Goal: Obtain resource: Obtain resource

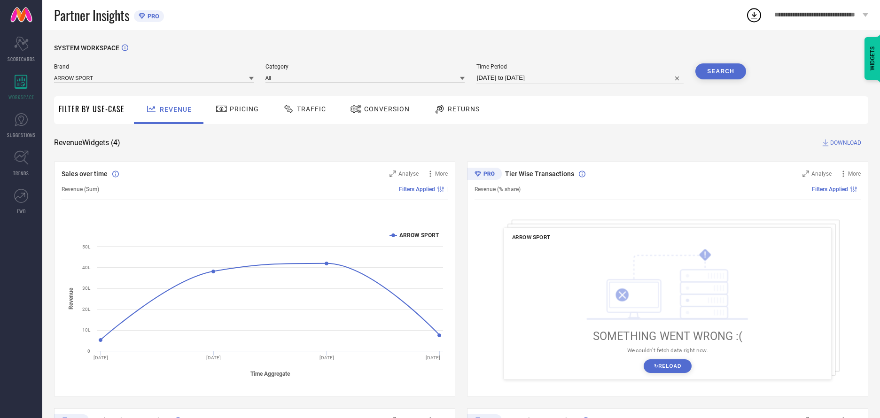
click at [302, 110] on span "Traffic" at bounding box center [311, 109] width 29 height 8
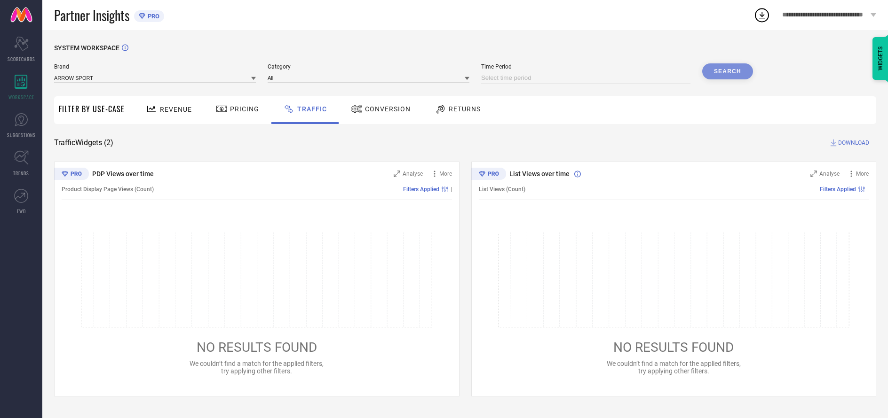
click at [586, 79] on input at bounding box center [585, 77] width 209 height 11
select select "9"
select select "2025"
select select "10"
select select "2025"
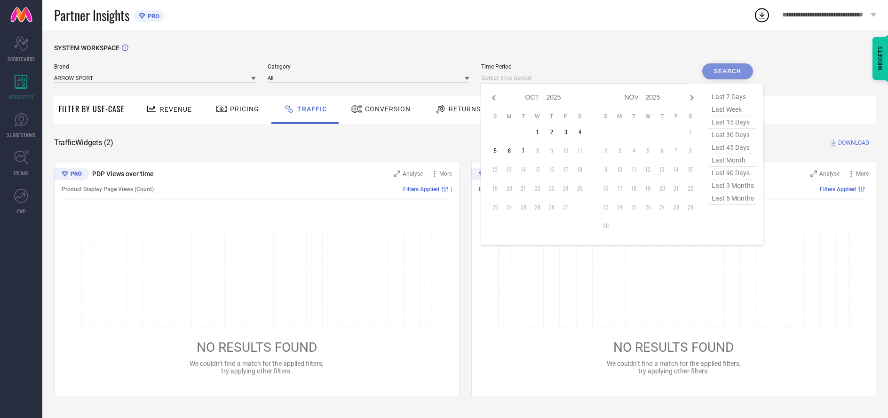
select select "8"
select select "2025"
select select "9"
select select "2025"
click at [581, 189] on td "27" at bounding box center [580, 188] width 14 height 14
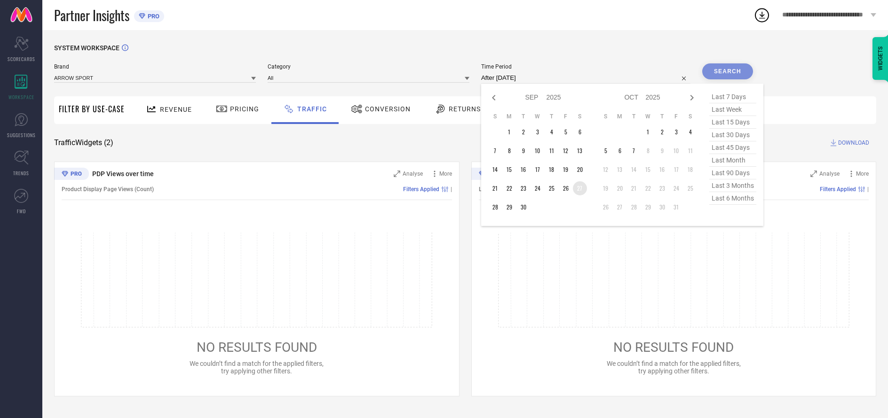
type input "[DATE] to [DATE]"
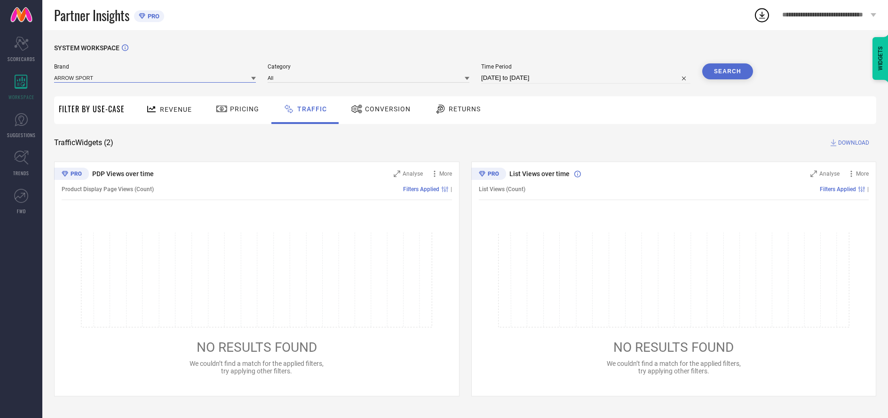
click at [155, 78] on input at bounding box center [155, 78] width 202 height 10
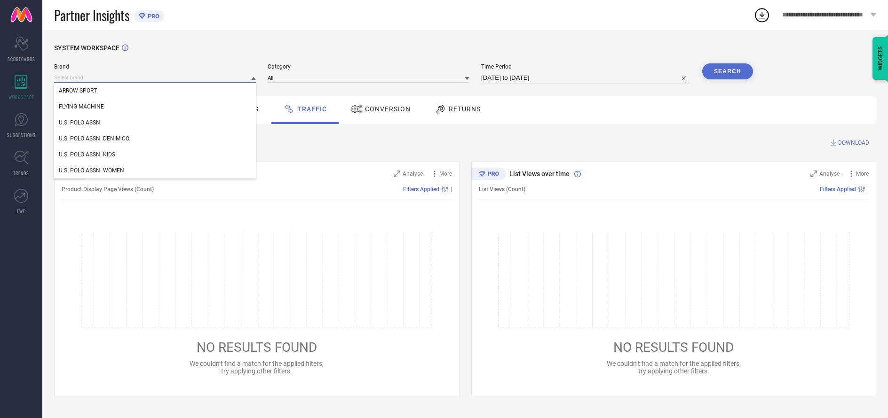
click at [155, 78] on input at bounding box center [155, 78] width 202 height 10
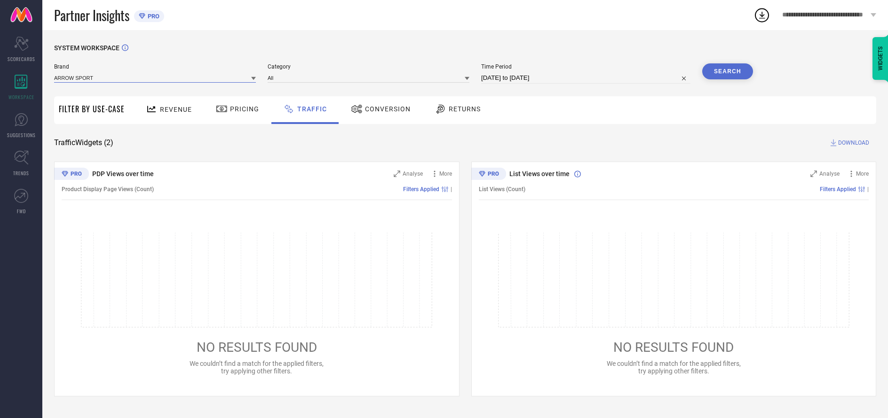
click at [155, 78] on input at bounding box center [155, 78] width 202 height 10
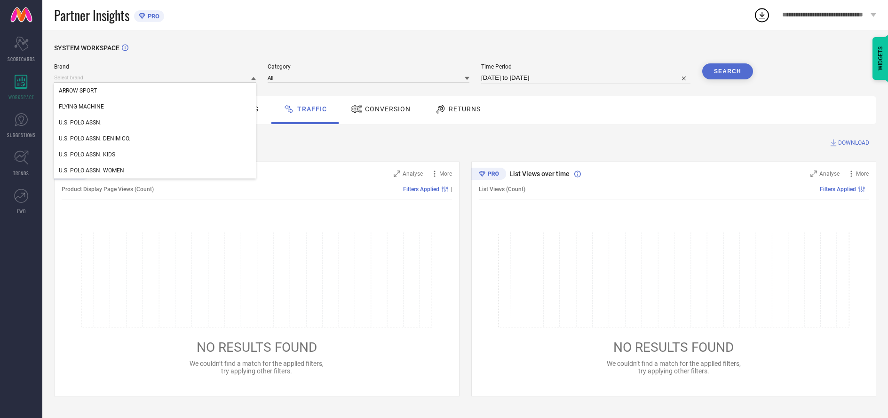
click at [155, 123] on div "U.S. POLO ASSN." at bounding box center [155, 123] width 202 height 16
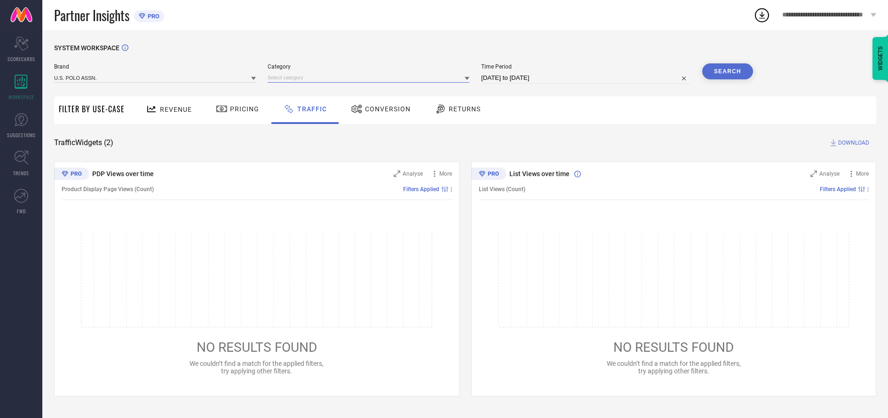
click at [369, 78] on input at bounding box center [368, 78] width 202 height 10
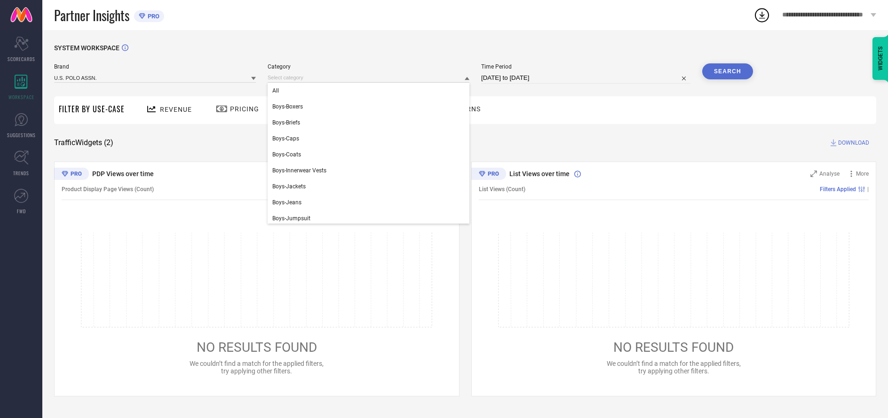
click at [366, 91] on div "All" at bounding box center [368, 91] width 202 height 16
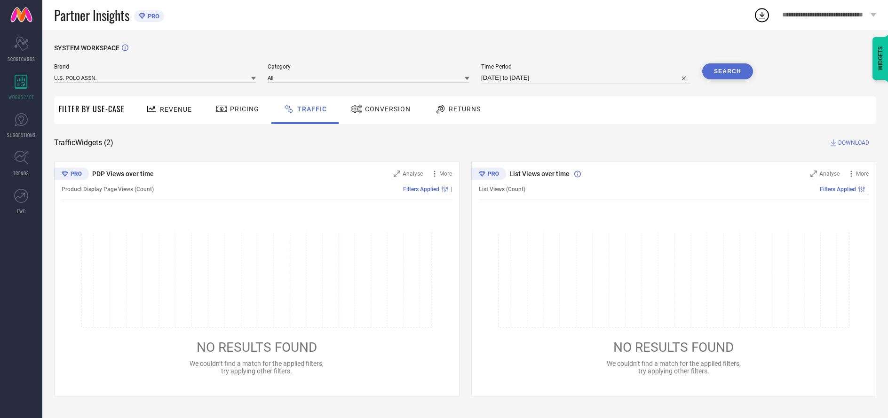
click at [727, 72] on button "Search" at bounding box center [727, 71] width 51 height 16
click at [852, 143] on span "DOWNLOAD" at bounding box center [853, 142] width 31 height 9
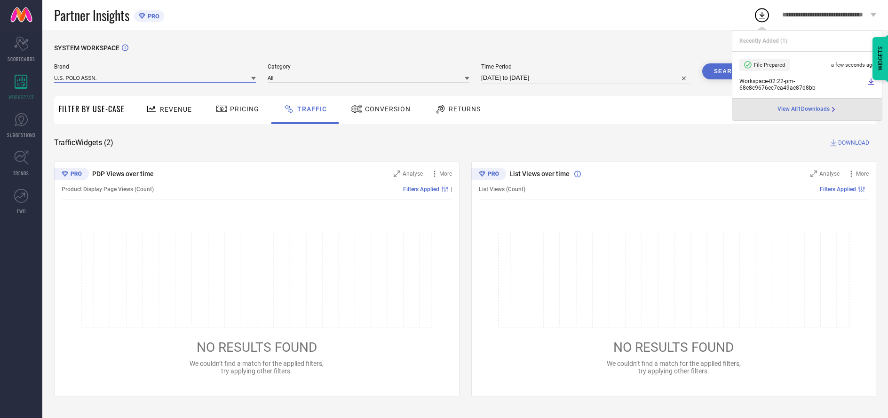
click at [155, 78] on input at bounding box center [155, 78] width 202 height 10
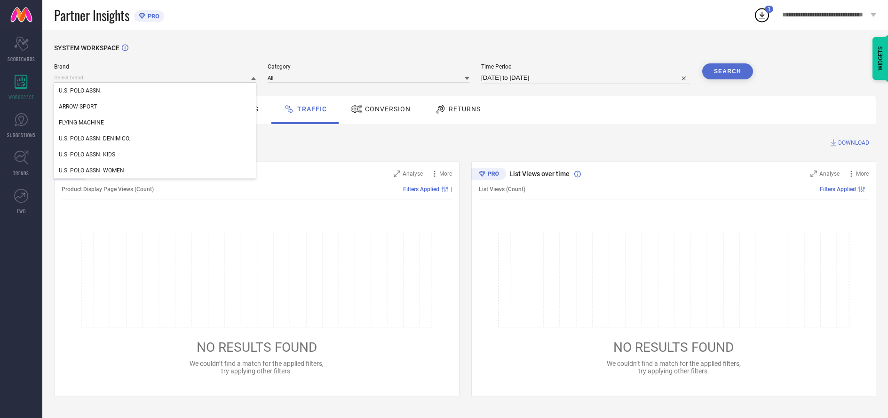
click at [155, 139] on div "U.S. POLO ASSN. DENIM CO." at bounding box center [155, 139] width 202 height 16
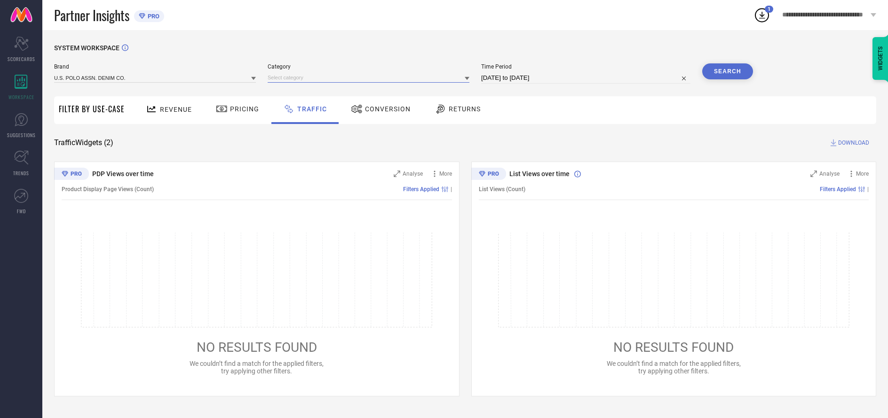
click at [369, 78] on input at bounding box center [368, 78] width 202 height 10
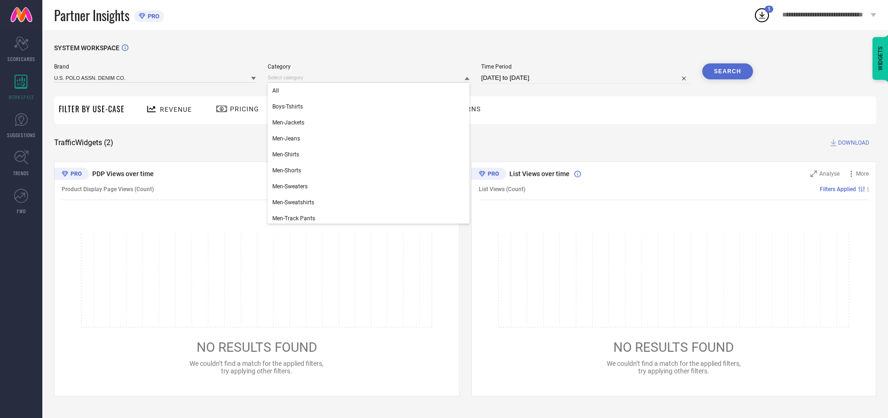
click at [366, 91] on div "All" at bounding box center [368, 91] width 202 height 16
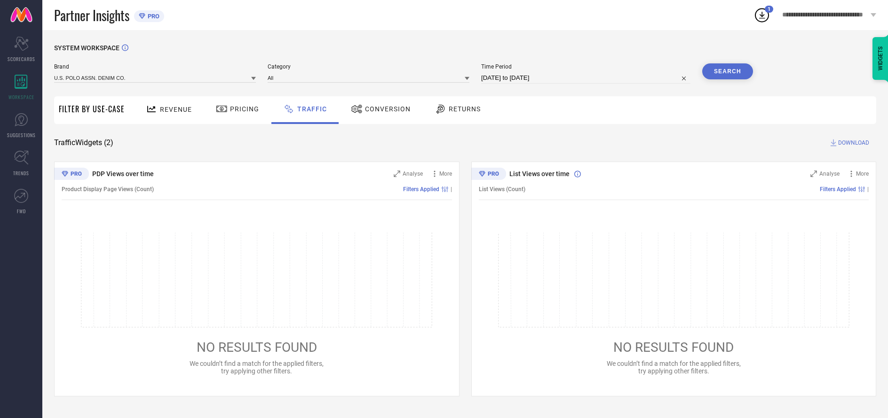
click at [727, 72] on button "Search" at bounding box center [727, 71] width 51 height 16
click at [852, 143] on span "DOWNLOAD" at bounding box center [853, 142] width 31 height 9
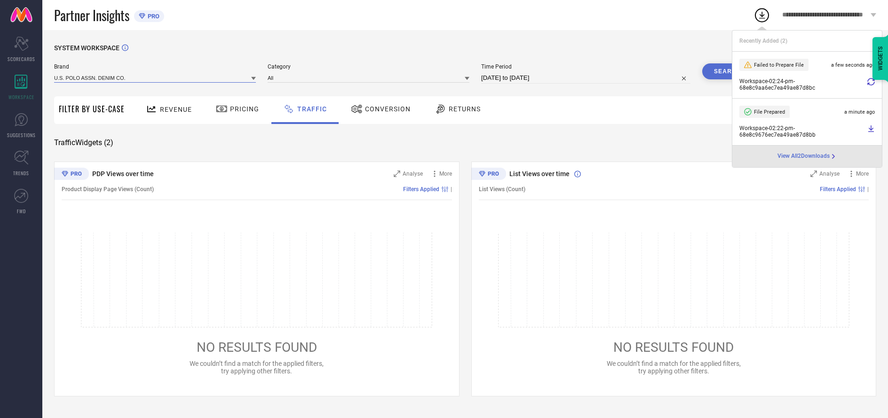
click at [155, 78] on input at bounding box center [155, 78] width 202 height 10
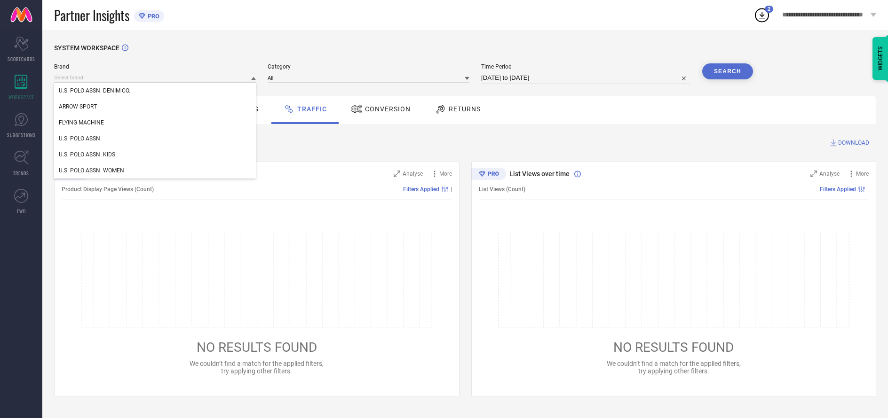
click at [155, 155] on div "U.S. POLO ASSN. KIDS" at bounding box center [155, 155] width 202 height 16
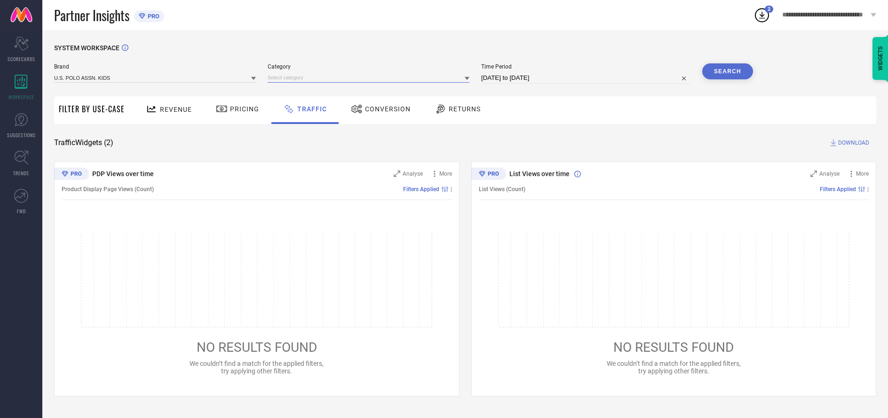
click at [369, 78] on input at bounding box center [368, 78] width 202 height 10
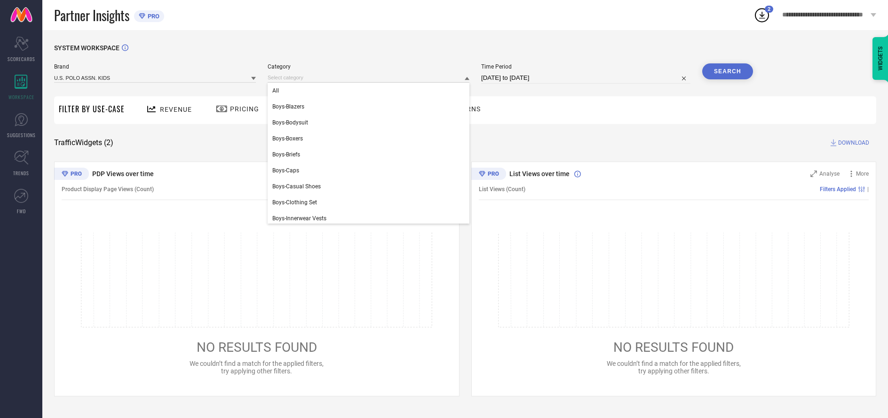
click at [366, 91] on div "All" at bounding box center [368, 91] width 202 height 16
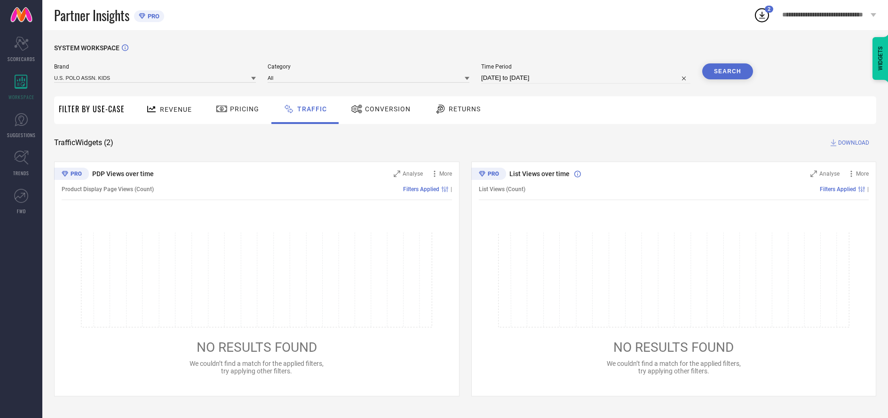
click at [727, 72] on button "Search" at bounding box center [727, 71] width 51 height 16
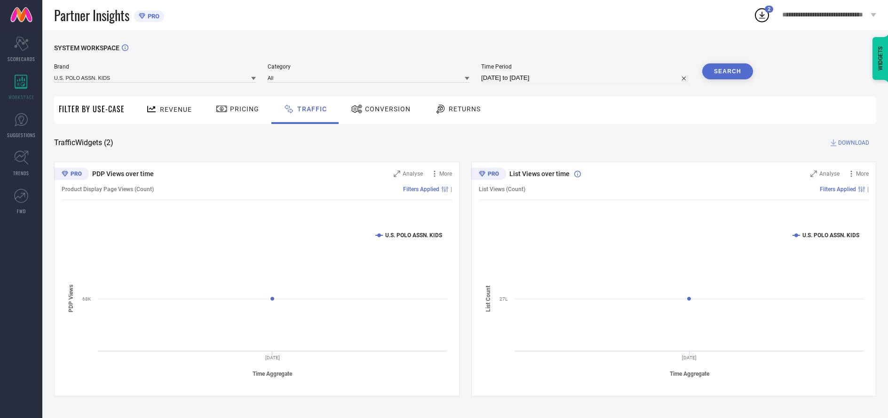
click at [852, 143] on span "DOWNLOAD" at bounding box center [853, 142] width 31 height 9
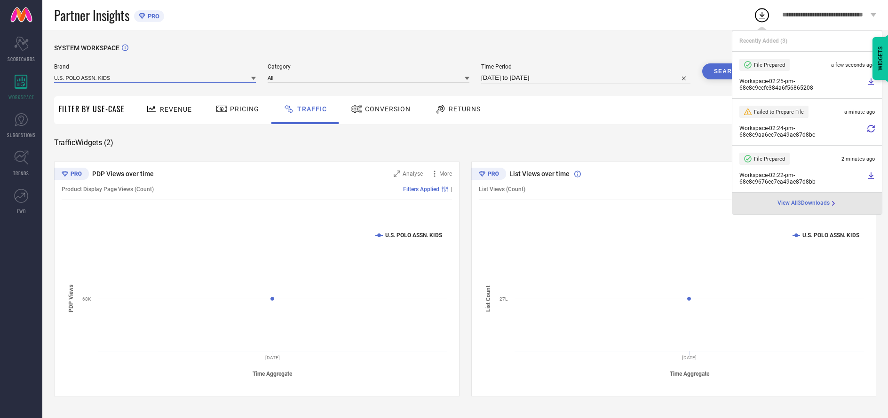
click at [155, 78] on input at bounding box center [155, 78] width 202 height 10
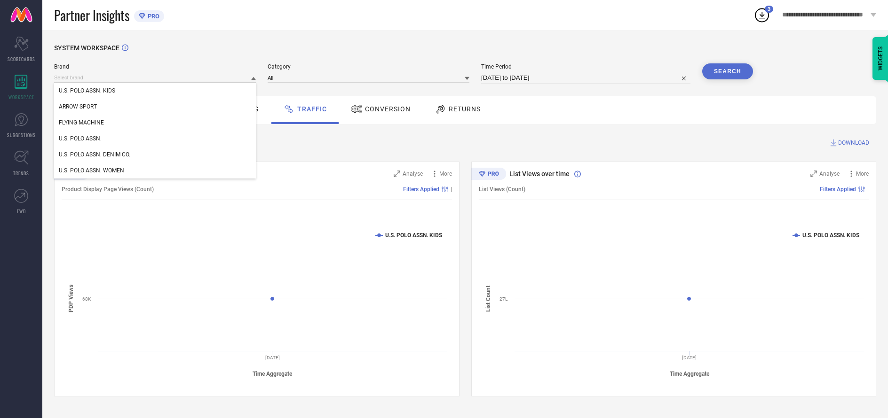
click at [155, 171] on div "U.S. POLO ASSN. WOMEN" at bounding box center [155, 171] width 202 height 16
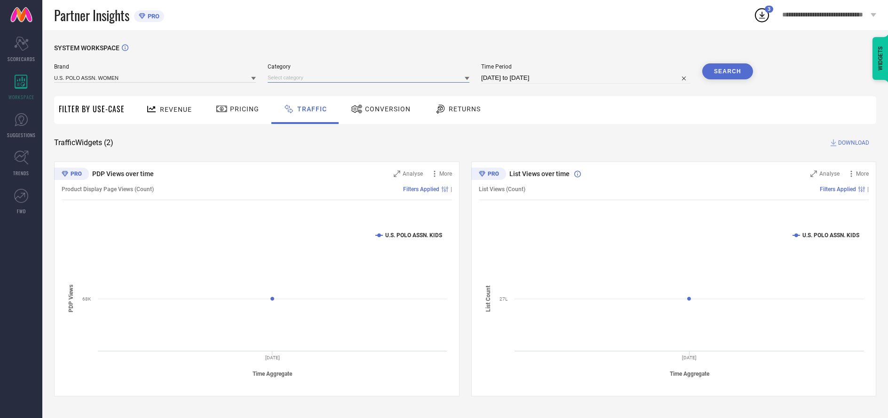
click at [369, 78] on input at bounding box center [368, 78] width 202 height 10
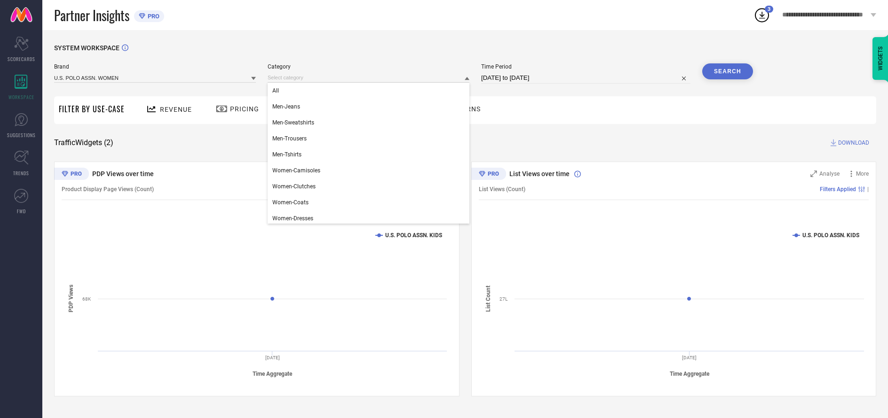
click at [366, 91] on div "All" at bounding box center [368, 91] width 202 height 16
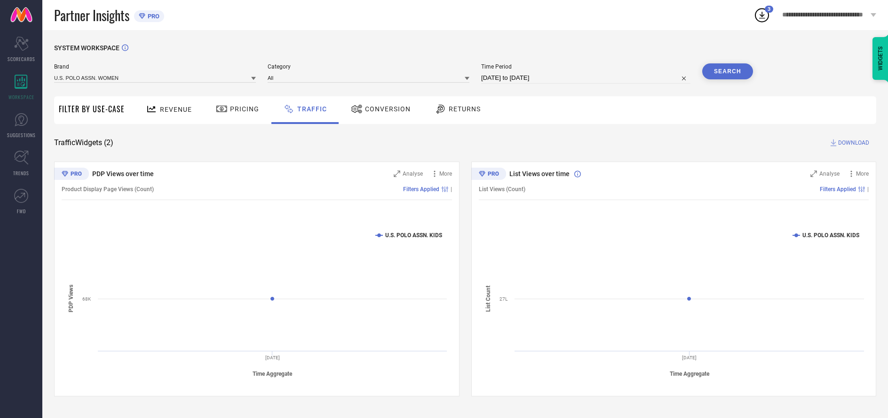
click at [727, 72] on button "Search" at bounding box center [727, 71] width 51 height 16
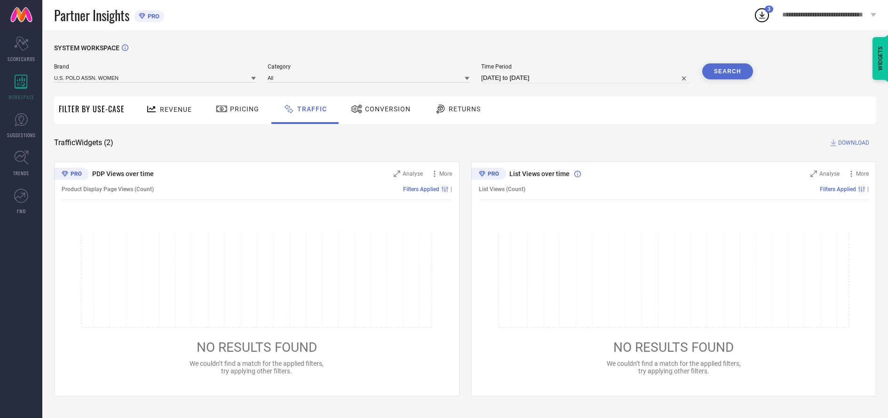
click at [852, 143] on span "DOWNLOAD" at bounding box center [853, 142] width 31 height 9
click at [586, 79] on input at bounding box center [585, 77] width 209 height 11
select select "9"
select select "2025"
select select "10"
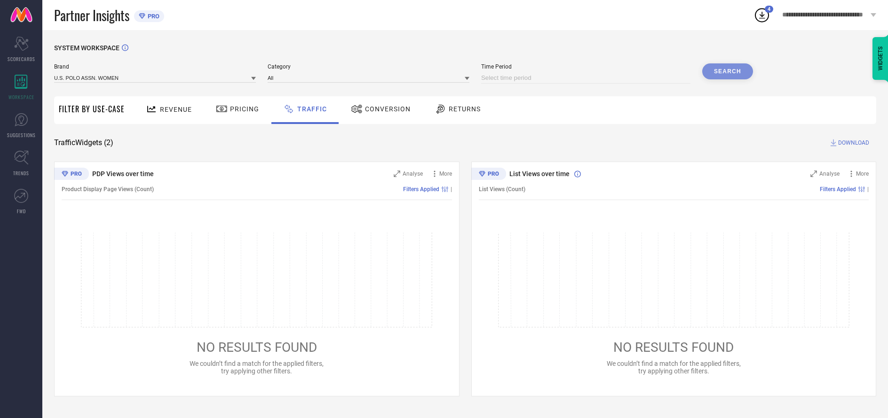
select select "2025"
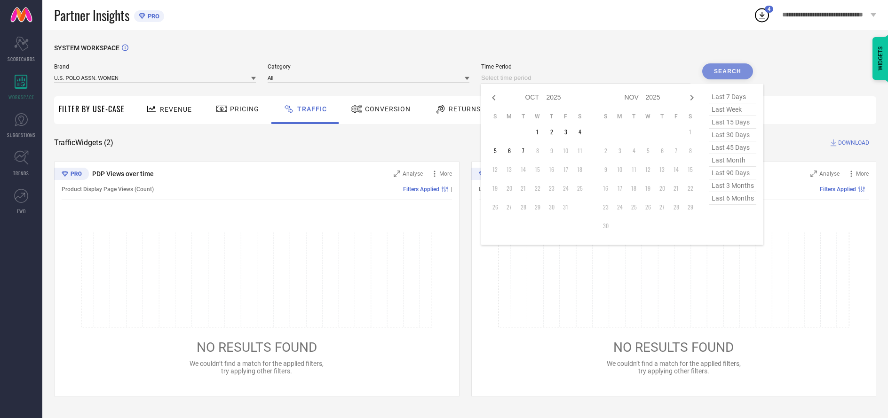
select select "8"
select select "2025"
select select "9"
select select "2025"
click at [496, 208] on td "28" at bounding box center [495, 207] width 14 height 14
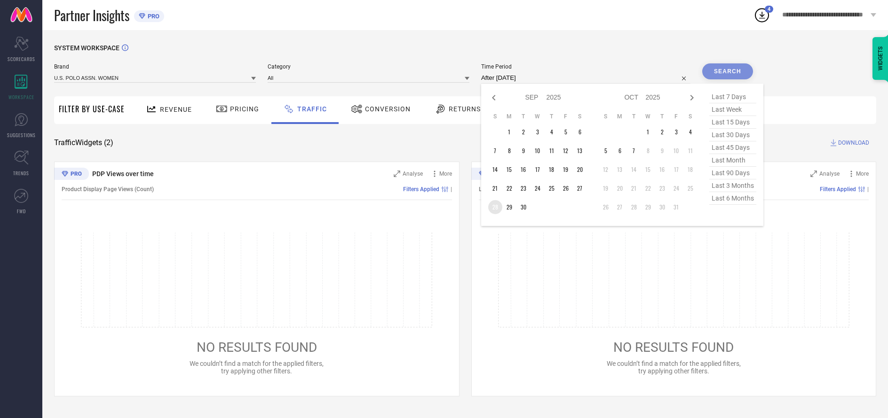
type input "[DATE] to [DATE]"
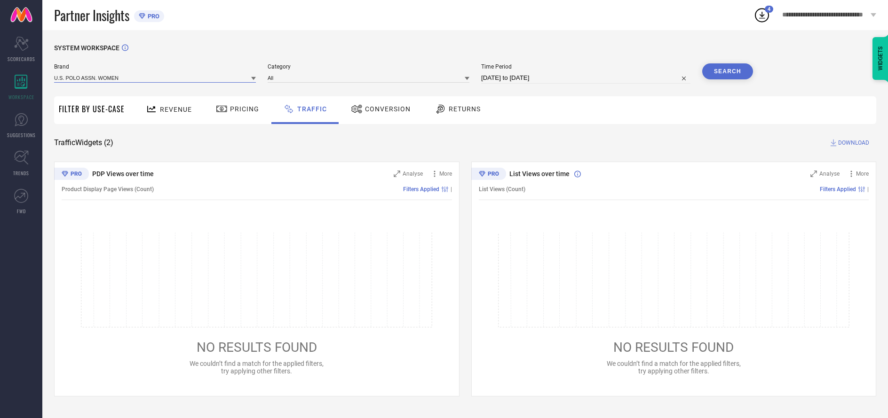
click at [155, 78] on input at bounding box center [155, 78] width 202 height 10
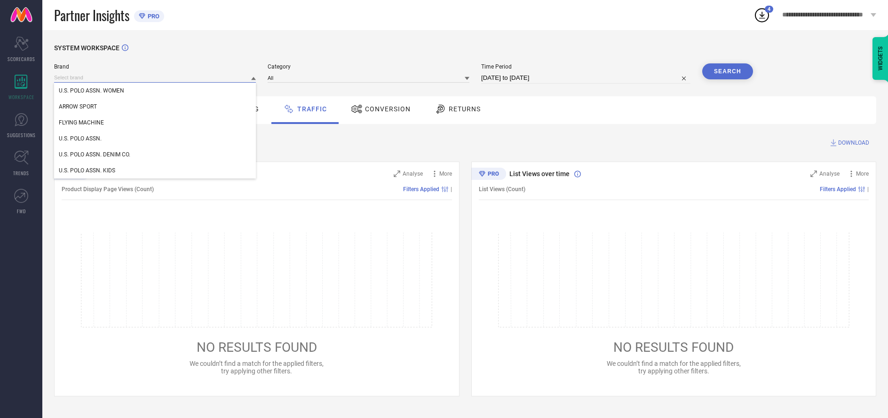
click at [155, 78] on input at bounding box center [155, 78] width 202 height 10
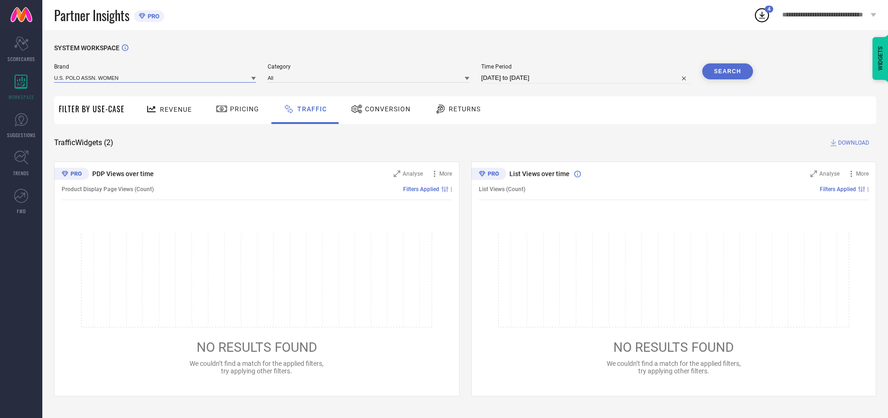
click at [155, 78] on input at bounding box center [155, 78] width 202 height 10
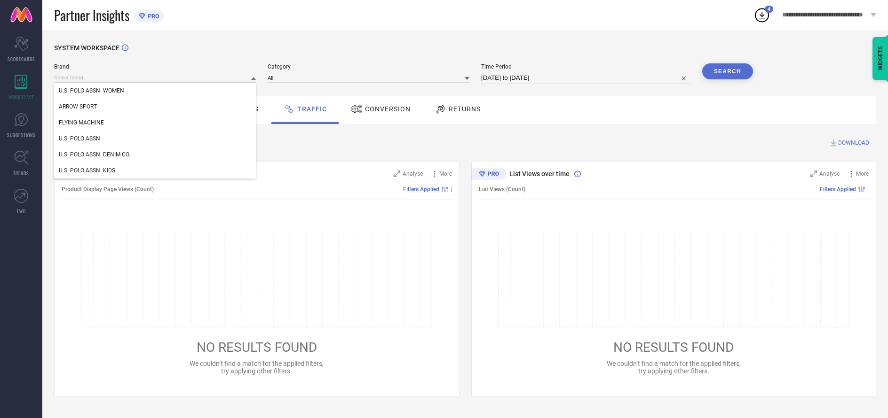
click at [155, 91] on div "U.S. POLO ASSN. WOMEN" at bounding box center [155, 91] width 202 height 16
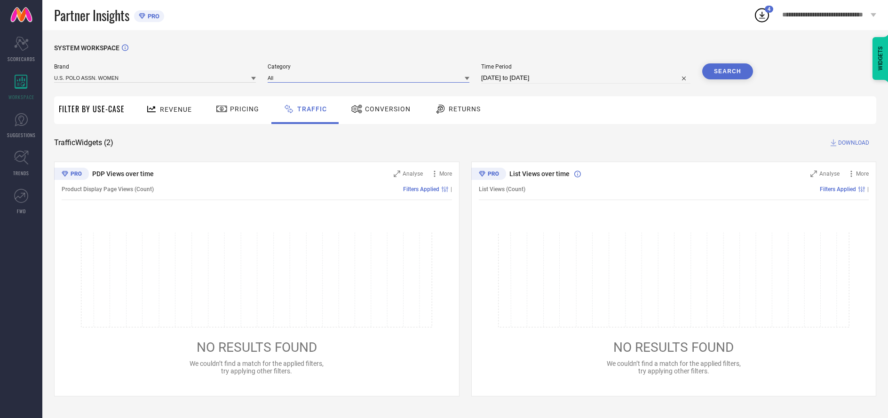
click at [369, 78] on input at bounding box center [368, 78] width 202 height 10
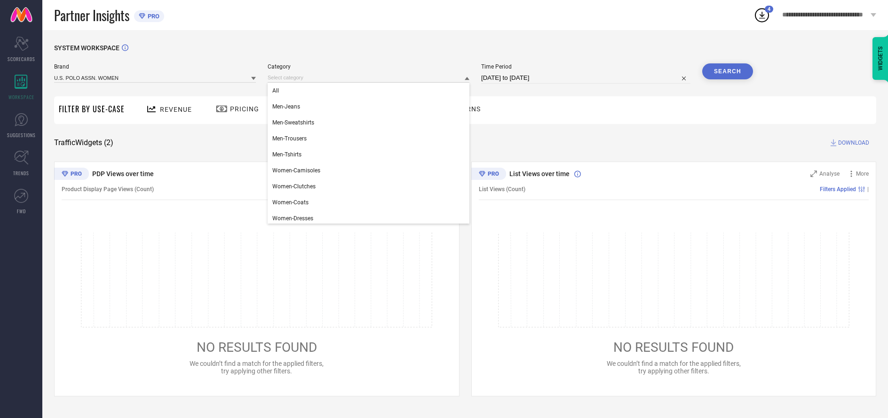
click at [366, 91] on div "All" at bounding box center [368, 91] width 202 height 16
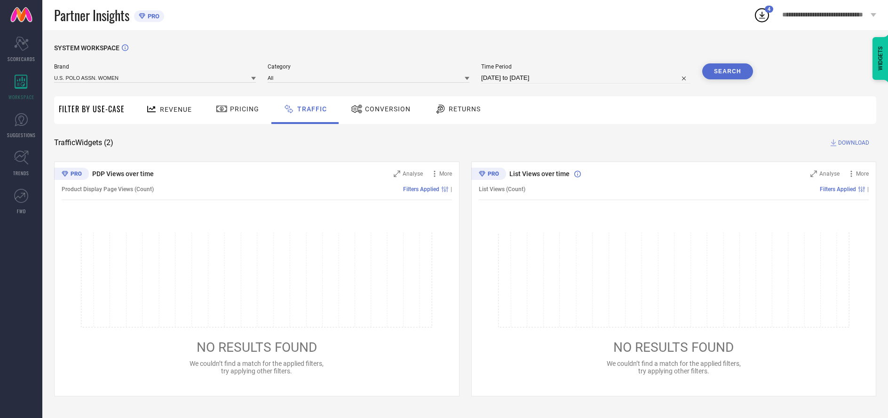
click at [727, 72] on button "Search" at bounding box center [727, 71] width 51 height 16
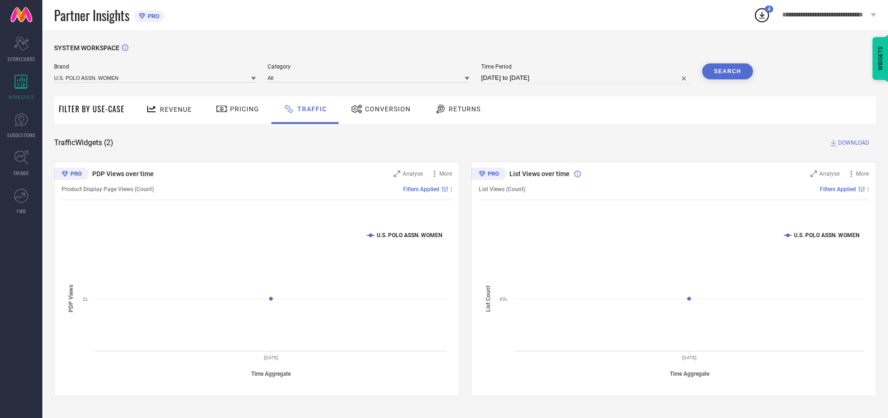
click at [852, 143] on span "DOWNLOAD" at bounding box center [853, 142] width 31 height 9
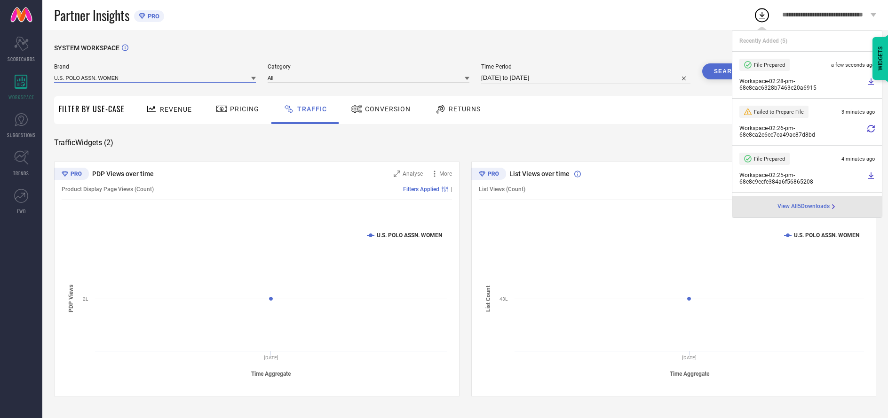
click at [155, 78] on input at bounding box center [155, 78] width 202 height 10
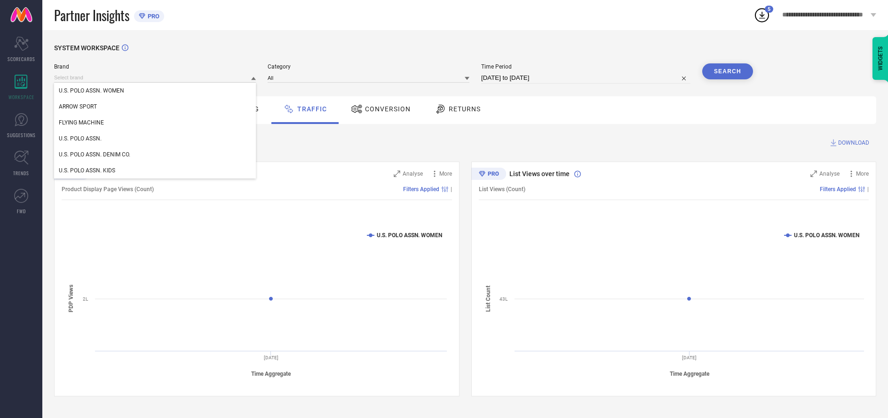
click at [155, 139] on div "U.S. POLO ASSN." at bounding box center [155, 139] width 202 height 16
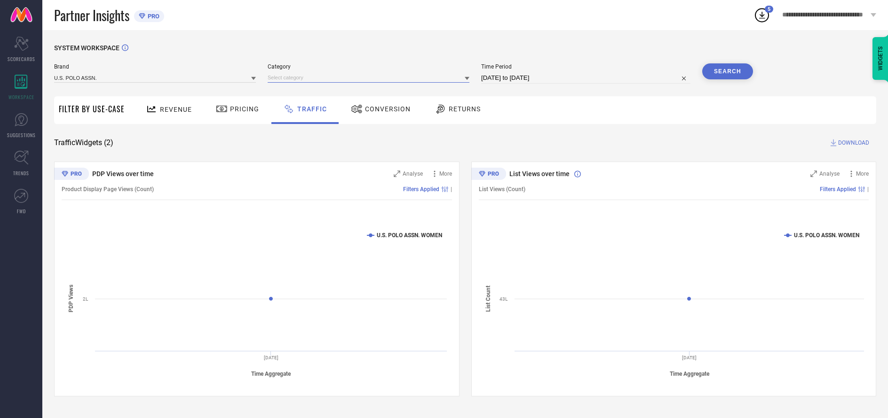
click at [369, 78] on input at bounding box center [368, 78] width 202 height 10
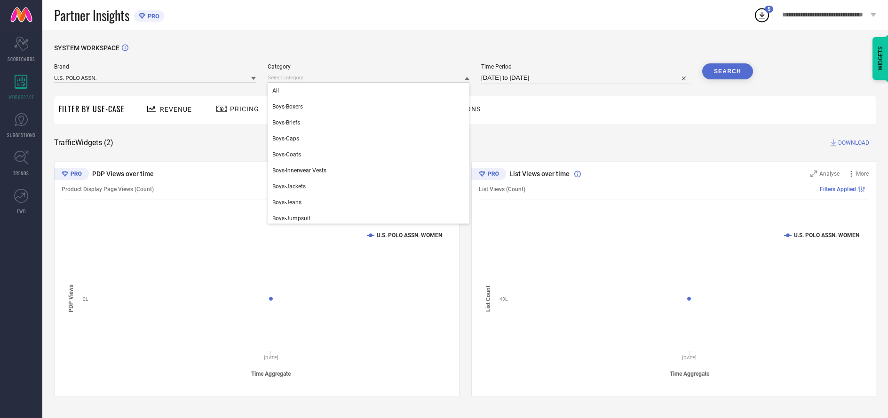
click at [366, 91] on div "All" at bounding box center [368, 91] width 202 height 16
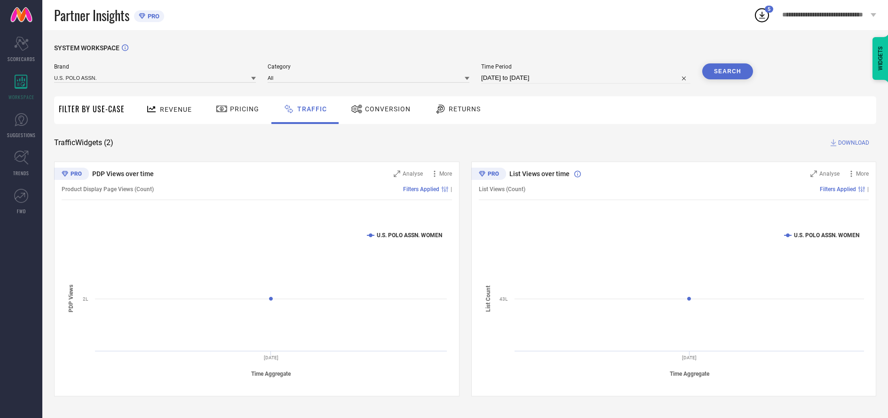
click at [727, 72] on button "Search" at bounding box center [727, 71] width 51 height 16
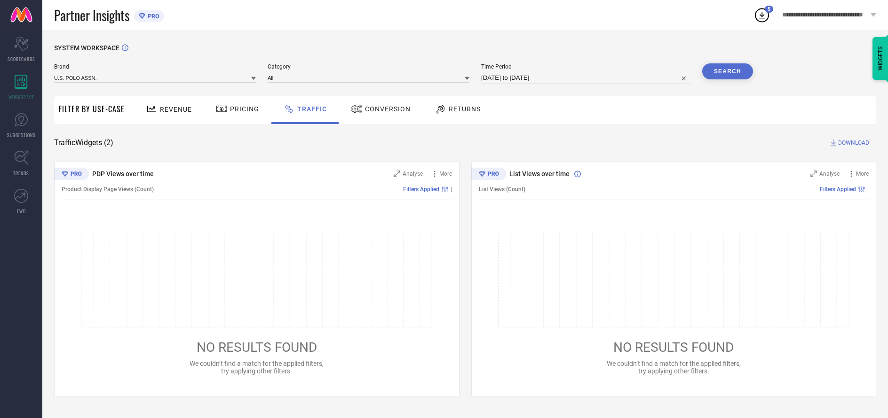
click at [852, 143] on span "DOWNLOAD" at bounding box center [853, 142] width 31 height 9
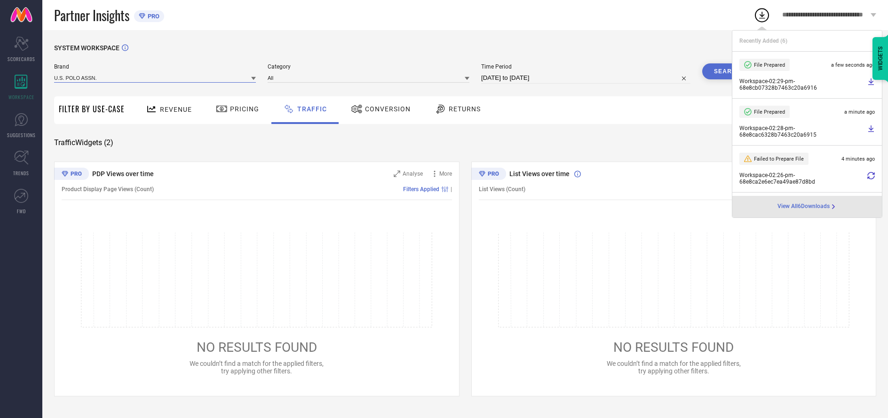
click at [155, 78] on input at bounding box center [155, 78] width 202 height 10
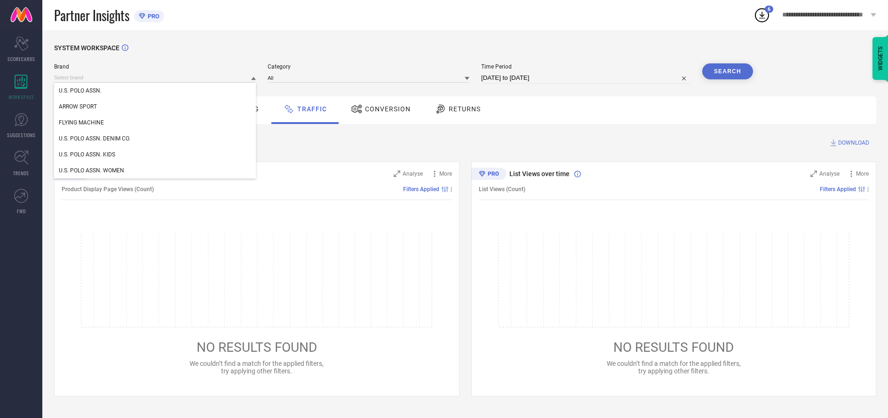
click at [155, 139] on div "U.S. POLO ASSN. DENIM CO." at bounding box center [155, 139] width 202 height 16
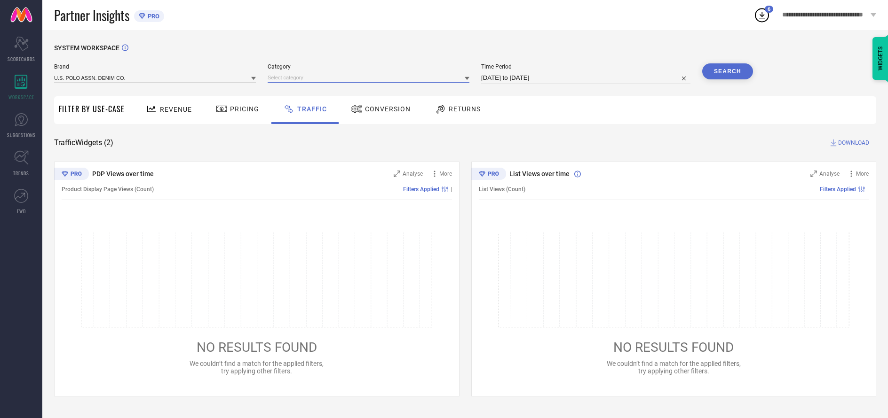
click at [369, 78] on input at bounding box center [368, 78] width 202 height 10
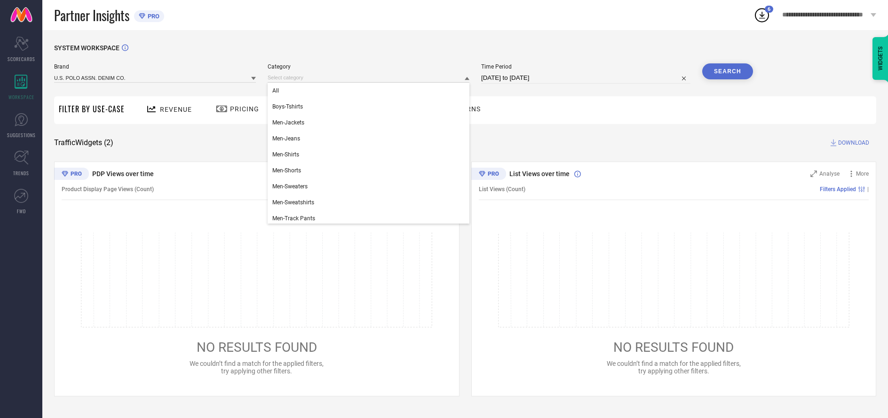
click at [366, 91] on div "All" at bounding box center [368, 91] width 202 height 16
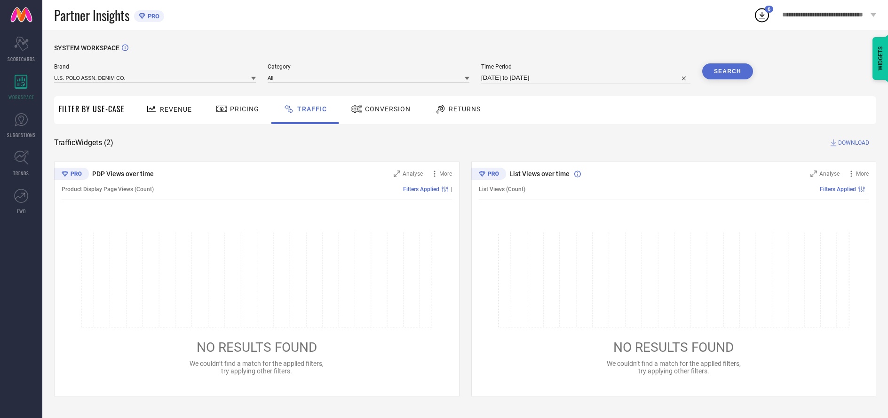
click at [727, 72] on button "Search" at bounding box center [727, 71] width 51 height 16
click at [852, 143] on span "DOWNLOAD" at bounding box center [853, 142] width 31 height 9
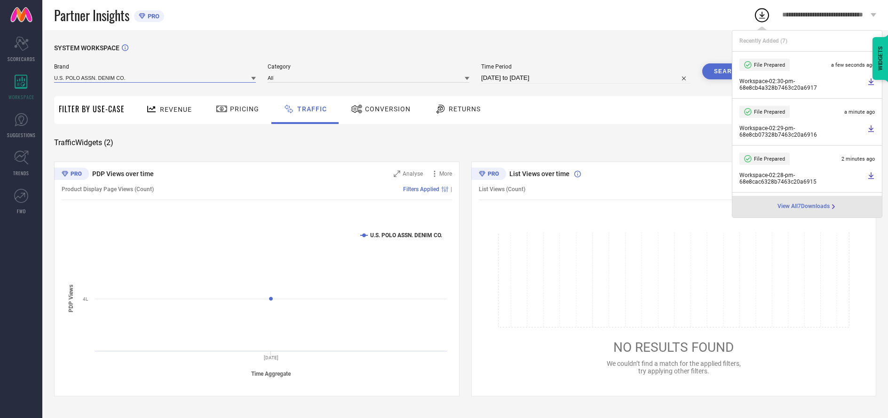
click at [155, 78] on input at bounding box center [155, 78] width 202 height 10
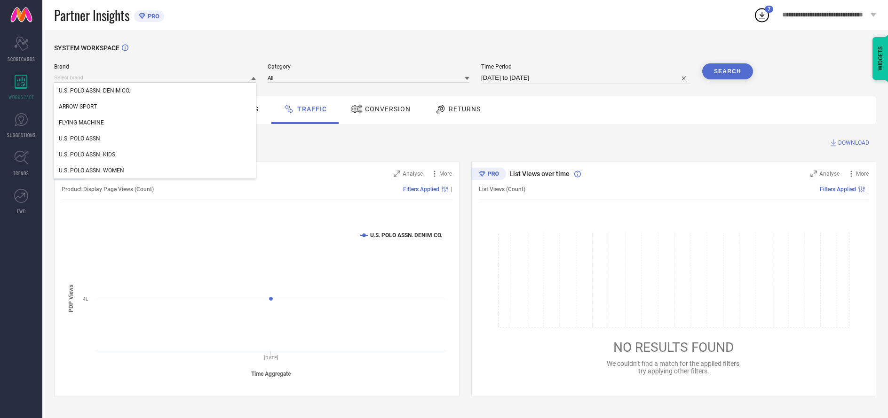
click at [155, 155] on div "U.S. POLO ASSN. KIDS" at bounding box center [155, 155] width 202 height 16
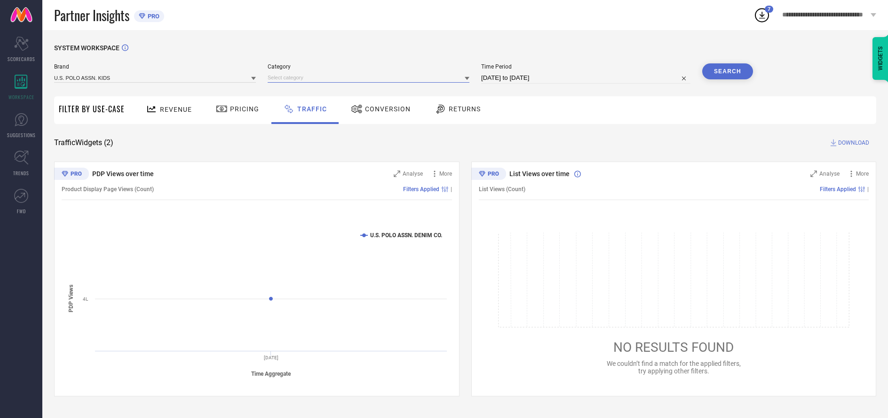
click at [369, 78] on input at bounding box center [368, 78] width 202 height 10
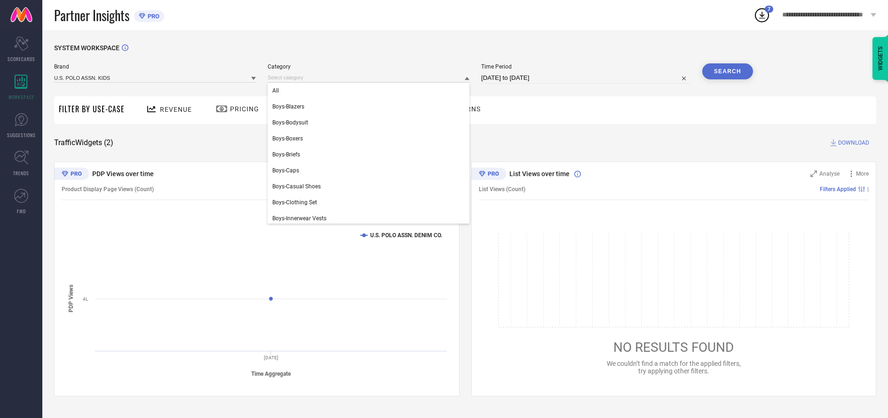
click at [366, 91] on div "All" at bounding box center [368, 91] width 202 height 16
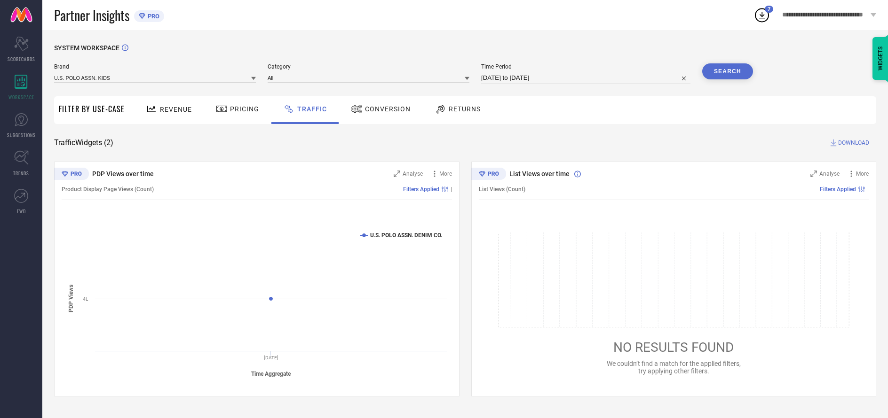
click at [727, 72] on button "Search" at bounding box center [727, 71] width 51 height 16
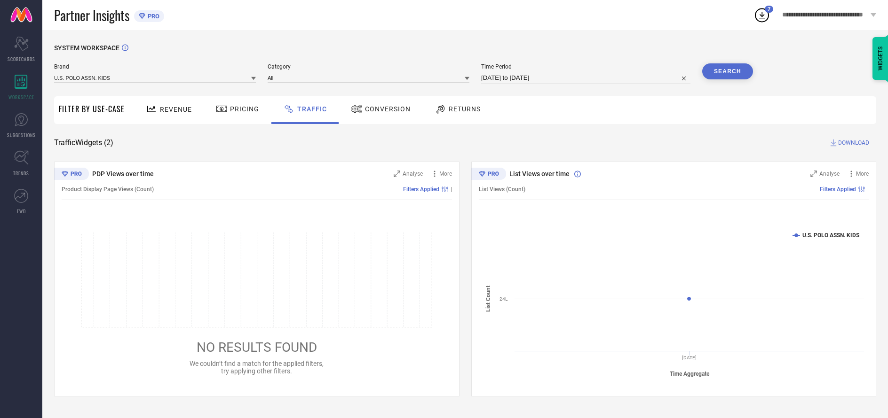
click at [852, 143] on span "DOWNLOAD" at bounding box center [853, 142] width 31 height 9
click at [586, 79] on input at bounding box center [585, 77] width 209 height 11
select select "9"
select select "2025"
select select "10"
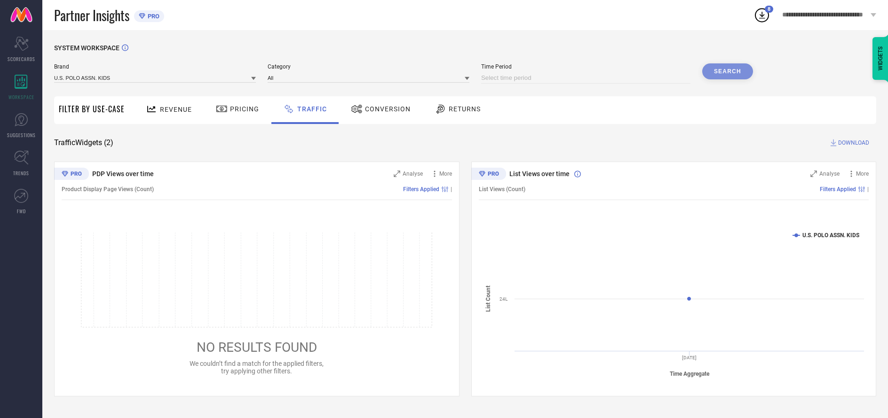
select select "2025"
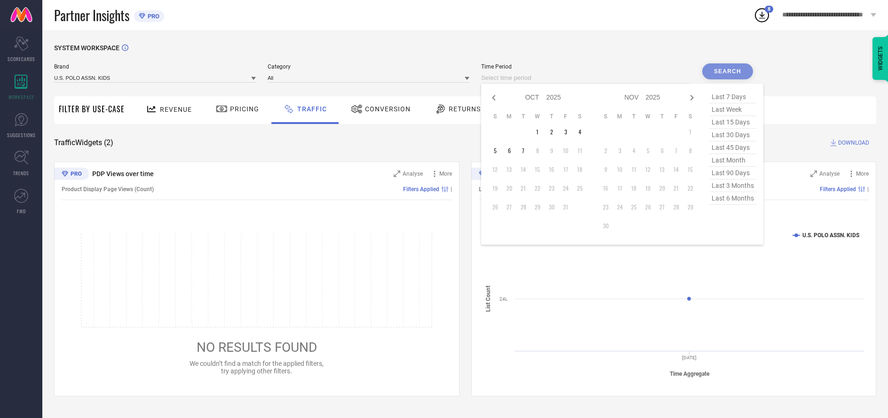
select select "8"
select select "2025"
select select "9"
select select "2025"
click at [511, 208] on td "29" at bounding box center [509, 207] width 14 height 14
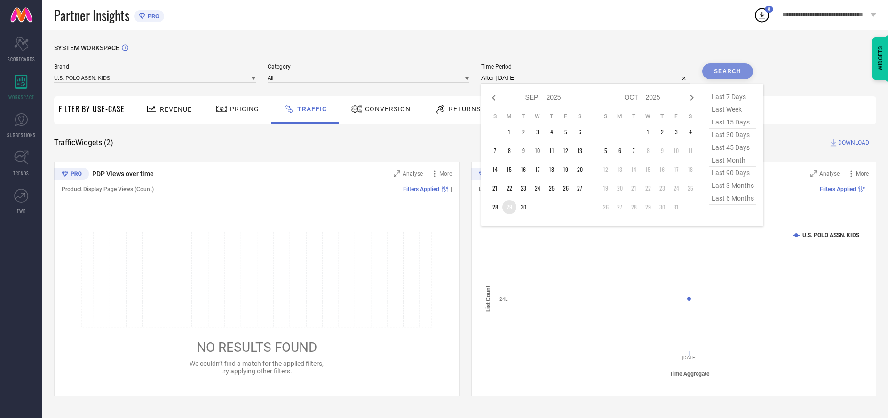
type input "[DATE] to [DATE]"
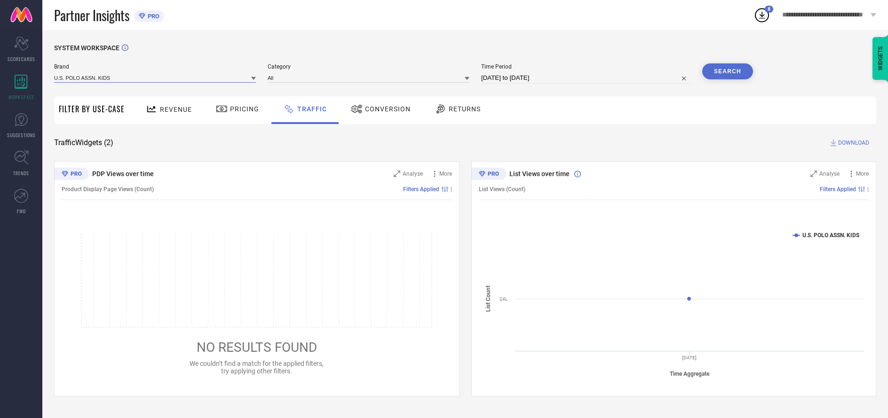
click at [155, 78] on input at bounding box center [155, 78] width 202 height 10
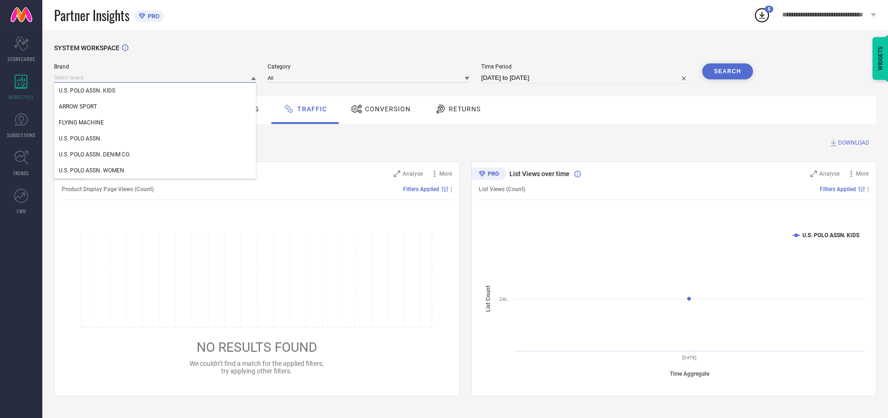
click at [155, 78] on input at bounding box center [155, 78] width 202 height 10
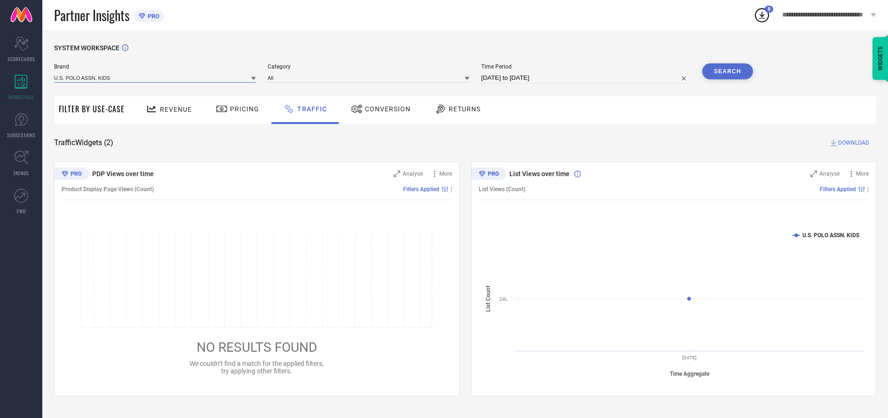
click at [155, 78] on input at bounding box center [155, 78] width 202 height 10
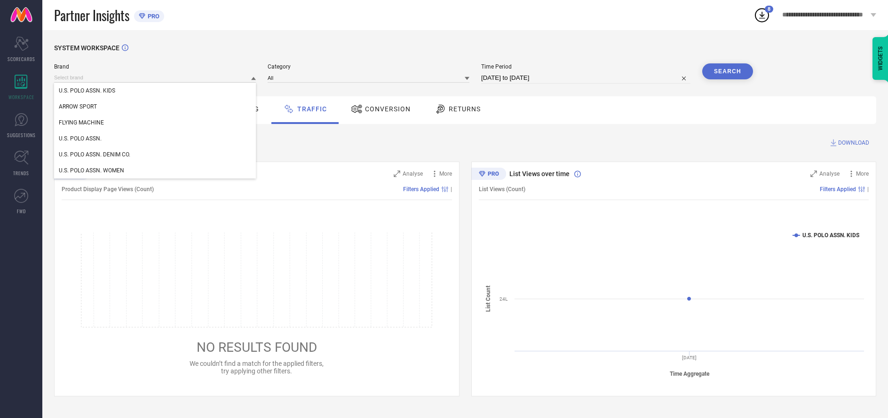
click at [155, 91] on div "U.S. POLO ASSN. KIDS" at bounding box center [155, 91] width 202 height 16
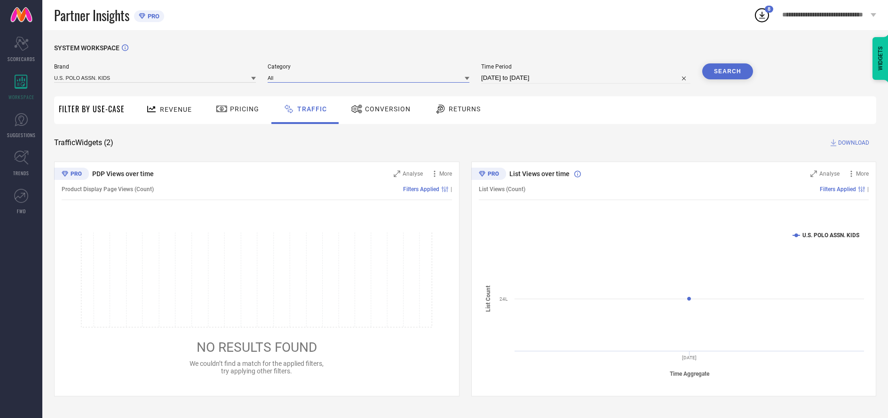
click at [369, 78] on input at bounding box center [368, 78] width 202 height 10
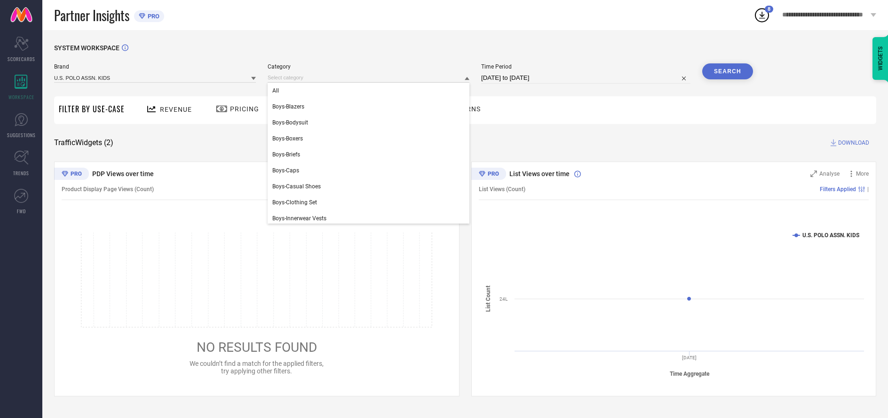
click at [366, 91] on div "All" at bounding box center [368, 91] width 202 height 16
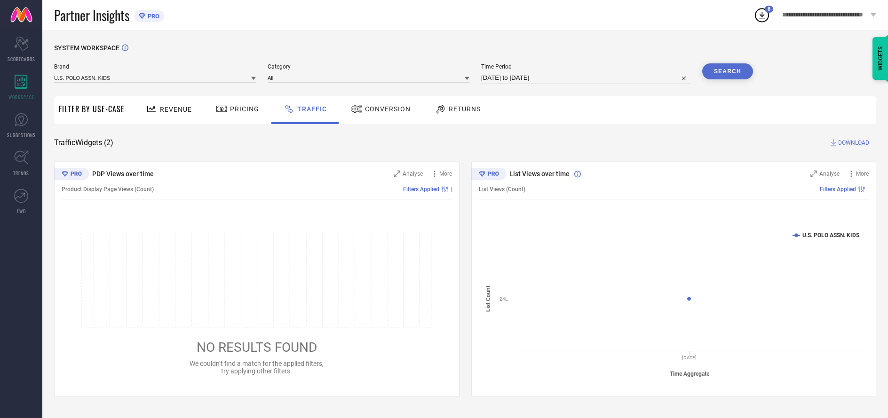
click at [727, 72] on button "Search" at bounding box center [727, 71] width 51 height 16
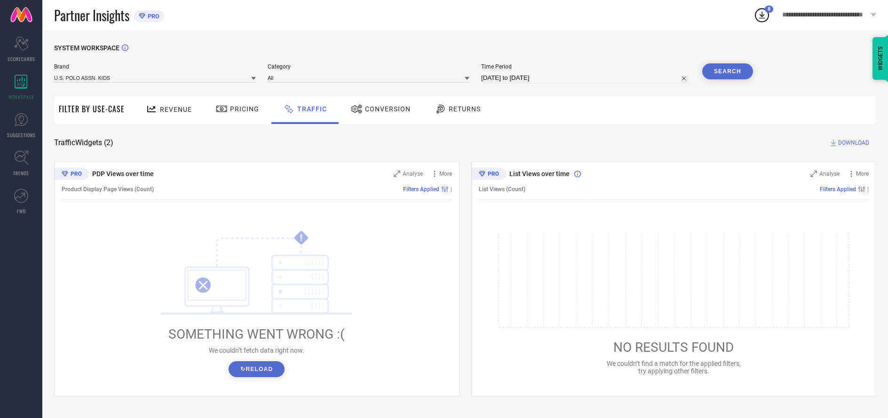
click at [852, 143] on span "DOWNLOAD" at bounding box center [853, 142] width 31 height 9
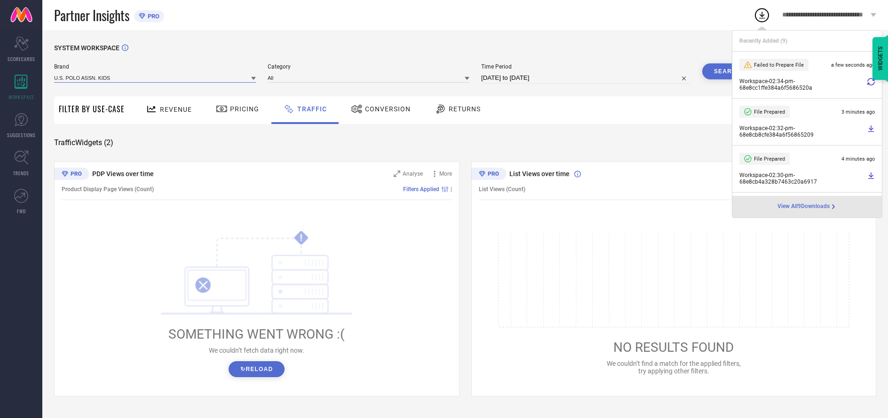
click at [155, 78] on input at bounding box center [155, 78] width 202 height 10
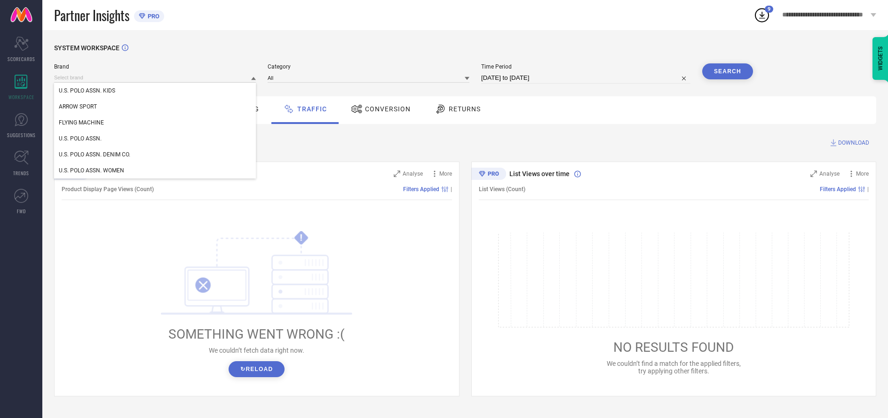
click at [155, 139] on div "U.S. POLO ASSN." at bounding box center [155, 139] width 202 height 16
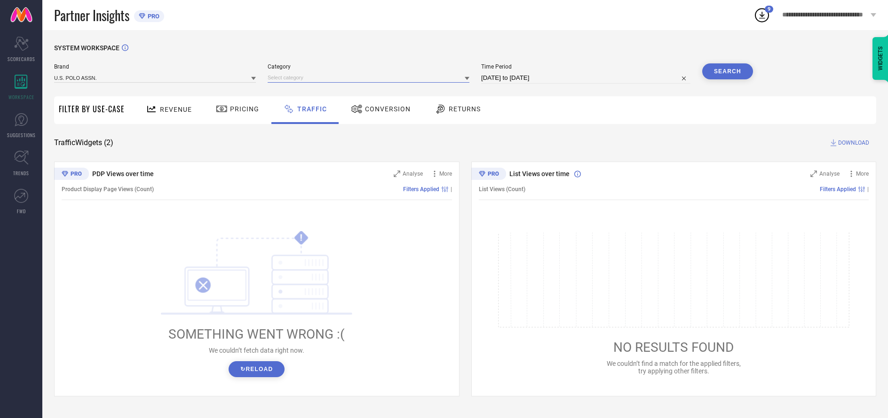
click at [369, 78] on input at bounding box center [368, 78] width 202 height 10
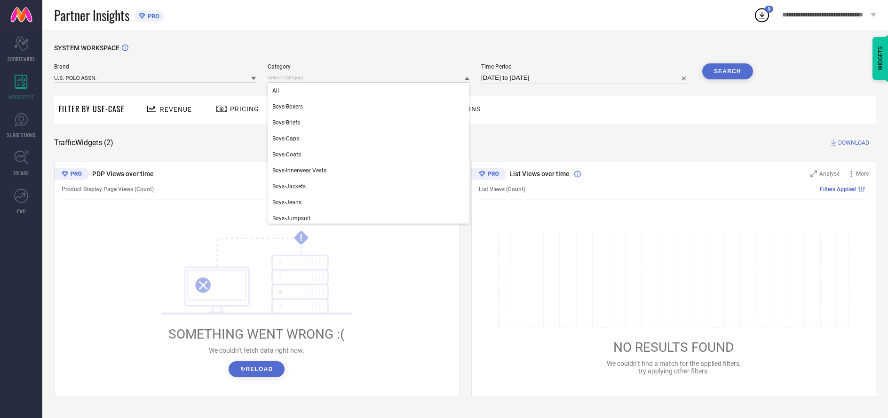
click at [366, 91] on div "All" at bounding box center [368, 91] width 202 height 16
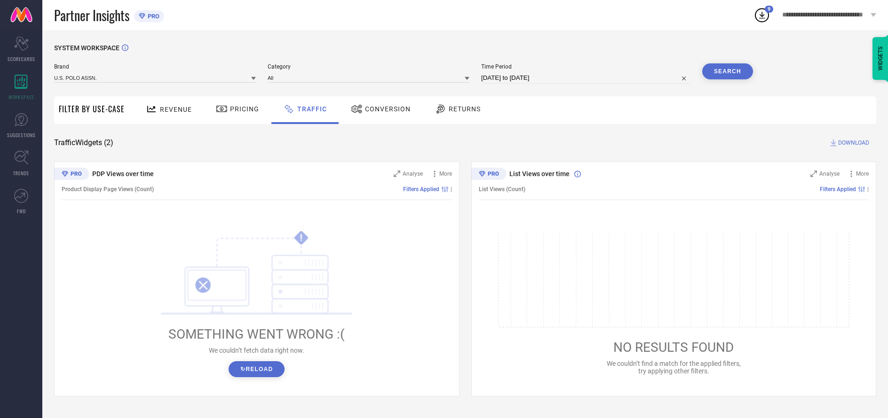
click at [727, 72] on button "Search" at bounding box center [727, 71] width 51 height 16
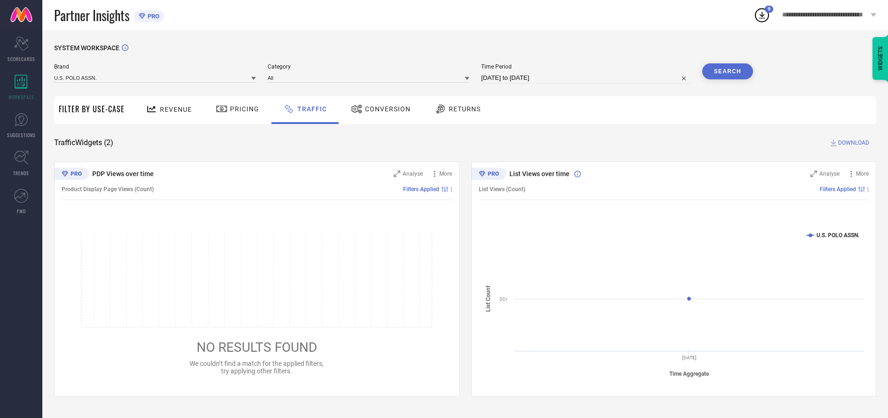
click at [852, 143] on span "DOWNLOAD" at bounding box center [853, 142] width 31 height 9
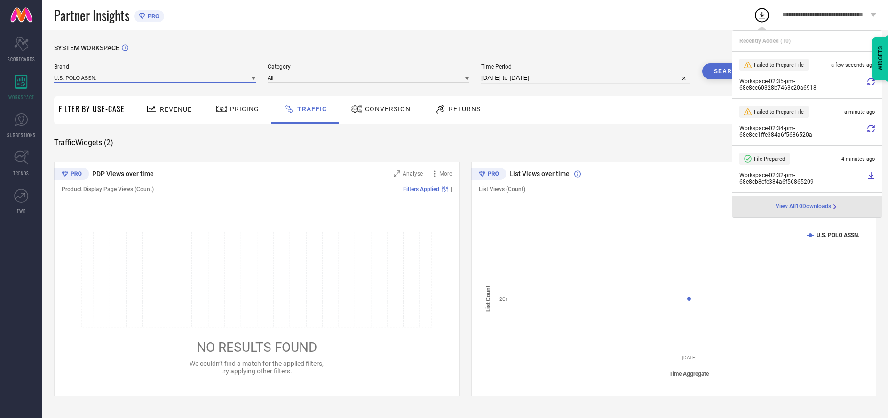
click at [155, 78] on input at bounding box center [155, 78] width 202 height 10
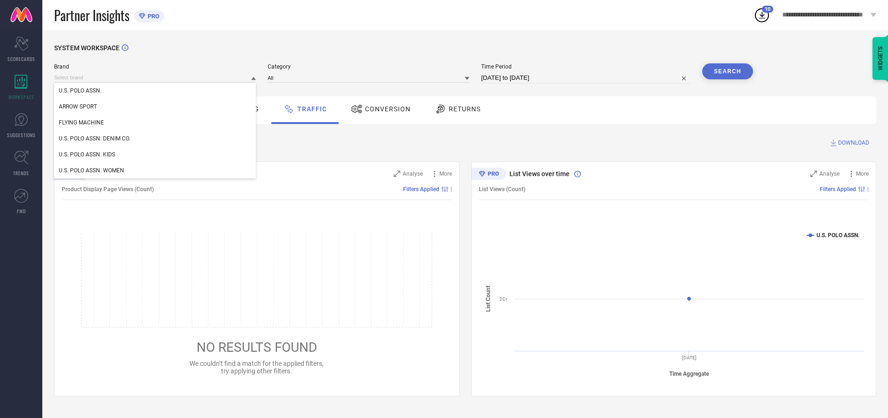
click at [155, 139] on div "U.S. POLO ASSN. DENIM CO." at bounding box center [155, 139] width 202 height 16
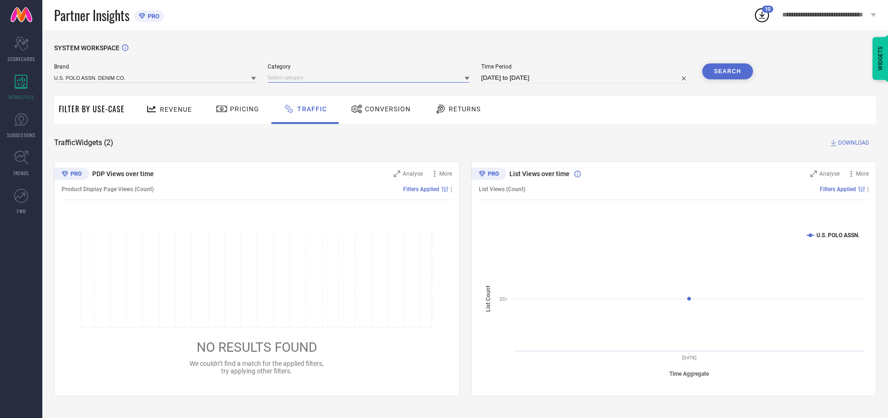
click at [369, 78] on input at bounding box center [368, 78] width 202 height 10
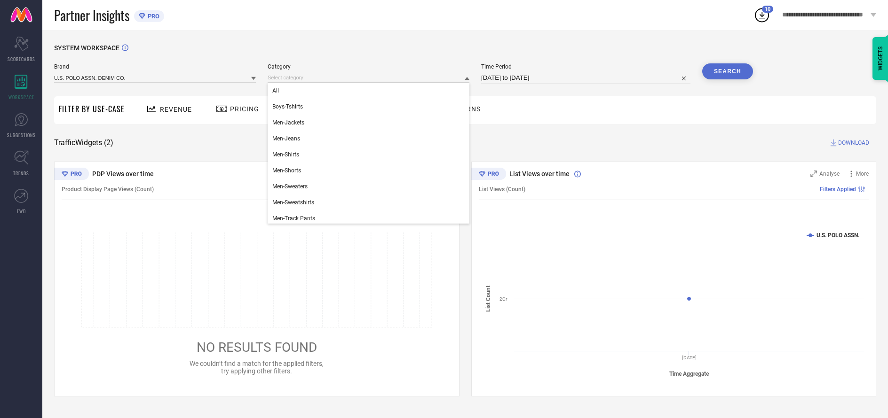
click at [366, 91] on div "All" at bounding box center [368, 91] width 202 height 16
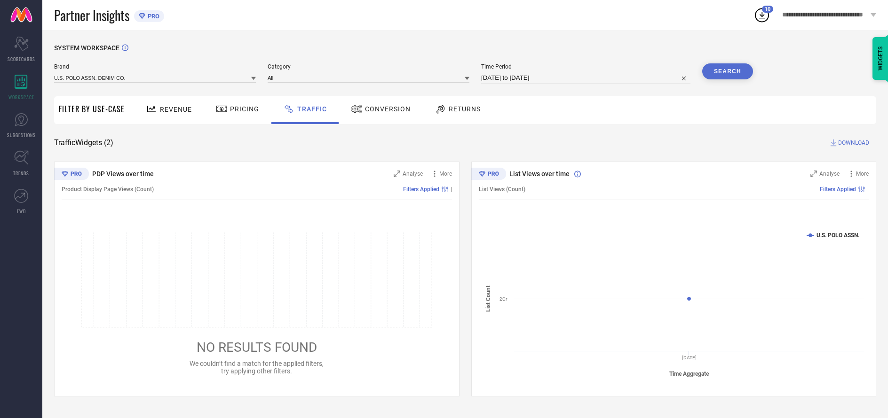
click at [727, 72] on button "Search" at bounding box center [727, 71] width 51 height 16
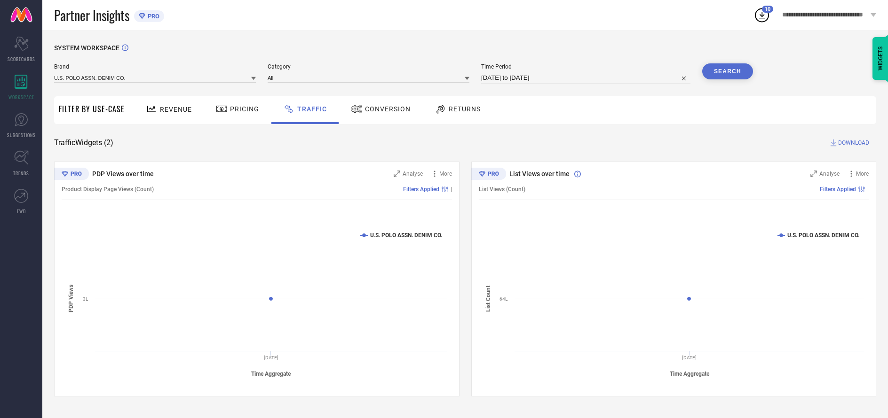
click at [852, 143] on span "DOWNLOAD" at bounding box center [853, 142] width 31 height 9
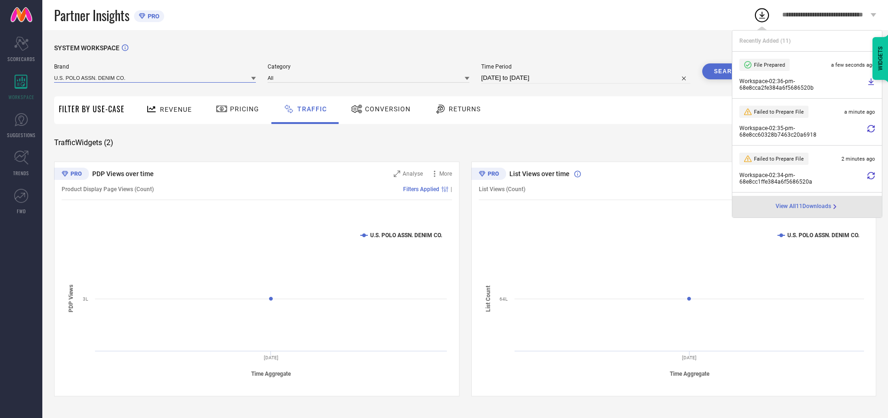
click at [155, 78] on input at bounding box center [155, 78] width 202 height 10
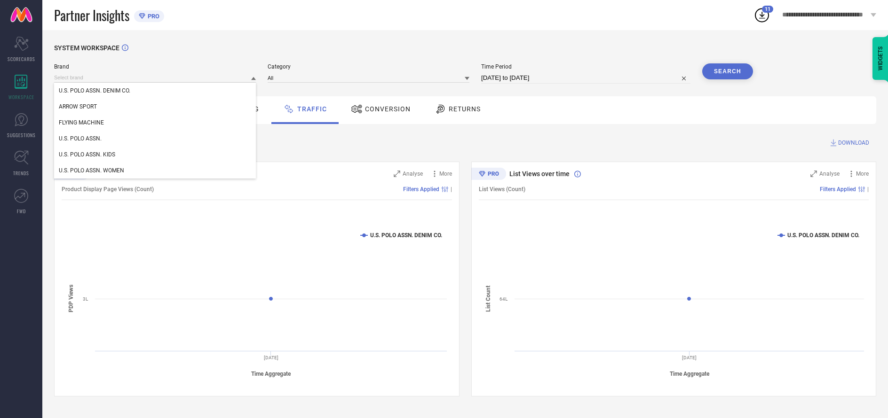
click at [155, 171] on div "U.S. POLO ASSN. WOMEN" at bounding box center [155, 171] width 202 height 16
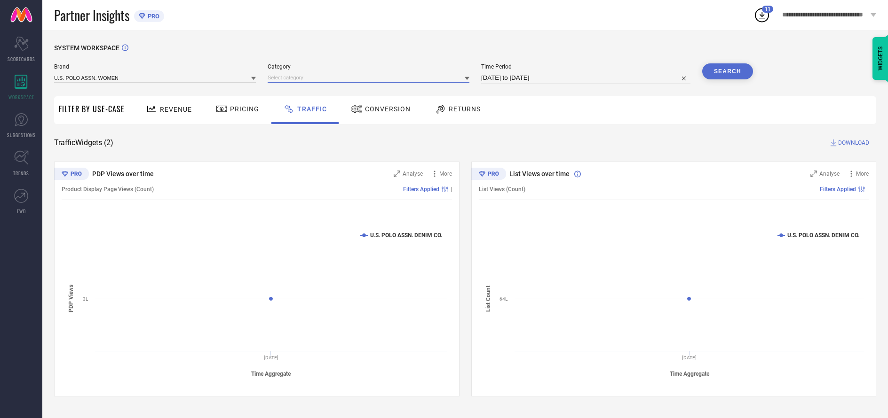
click at [369, 78] on input at bounding box center [368, 78] width 202 height 10
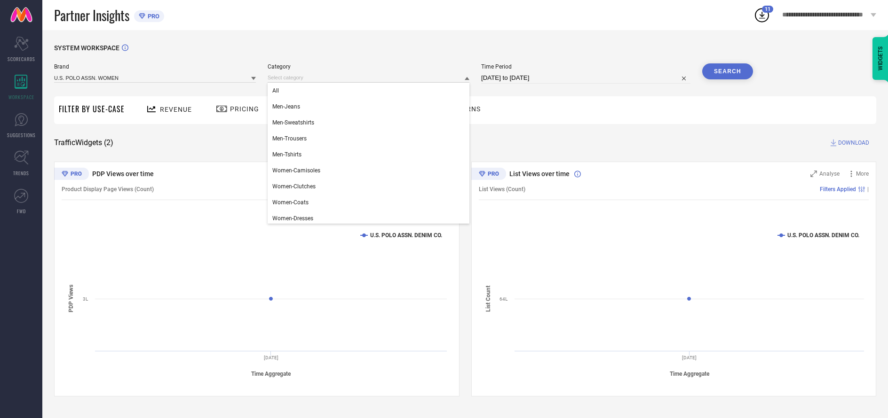
click at [366, 91] on div "All" at bounding box center [368, 91] width 202 height 16
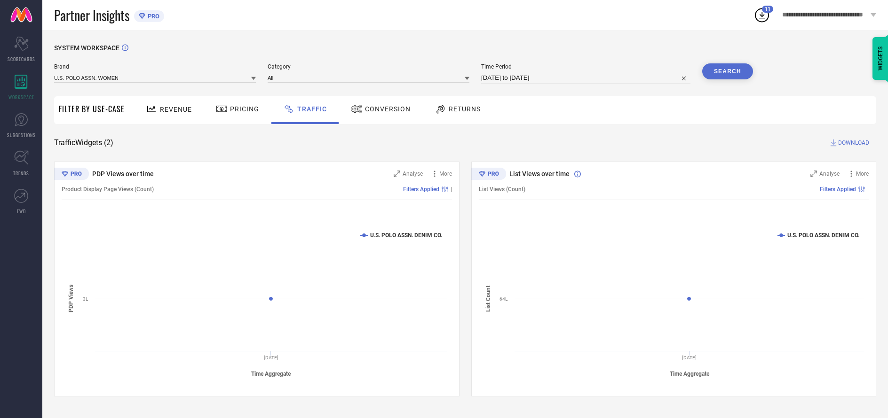
click at [727, 72] on button "Search" at bounding box center [727, 71] width 51 height 16
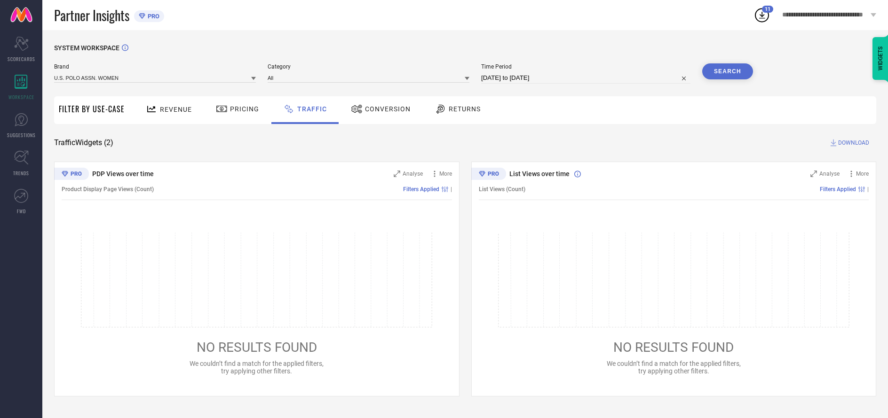
click at [852, 143] on span "DOWNLOAD" at bounding box center [853, 142] width 31 height 9
click at [586, 79] on input at bounding box center [585, 77] width 209 height 11
select select "9"
select select "2025"
select select "10"
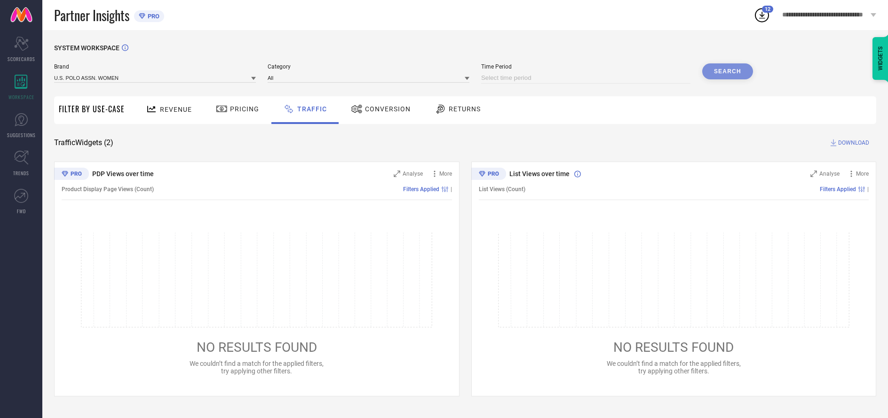
select select "2025"
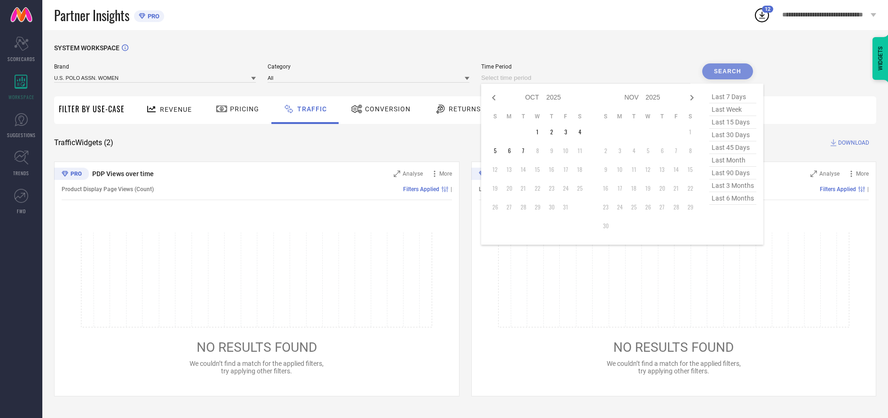
select select "8"
select select "2025"
select select "9"
select select "2025"
click at [525, 208] on td "30" at bounding box center [523, 207] width 14 height 14
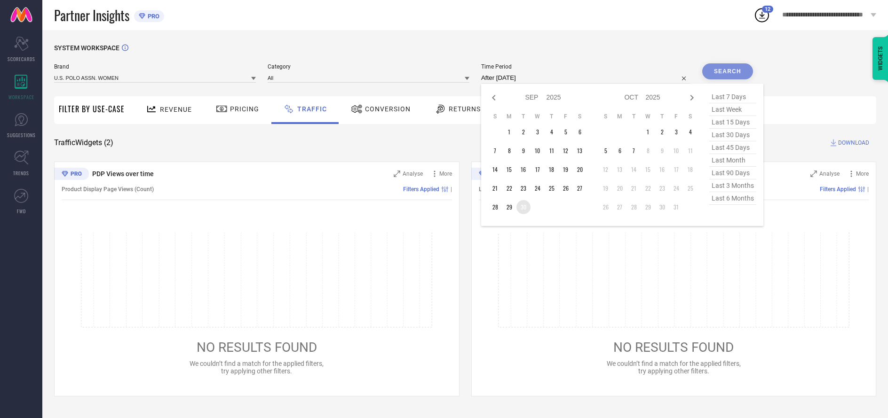
type input "[DATE] to [DATE]"
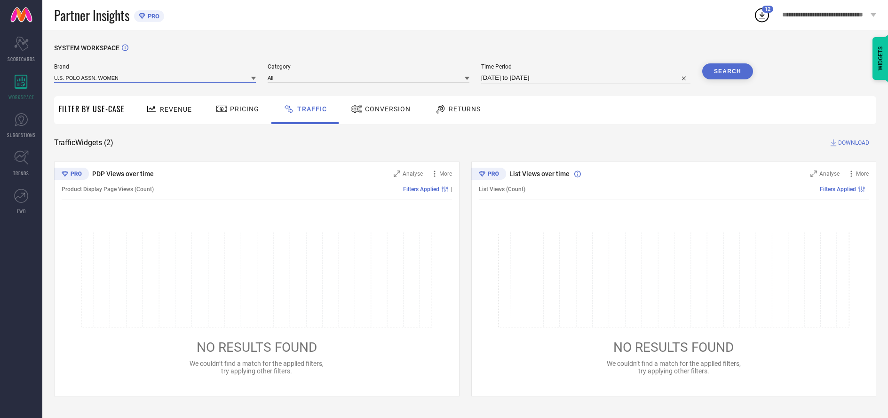
click at [155, 78] on input at bounding box center [155, 78] width 202 height 10
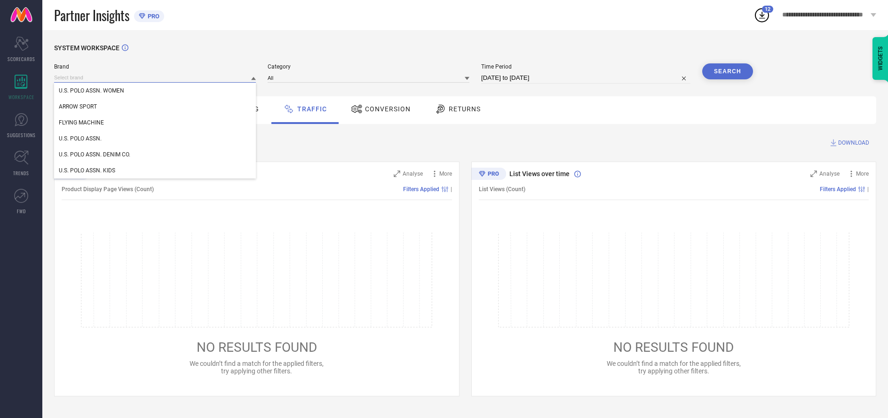
click at [155, 78] on input at bounding box center [155, 78] width 202 height 10
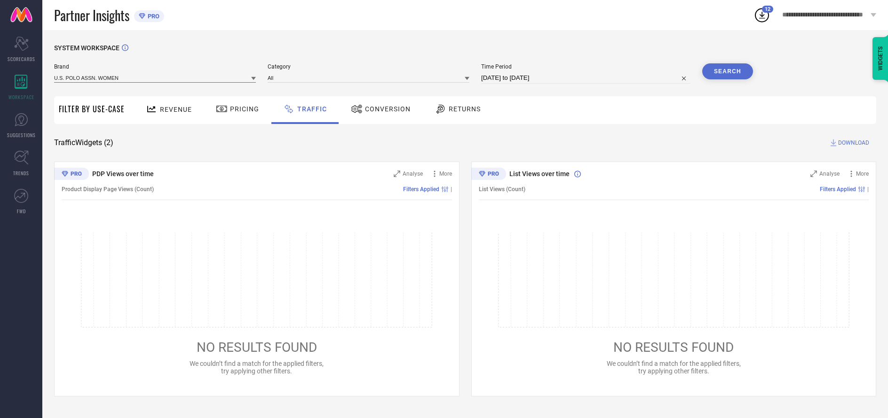
click at [155, 78] on input at bounding box center [155, 78] width 202 height 10
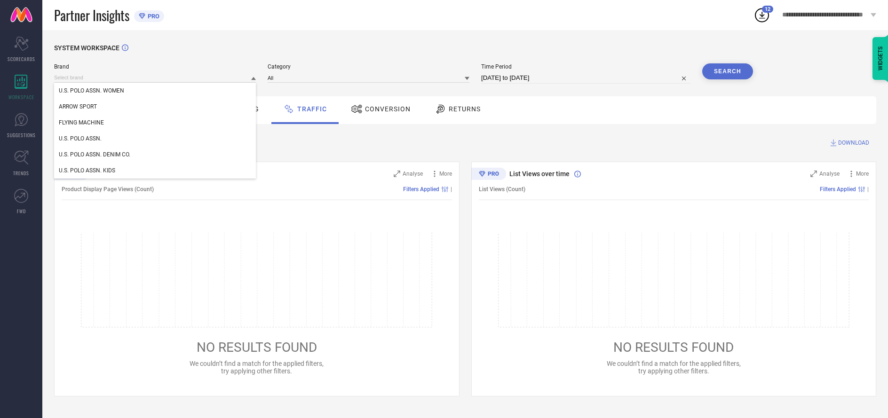
click at [155, 91] on div "U.S. POLO ASSN. WOMEN" at bounding box center [155, 91] width 202 height 16
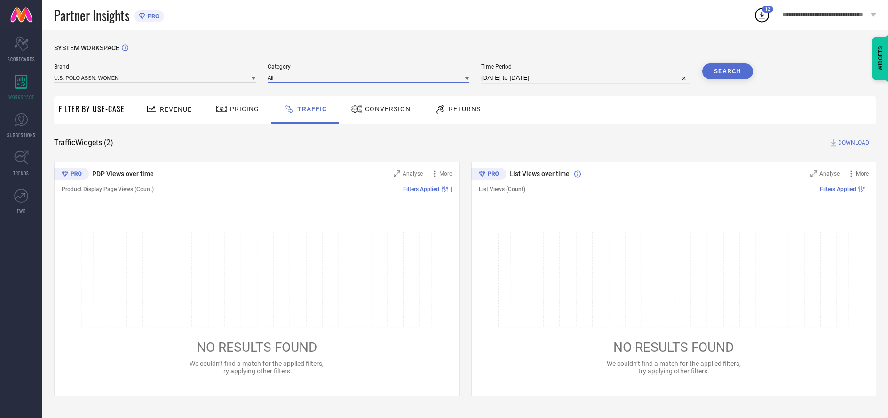
click at [369, 78] on input at bounding box center [368, 78] width 202 height 10
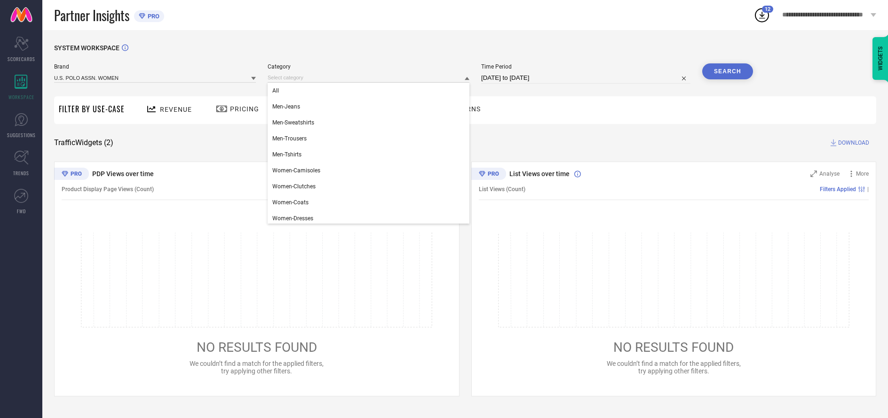
click at [366, 91] on div "All" at bounding box center [368, 91] width 202 height 16
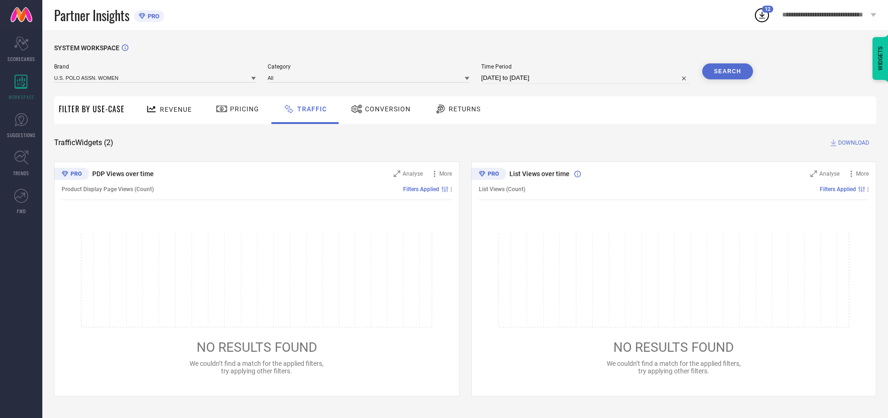
click at [727, 72] on button "Search" at bounding box center [727, 71] width 51 height 16
click at [852, 143] on span "DOWNLOAD" at bounding box center [853, 142] width 31 height 9
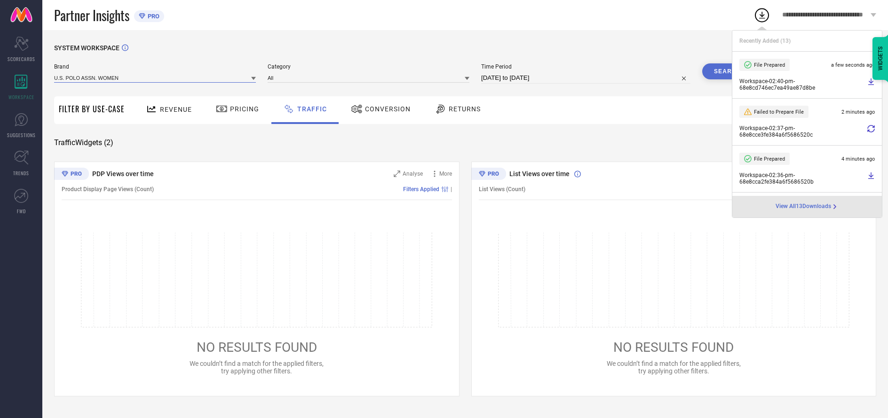
click at [155, 78] on input at bounding box center [155, 78] width 202 height 10
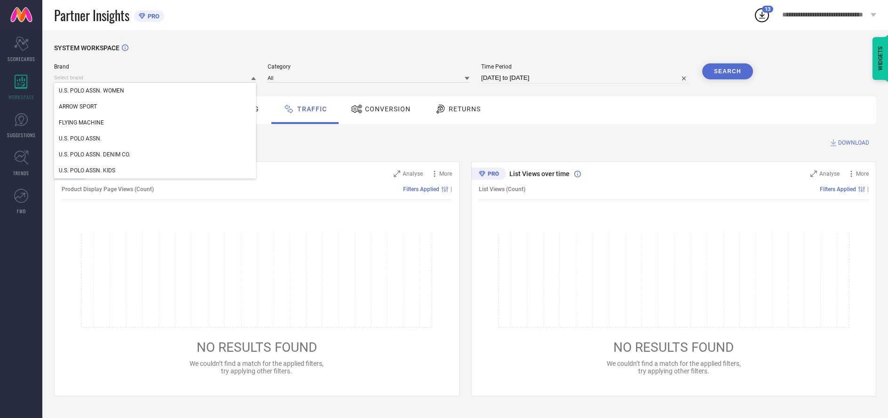
click at [155, 139] on div "U.S. POLO ASSN." at bounding box center [155, 139] width 202 height 16
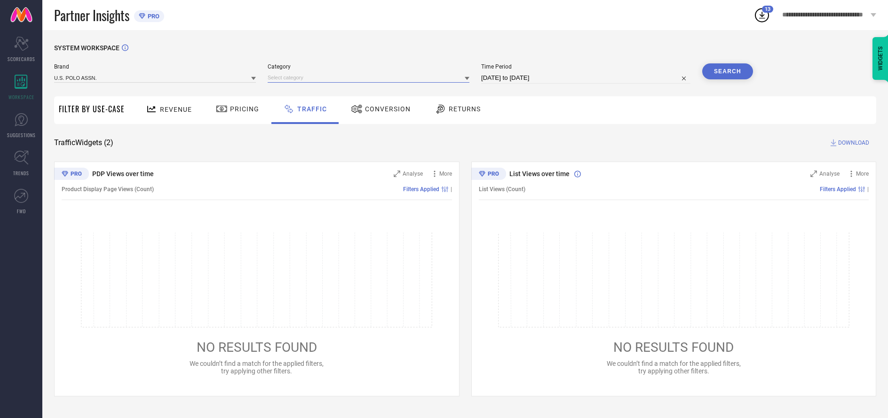
click at [369, 78] on input at bounding box center [368, 78] width 202 height 10
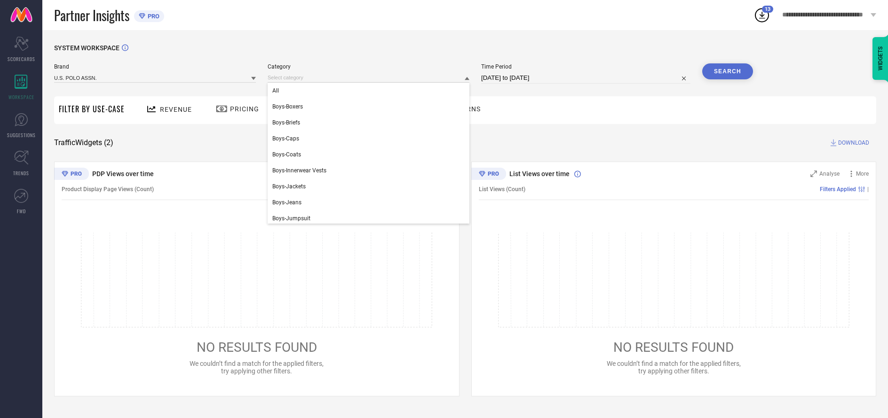
click at [366, 91] on div "All" at bounding box center [368, 91] width 202 height 16
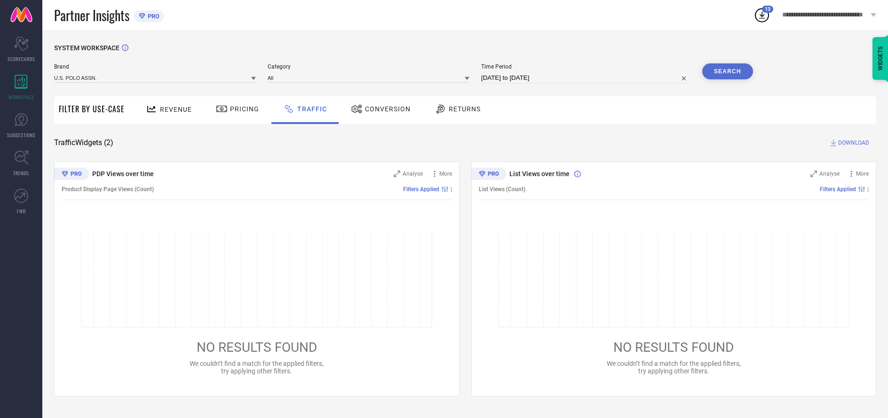
click at [727, 72] on button "Search" at bounding box center [727, 71] width 51 height 16
click at [852, 143] on span "DOWNLOAD" at bounding box center [853, 142] width 31 height 9
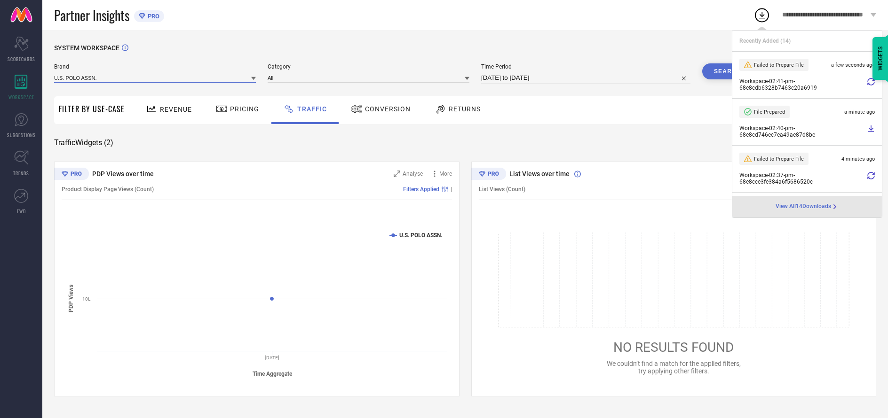
click at [155, 78] on input at bounding box center [155, 78] width 202 height 10
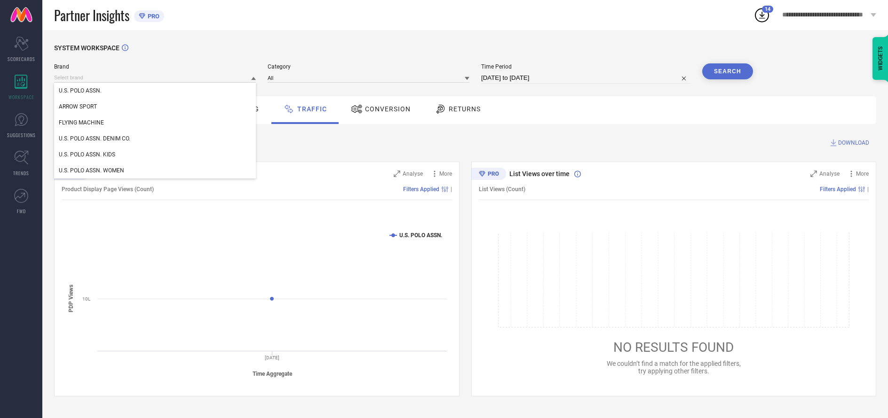
click at [155, 139] on div "U.S. POLO ASSN. DENIM CO." at bounding box center [155, 139] width 202 height 16
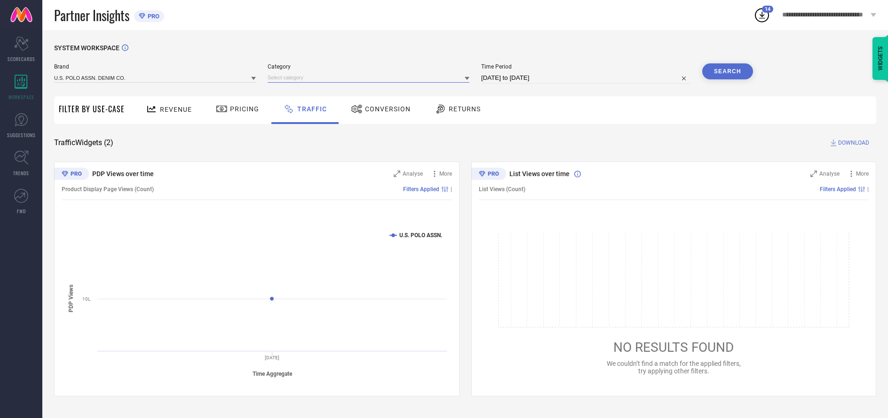
click at [369, 78] on input at bounding box center [368, 78] width 202 height 10
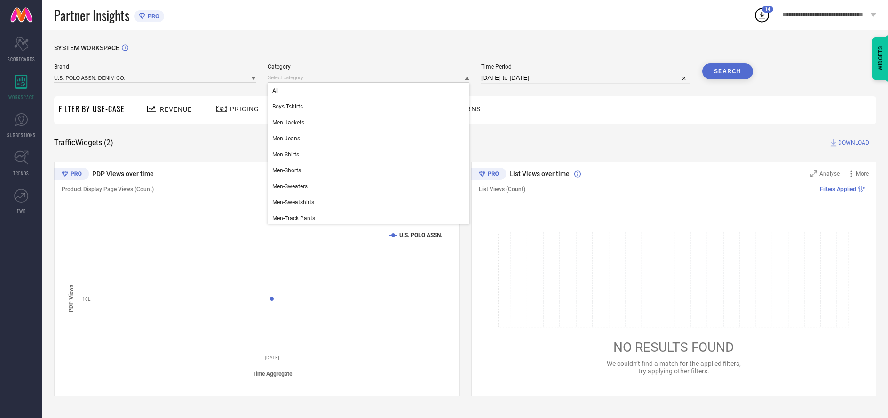
click at [366, 91] on div "All" at bounding box center [368, 91] width 202 height 16
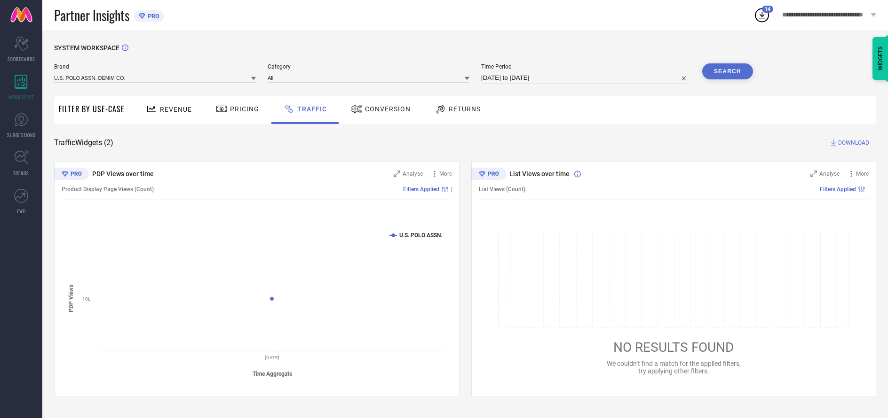
click at [727, 72] on button "Search" at bounding box center [727, 71] width 51 height 16
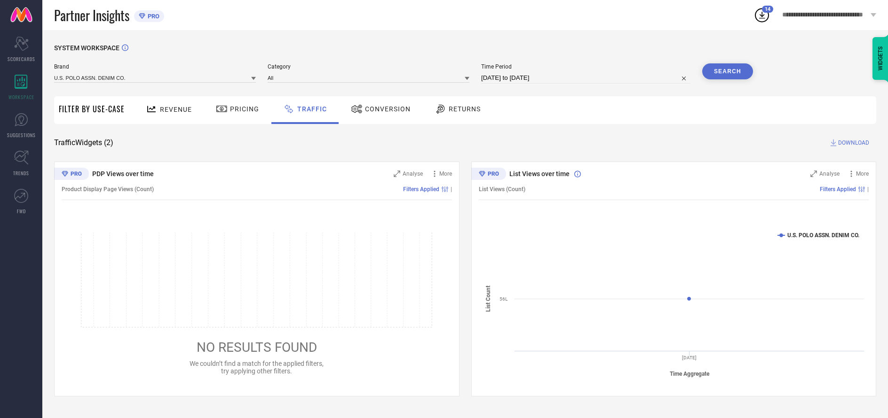
click at [852, 143] on span "DOWNLOAD" at bounding box center [853, 142] width 31 height 9
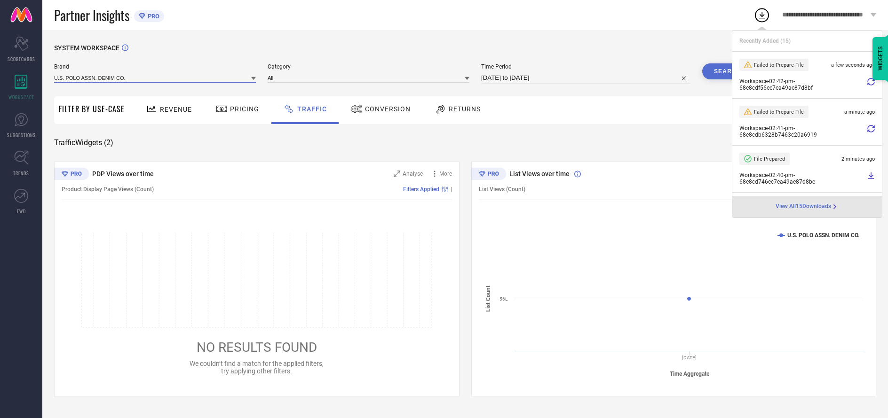
click at [155, 78] on input at bounding box center [155, 78] width 202 height 10
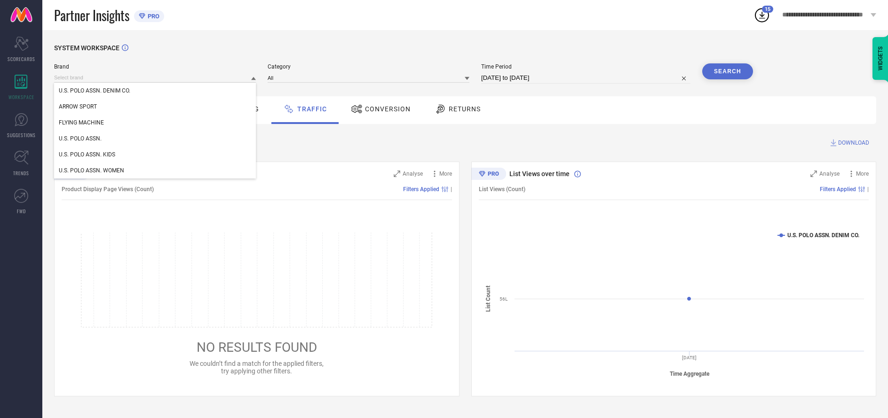
click at [155, 155] on div "U.S. POLO ASSN. KIDS" at bounding box center [155, 155] width 202 height 16
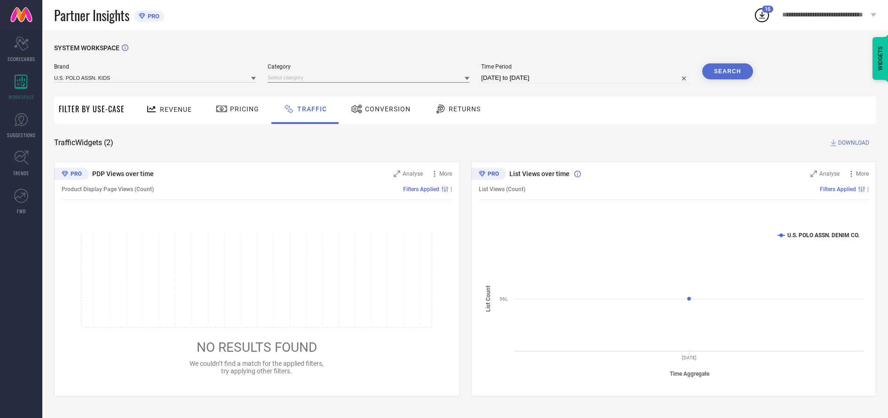
click at [369, 78] on input at bounding box center [368, 78] width 202 height 10
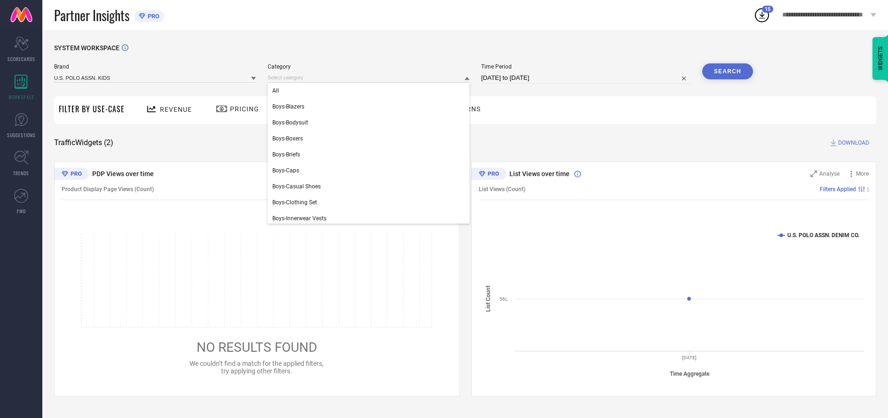
click at [366, 91] on div "All" at bounding box center [368, 91] width 202 height 16
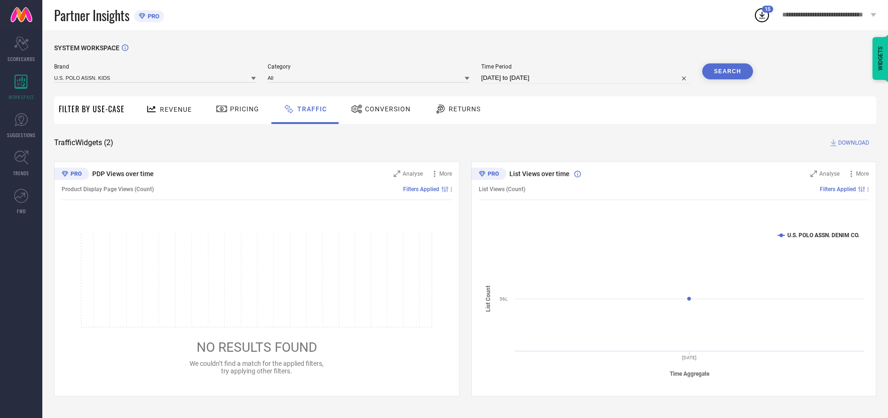
click at [727, 72] on button "Search" at bounding box center [727, 71] width 51 height 16
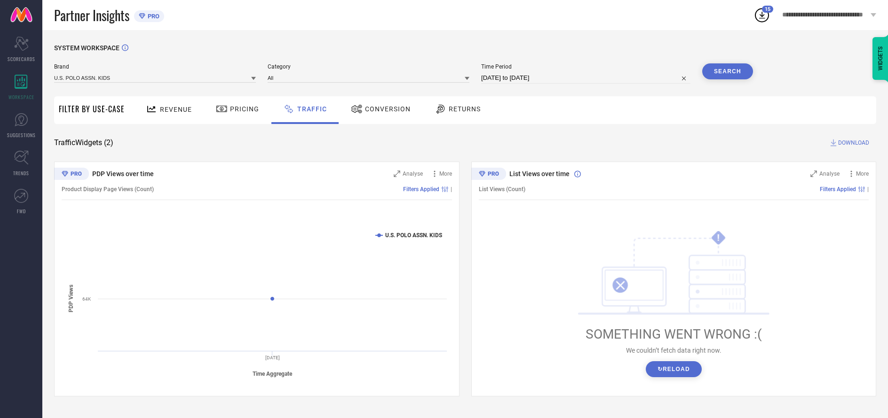
click at [852, 143] on span "DOWNLOAD" at bounding box center [853, 142] width 31 height 9
click at [586, 79] on input at bounding box center [585, 77] width 209 height 11
select select "9"
select select "2025"
select select "10"
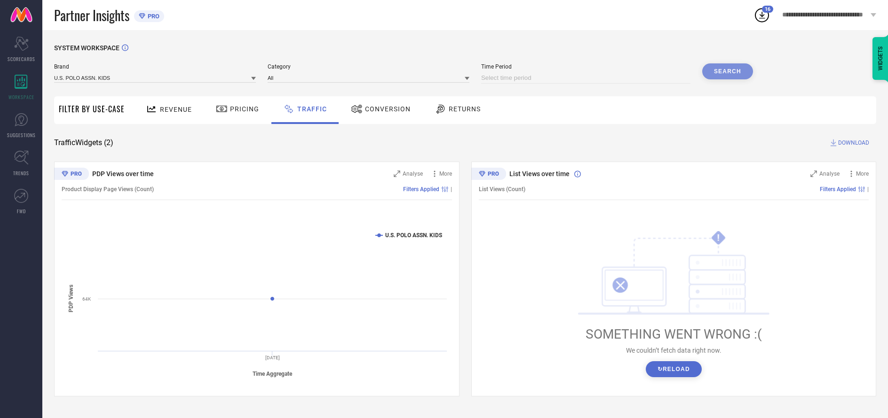
select select "2025"
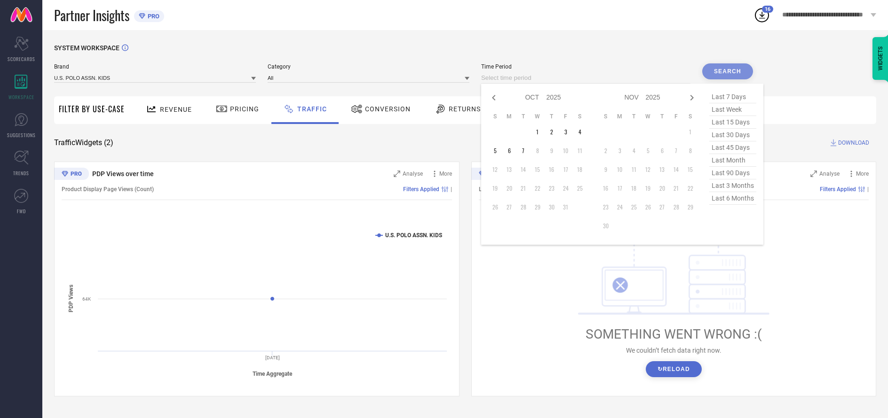
click at [539, 133] on td "1" at bounding box center [537, 132] width 14 height 14
type input "[DATE] to [DATE]"
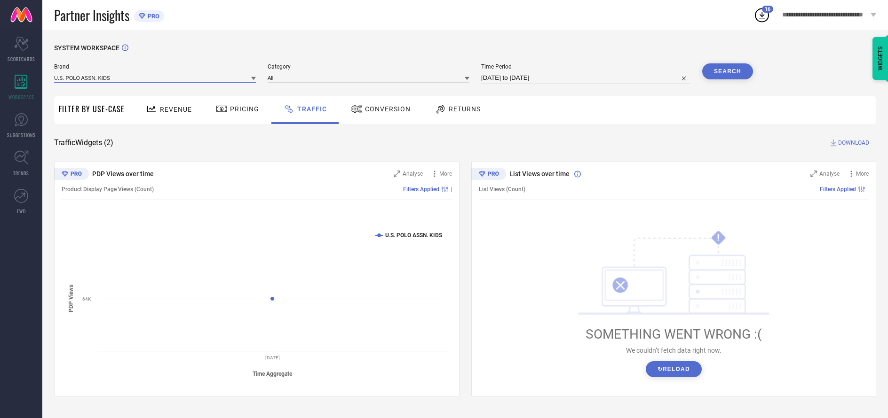
click at [155, 78] on input at bounding box center [155, 78] width 202 height 10
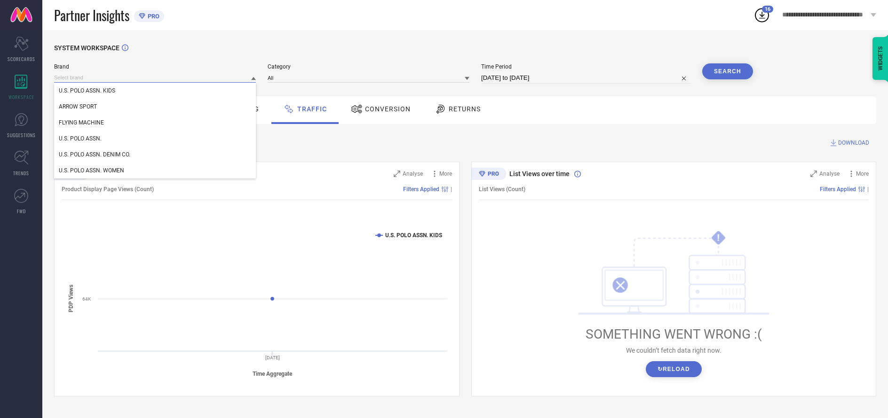
click at [155, 78] on input at bounding box center [155, 78] width 202 height 10
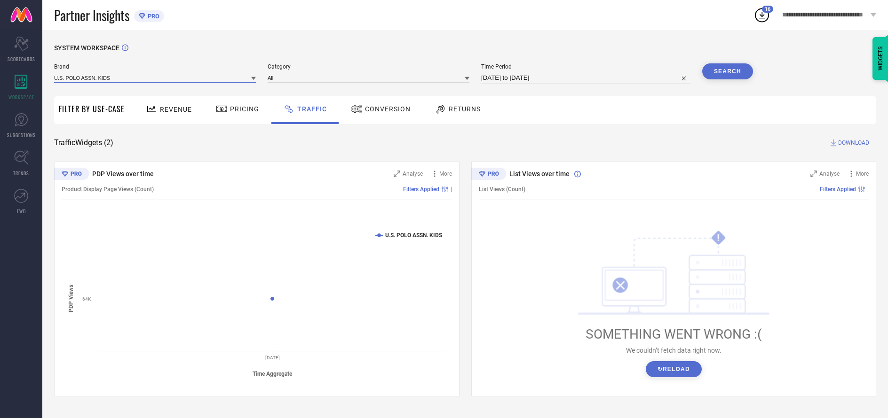
click at [155, 78] on input at bounding box center [155, 78] width 202 height 10
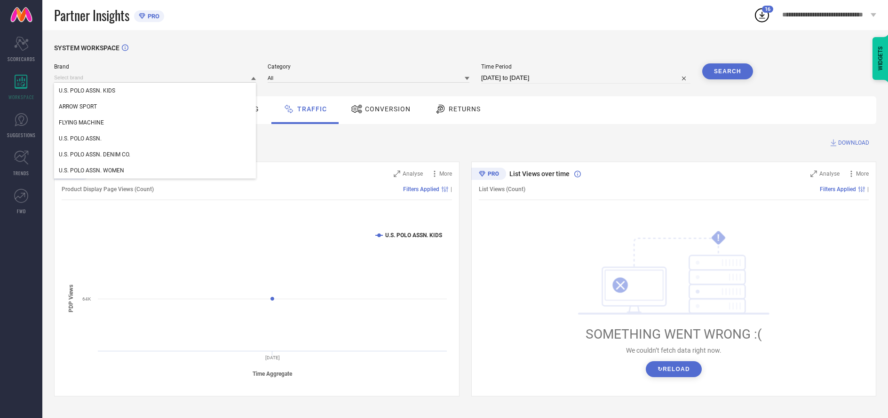
click at [155, 91] on div "U.S. POLO ASSN. KIDS" at bounding box center [155, 91] width 202 height 16
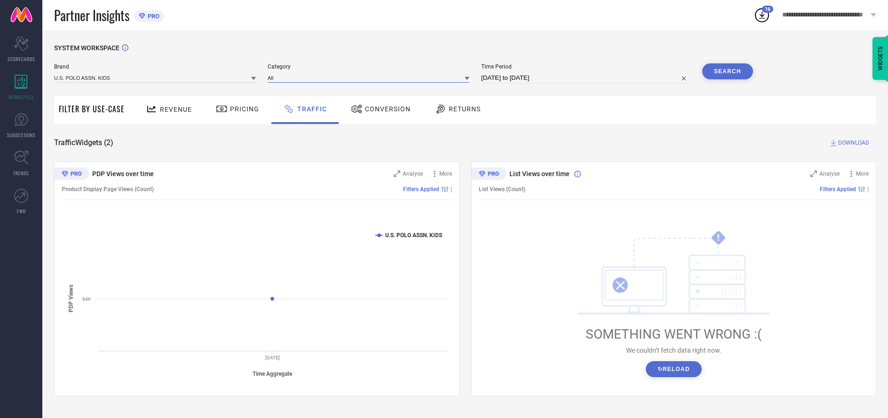
click at [369, 78] on input at bounding box center [368, 78] width 202 height 10
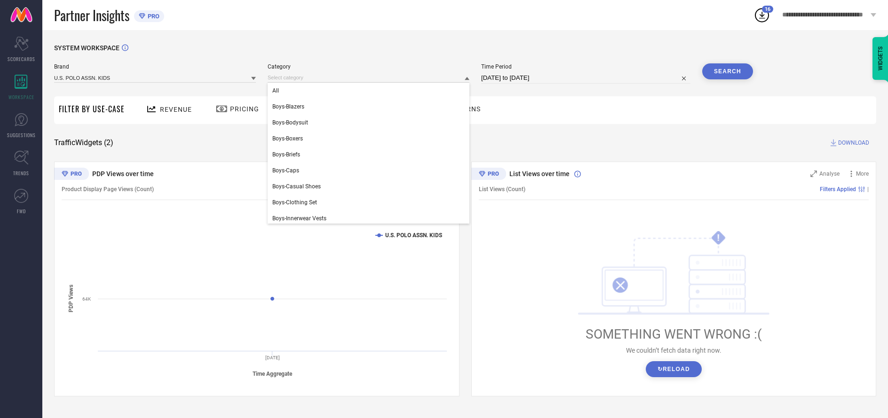
click at [366, 91] on div "All" at bounding box center [368, 91] width 202 height 16
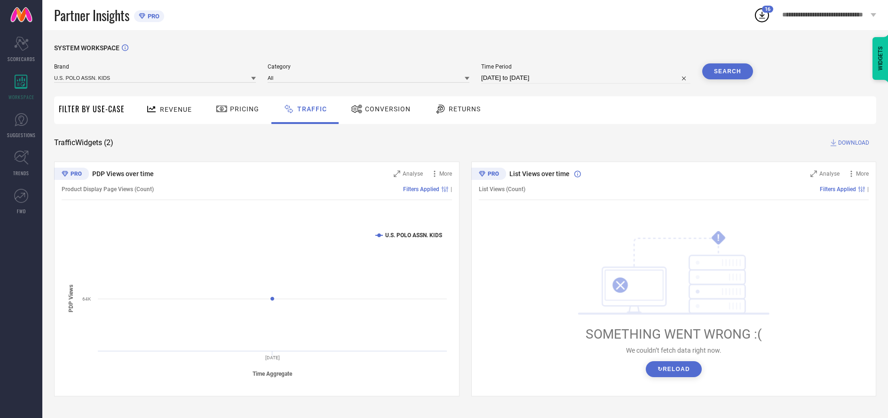
click at [727, 72] on button "Search" at bounding box center [727, 71] width 51 height 16
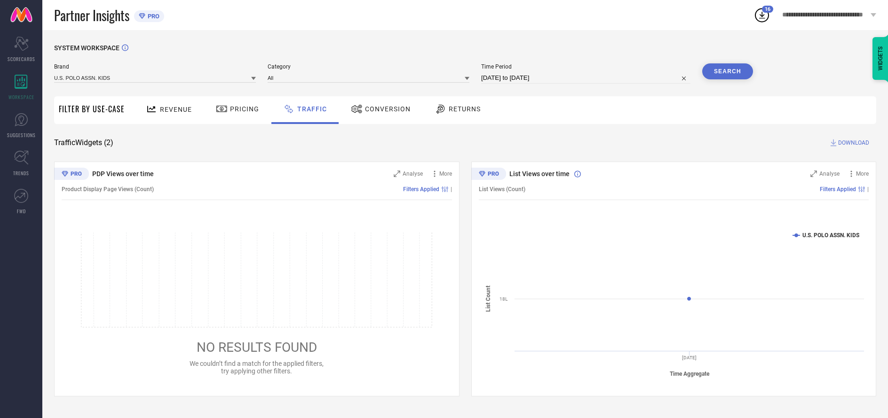
click at [852, 143] on span "DOWNLOAD" at bounding box center [853, 142] width 31 height 9
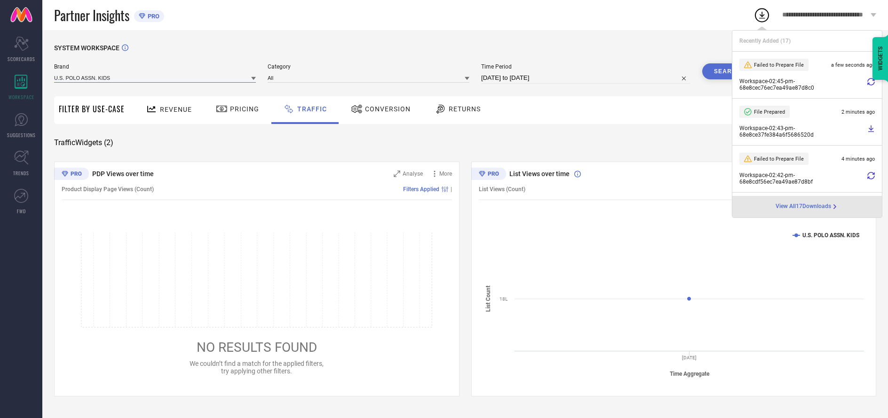
click at [155, 78] on input at bounding box center [155, 78] width 202 height 10
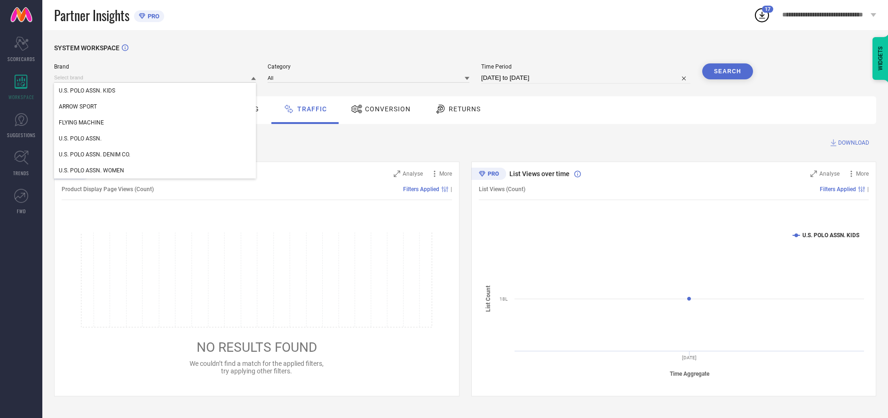
click at [155, 139] on div "U.S. POLO ASSN." at bounding box center [155, 139] width 202 height 16
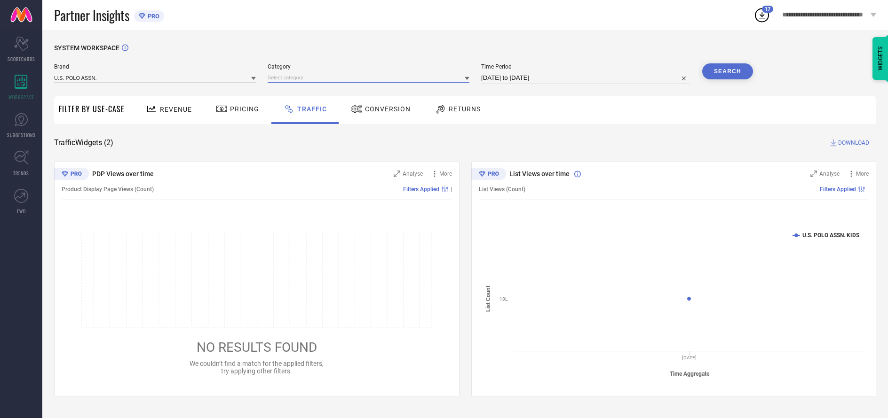
click at [369, 78] on input at bounding box center [368, 78] width 202 height 10
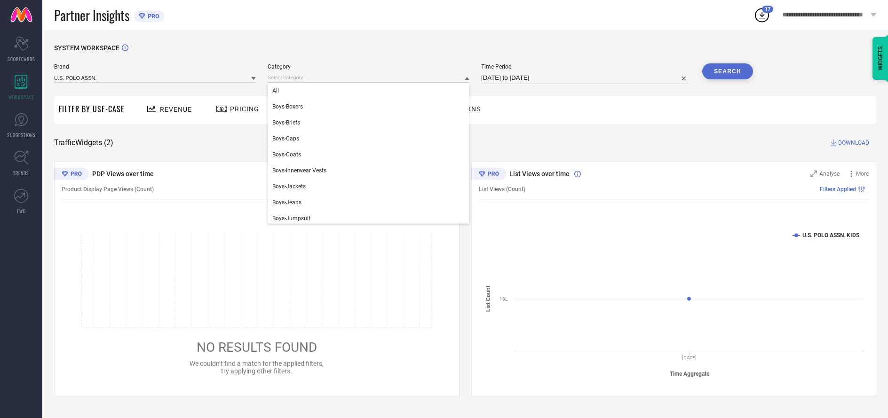
click at [366, 91] on div "All" at bounding box center [368, 91] width 202 height 16
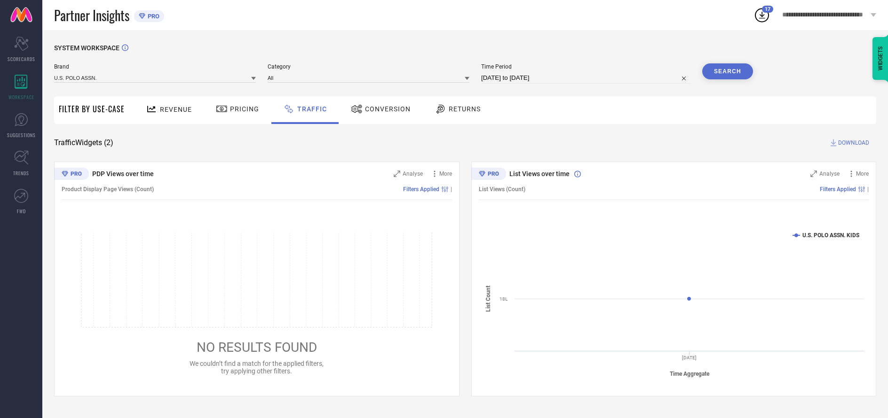
click at [727, 72] on button "Search" at bounding box center [727, 71] width 51 height 16
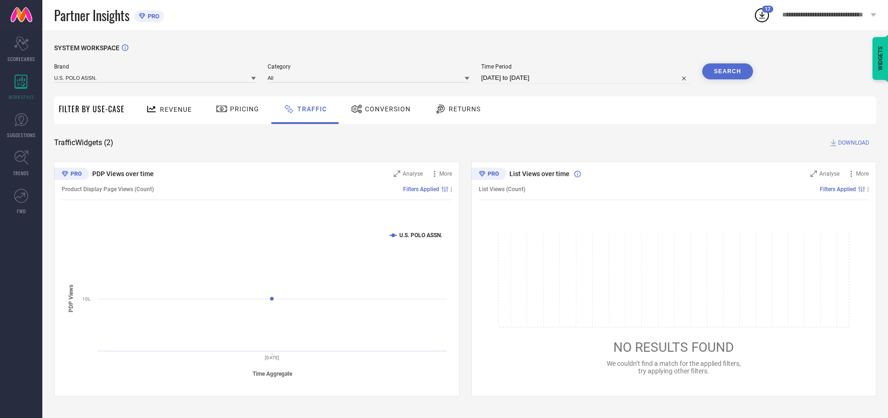
click at [852, 143] on span "DOWNLOAD" at bounding box center [853, 142] width 31 height 9
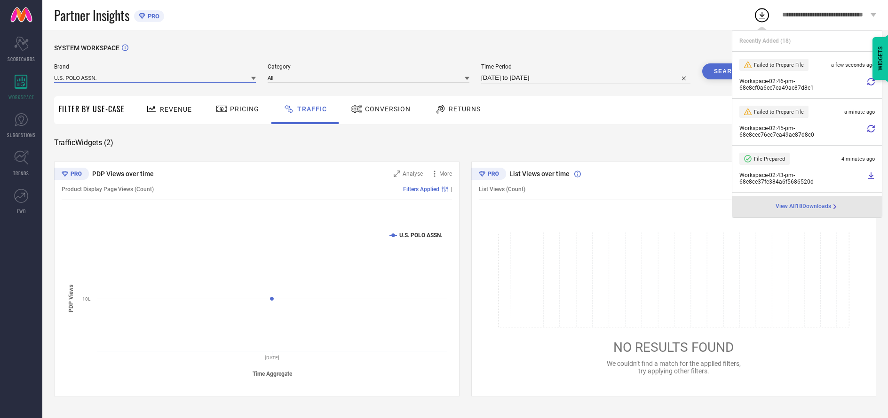
click at [155, 78] on input at bounding box center [155, 78] width 202 height 10
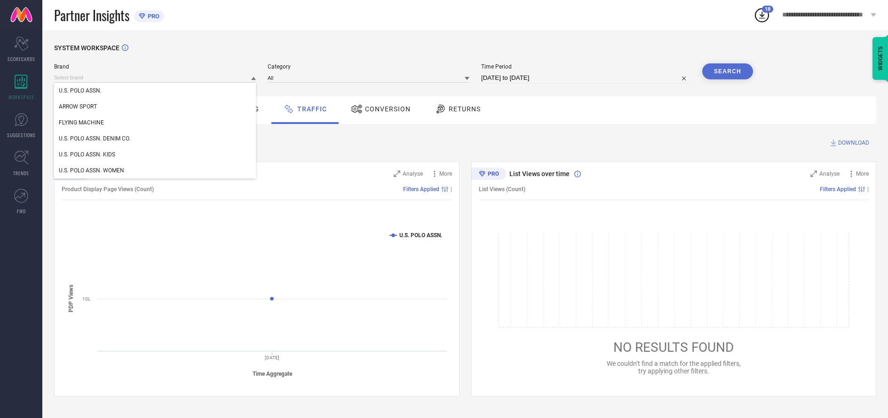
click at [155, 139] on div "U.S. POLO ASSN. DENIM CO." at bounding box center [155, 139] width 202 height 16
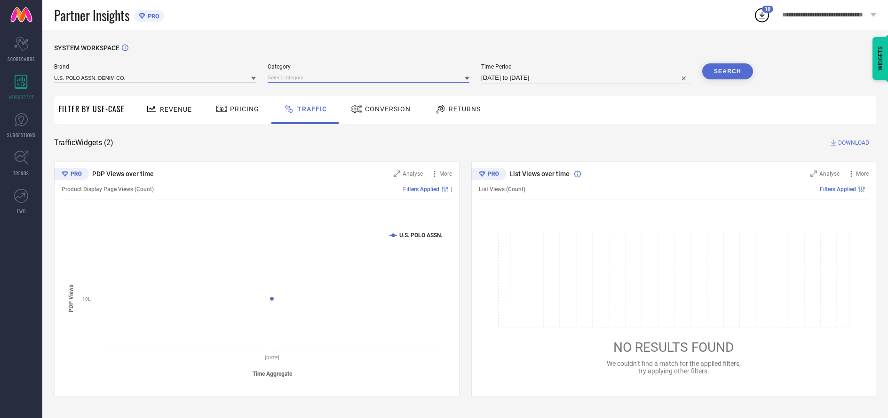
click at [369, 78] on input at bounding box center [368, 78] width 202 height 10
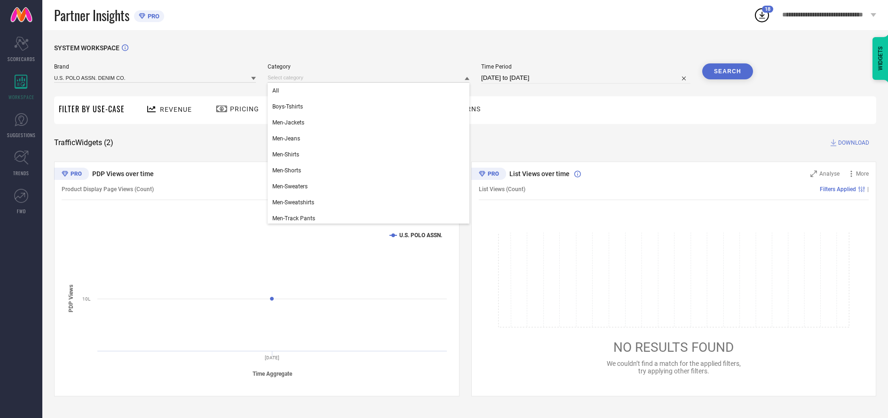
click at [366, 91] on div "All" at bounding box center [368, 91] width 202 height 16
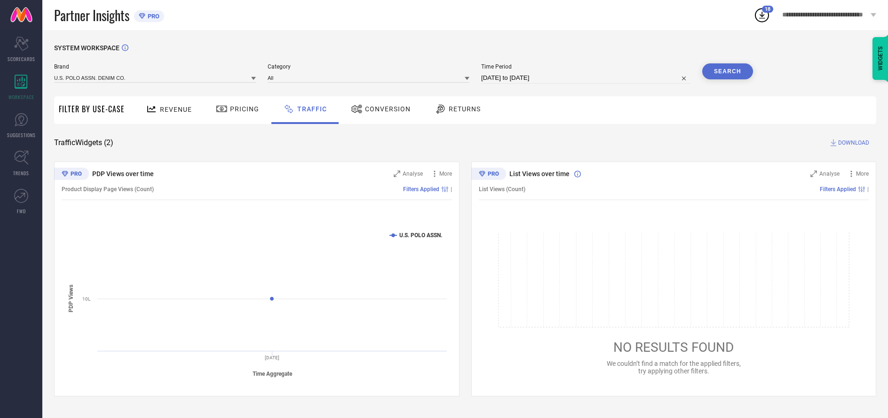
click at [727, 72] on button "Search" at bounding box center [727, 71] width 51 height 16
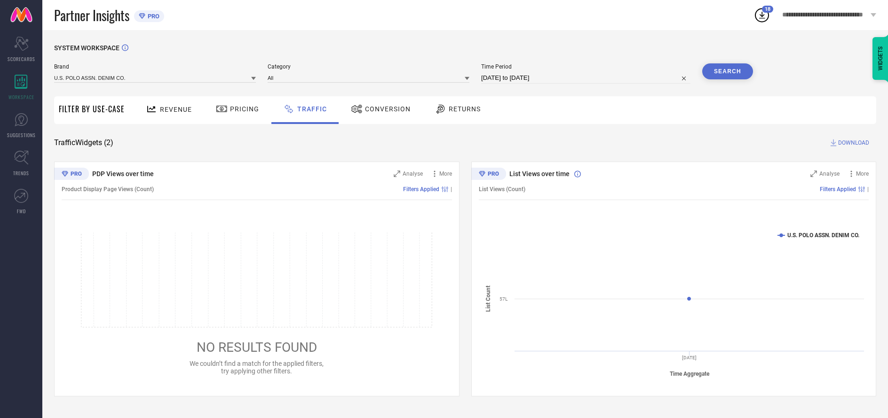
click at [852, 143] on span "DOWNLOAD" at bounding box center [853, 142] width 31 height 9
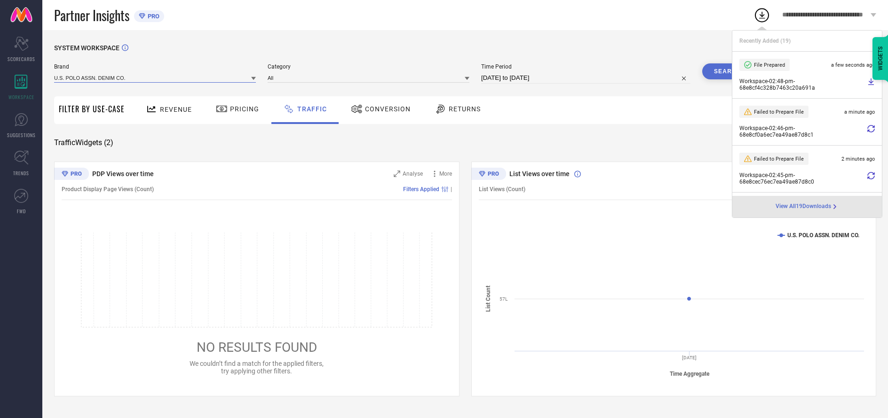
click at [155, 78] on input at bounding box center [155, 78] width 202 height 10
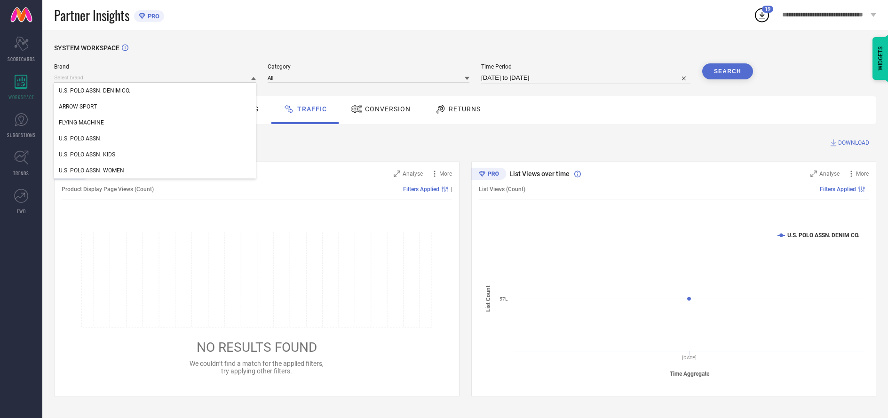
click at [155, 171] on div "U.S. POLO ASSN. WOMEN" at bounding box center [155, 171] width 202 height 16
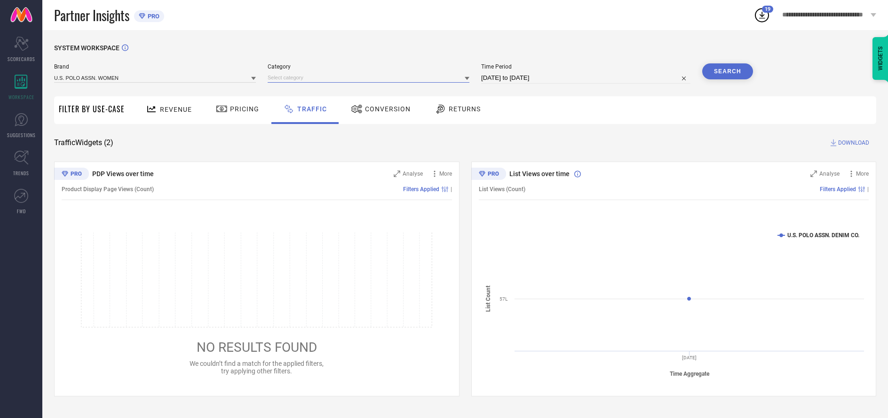
click at [369, 78] on input at bounding box center [368, 78] width 202 height 10
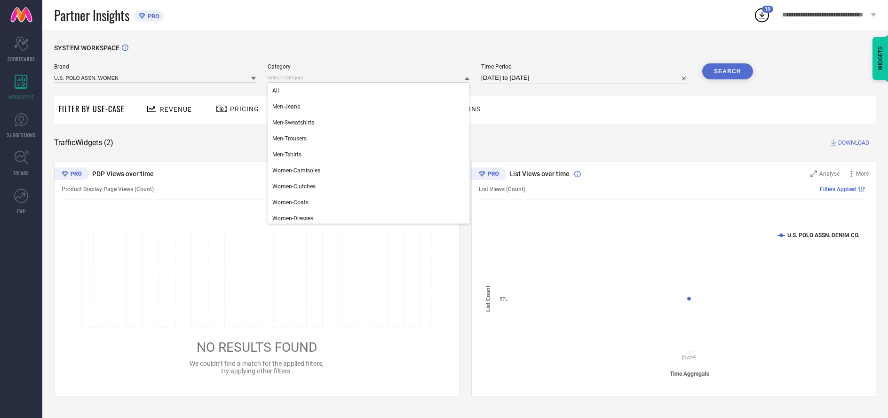
click at [366, 91] on div "All" at bounding box center [368, 91] width 202 height 16
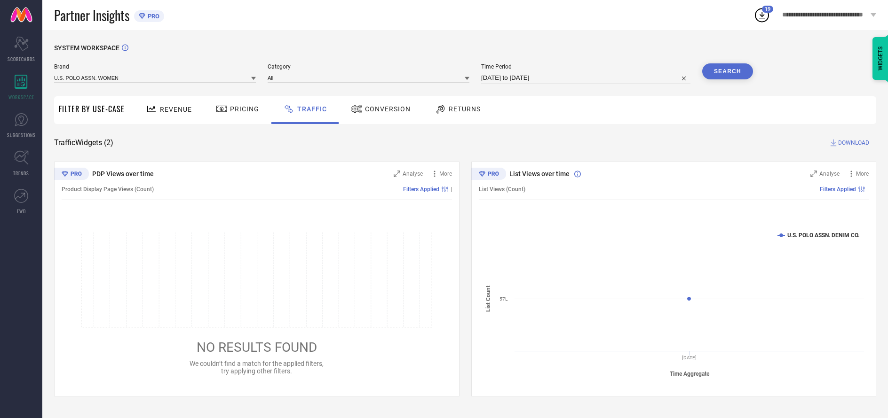
click at [727, 72] on button "Search" at bounding box center [727, 71] width 51 height 16
click at [852, 143] on span "DOWNLOAD" at bounding box center [853, 142] width 31 height 9
click at [586, 79] on input at bounding box center [585, 77] width 209 height 11
select select "9"
select select "2025"
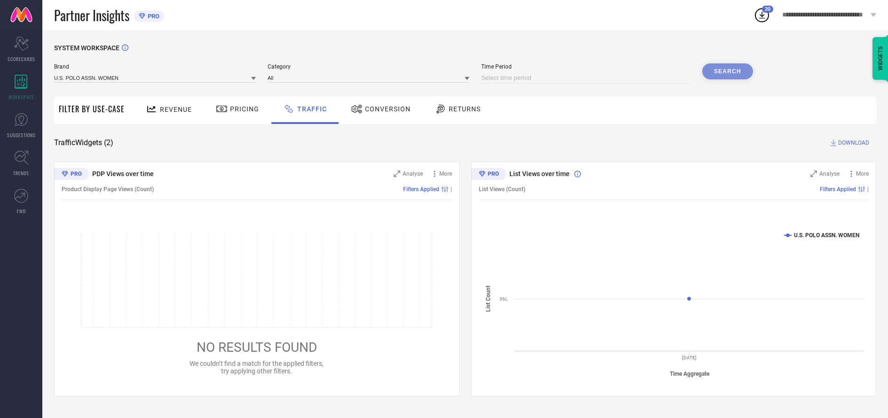
select select "10"
select select "2025"
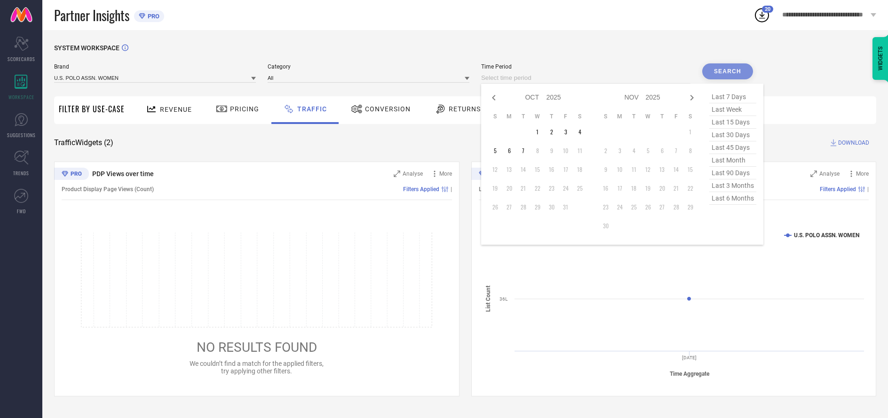
click at [553, 133] on td "2" at bounding box center [551, 132] width 14 height 14
type input "[DATE] to [DATE]"
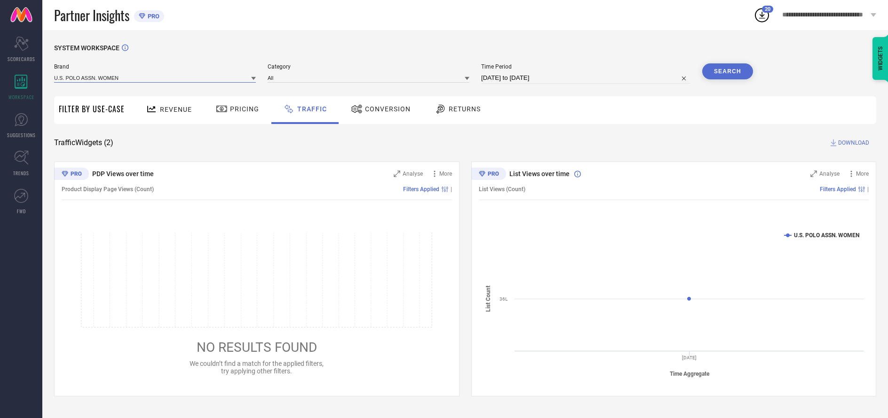
click at [155, 78] on input at bounding box center [155, 78] width 202 height 10
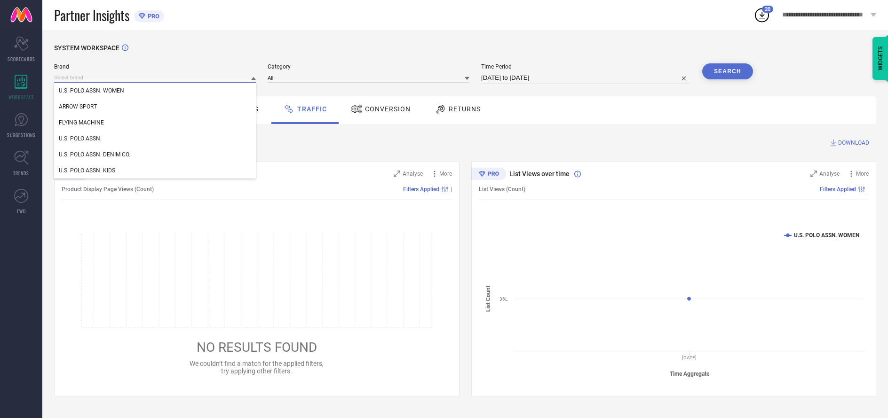
click at [155, 78] on input at bounding box center [155, 78] width 202 height 10
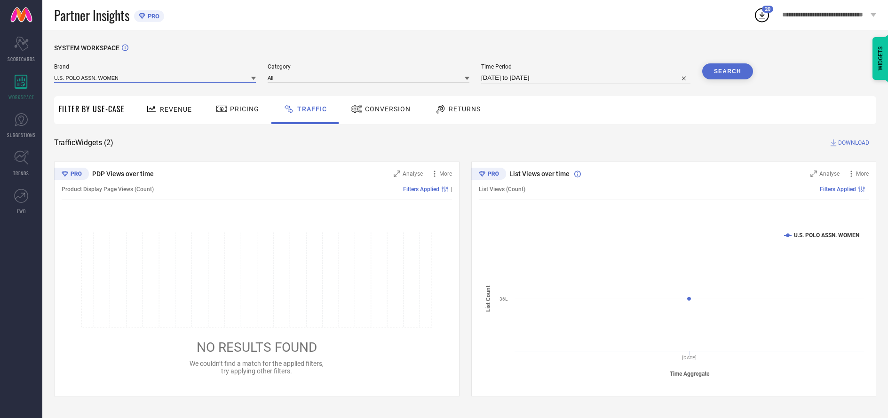
click at [155, 78] on input at bounding box center [155, 78] width 202 height 10
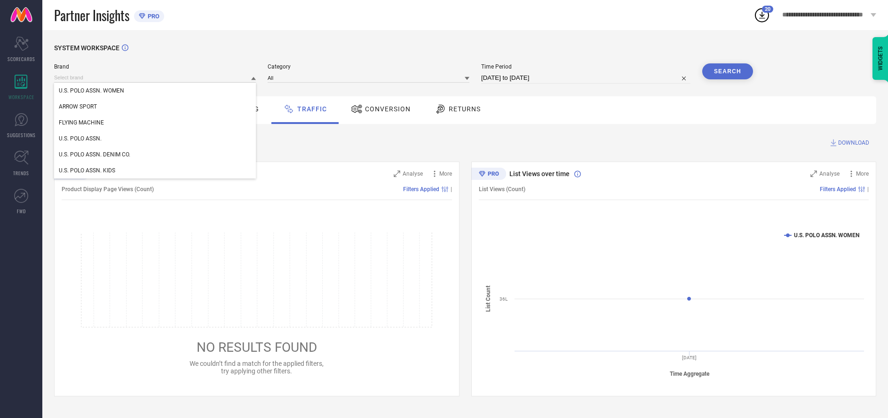
click at [155, 91] on div "U.S. POLO ASSN. WOMEN" at bounding box center [155, 91] width 202 height 16
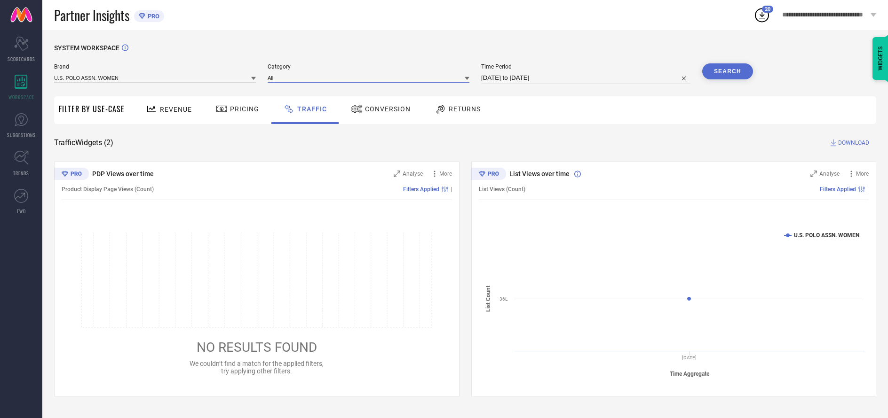
click at [369, 78] on input at bounding box center [368, 78] width 202 height 10
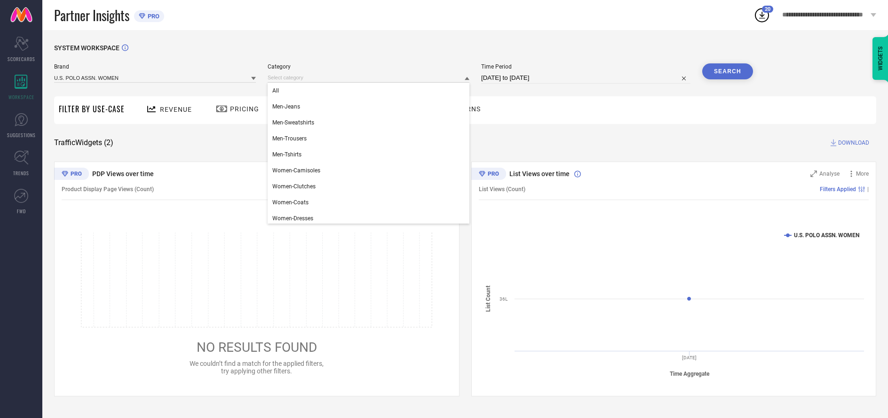
click at [366, 91] on div "All" at bounding box center [368, 91] width 202 height 16
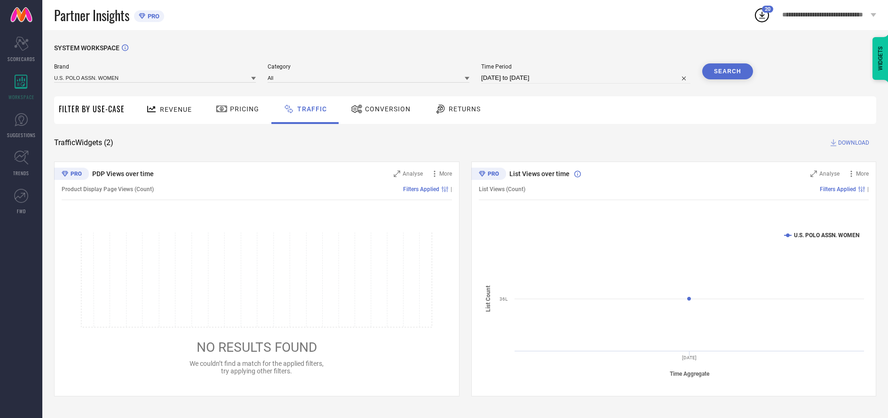
click at [727, 72] on button "Search" at bounding box center [727, 71] width 51 height 16
click at [852, 143] on span "DOWNLOAD" at bounding box center [853, 142] width 31 height 9
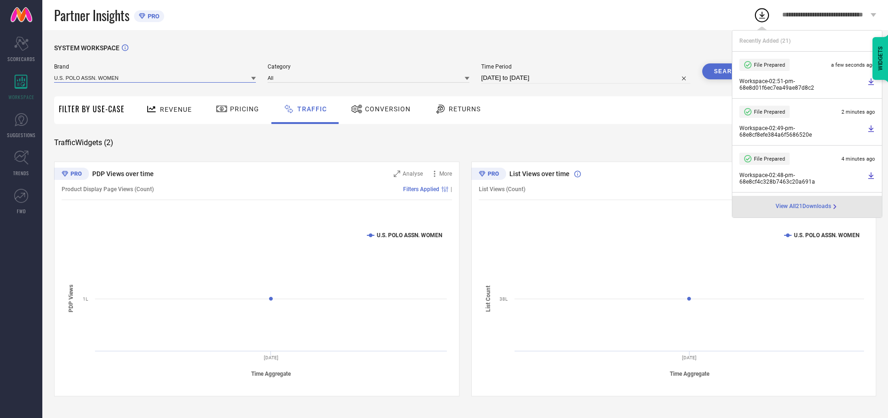
click at [155, 78] on input at bounding box center [155, 78] width 202 height 10
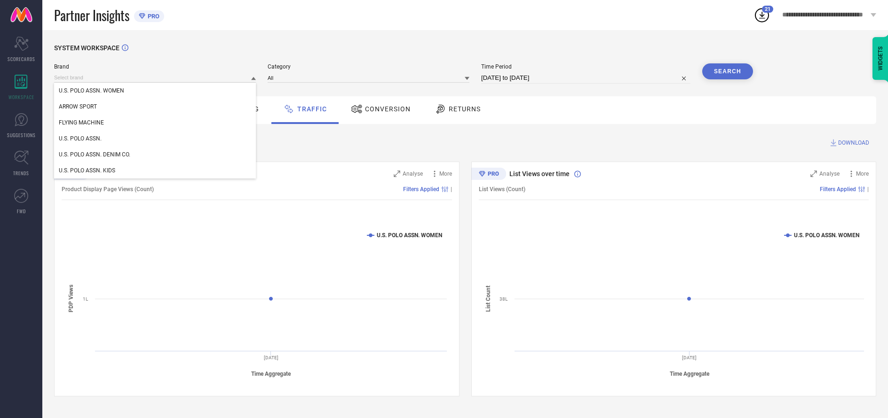
click at [155, 139] on div "U.S. POLO ASSN." at bounding box center [155, 139] width 202 height 16
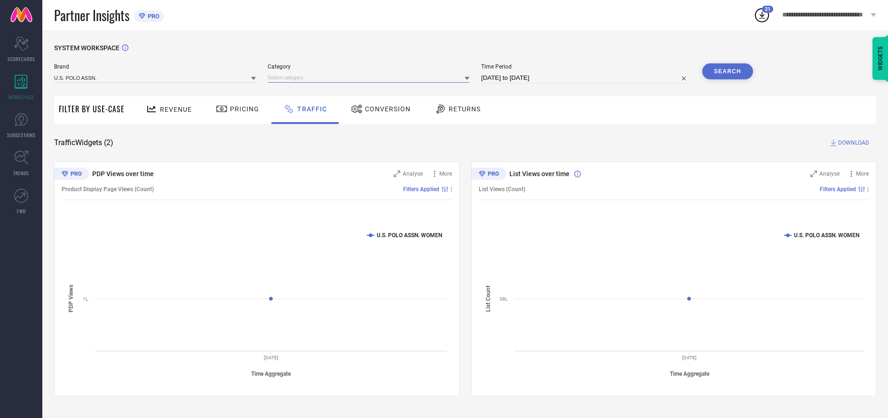
click at [369, 78] on input at bounding box center [368, 78] width 202 height 10
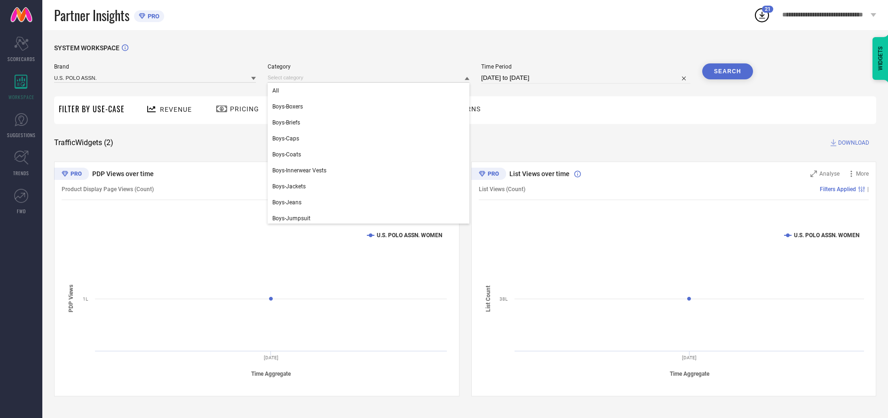
click at [366, 91] on div "All" at bounding box center [368, 91] width 202 height 16
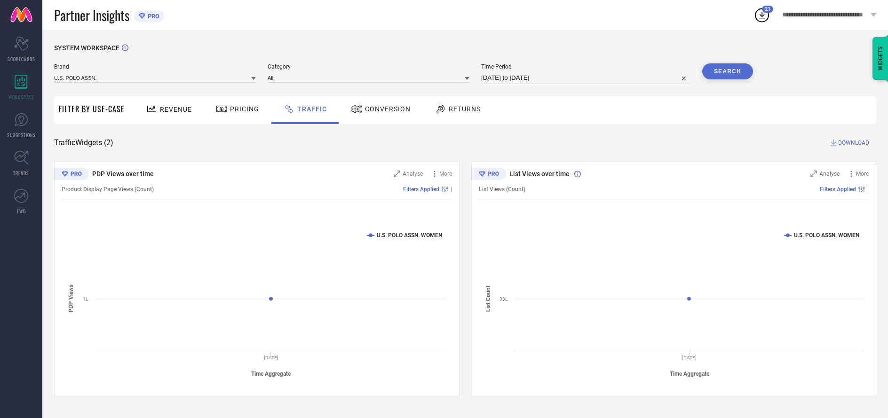
click at [727, 72] on button "Search" at bounding box center [727, 71] width 51 height 16
click at [852, 143] on span "DOWNLOAD" at bounding box center [853, 142] width 31 height 9
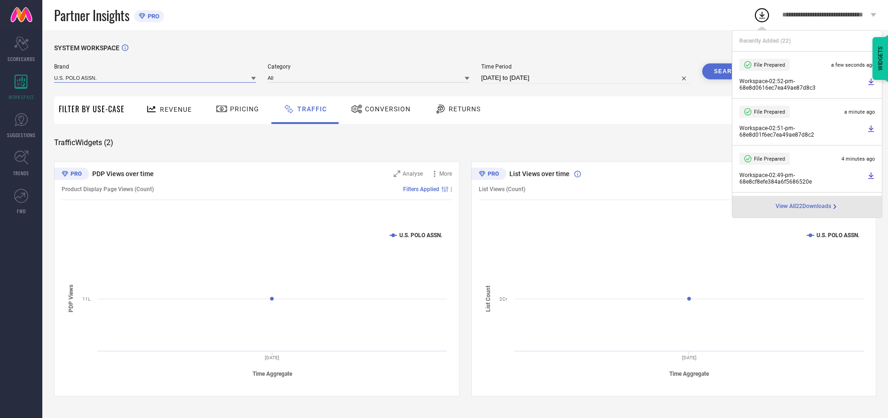
click at [155, 78] on input at bounding box center [155, 78] width 202 height 10
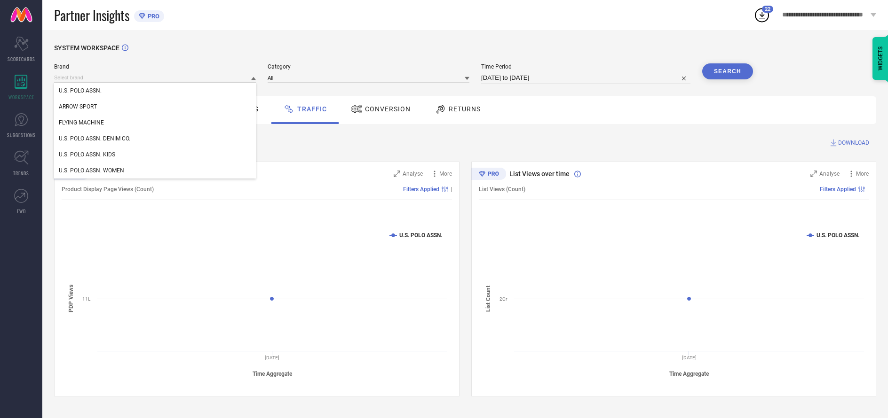
click at [155, 139] on div "U.S. POLO ASSN. DENIM CO." at bounding box center [155, 139] width 202 height 16
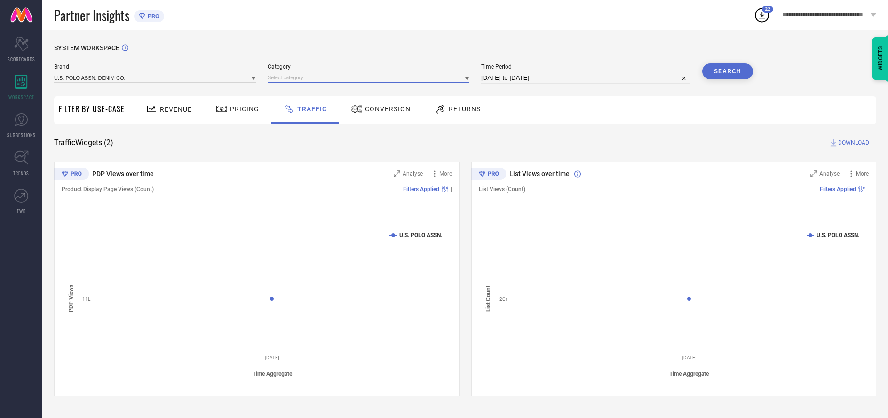
click at [369, 78] on input at bounding box center [368, 78] width 202 height 10
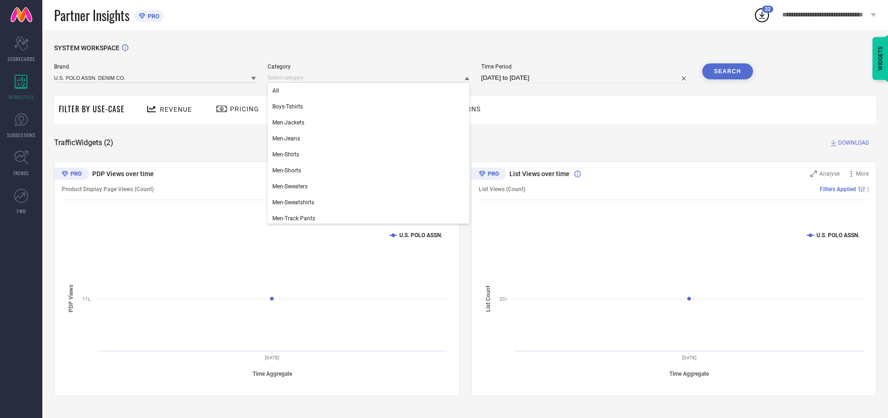
click at [366, 91] on div "All" at bounding box center [368, 91] width 202 height 16
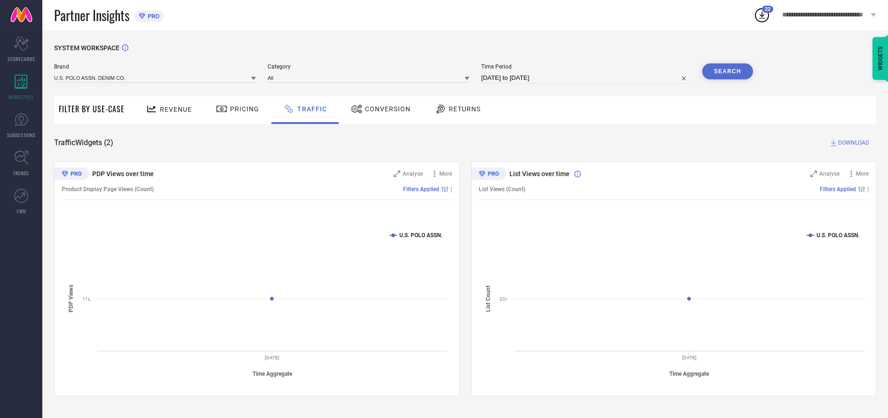
click at [727, 72] on button "Search" at bounding box center [727, 71] width 51 height 16
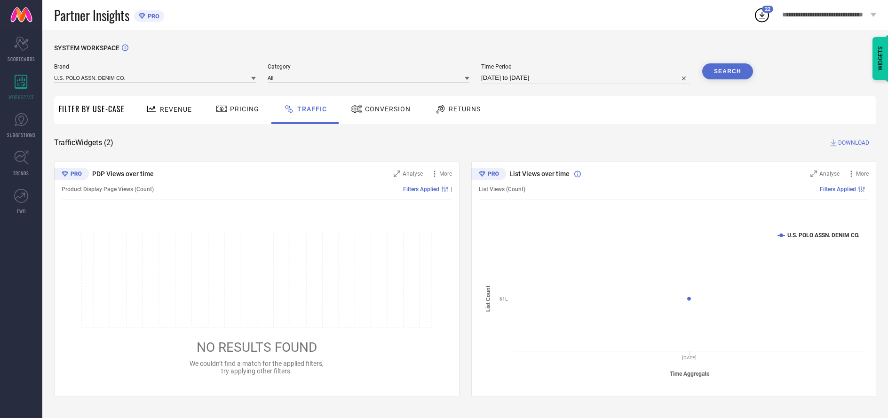
click at [852, 143] on span "DOWNLOAD" at bounding box center [853, 142] width 31 height 9
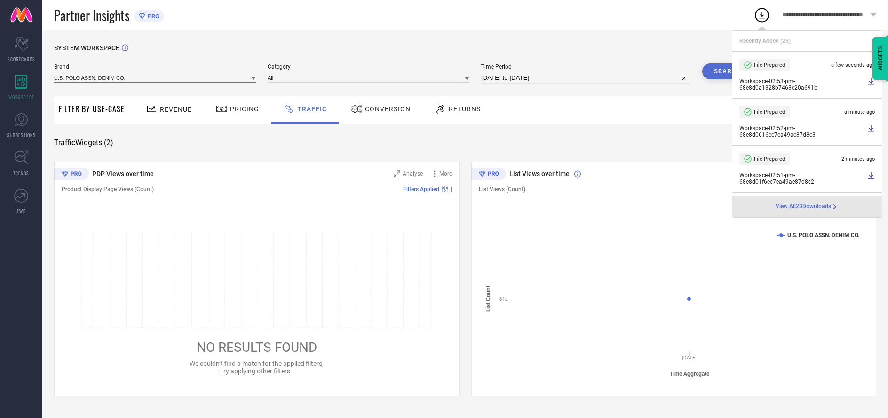
click at [155, 78] on input at bounding box center [155, 78] width 202 height 10
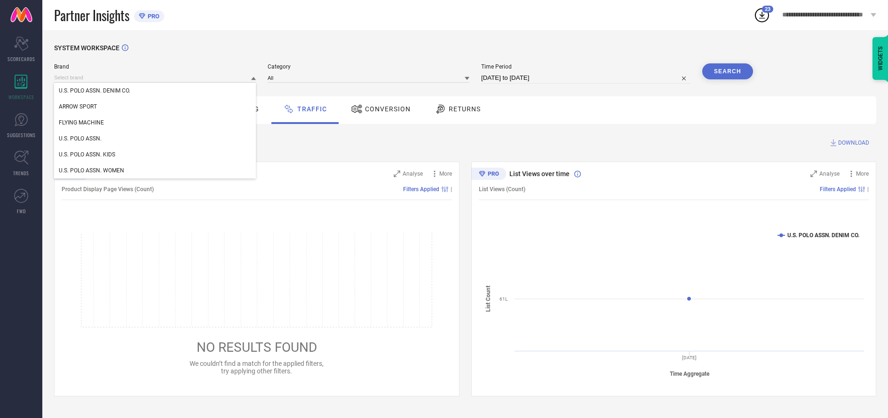
click at [155, 155] on div "U.S. POLO ASSN. KIDS" at bounding box center [155, 155] width 202 height 16
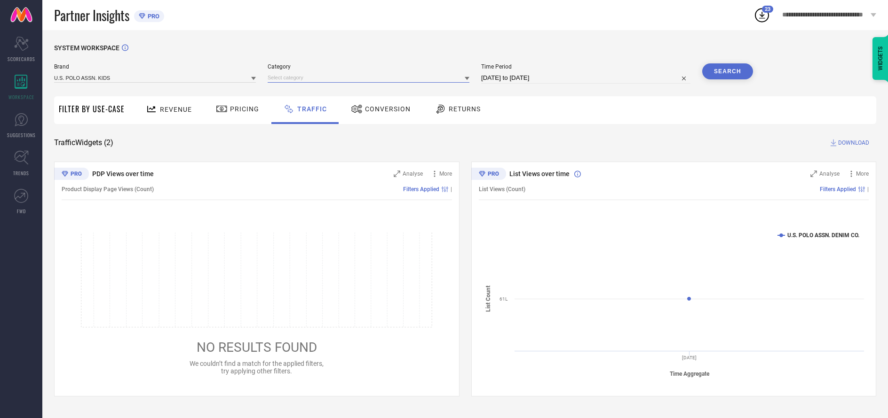
click at [369, 78] on input at bounding box center [368, 78] width 202 height 10
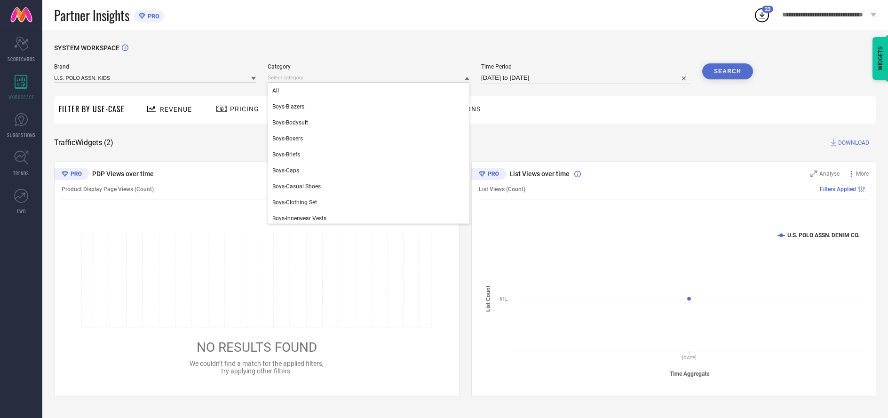
click at [366, 91] on div "All" at bounding box center [368, 91] width 202 height 16
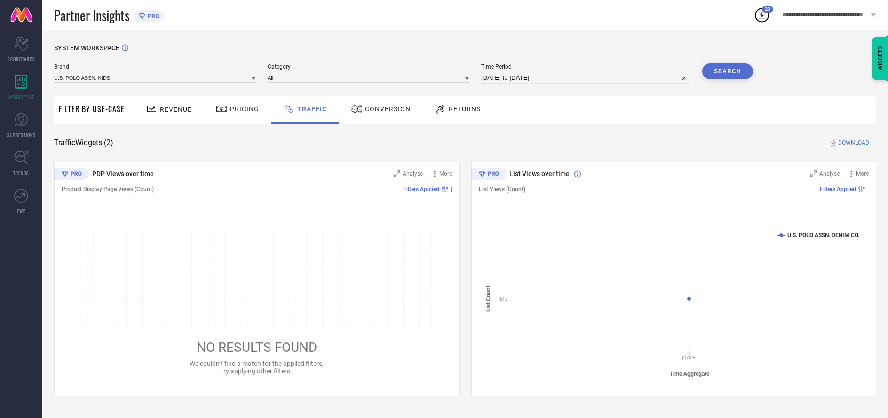
click at [727, 72] on button "Search" at bounding box center [727, 71] width 51 height 16
click at [852, 143] on span "DOWNLOAD" at bounding box center [853, 142] width 31 height 9
click at [586, 79] on input at bounding box center [585, 77] width 209 height 11
select select "9"
select select "2025"
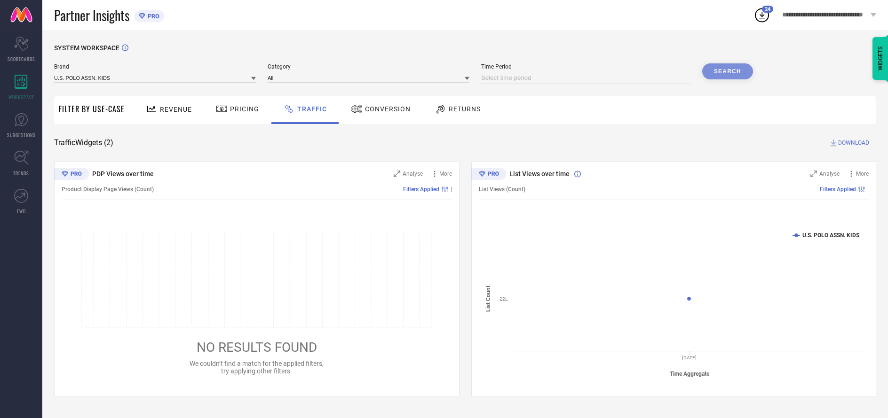
select select "10"
select select "2025"
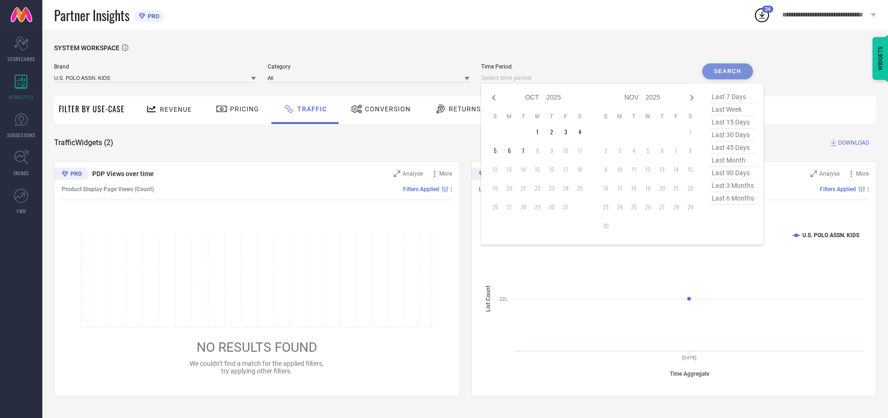
click at [567, 133] on td "3" at bounding box center [565, 132] width 14 height 14
type input "[DATE] to [DATE]"
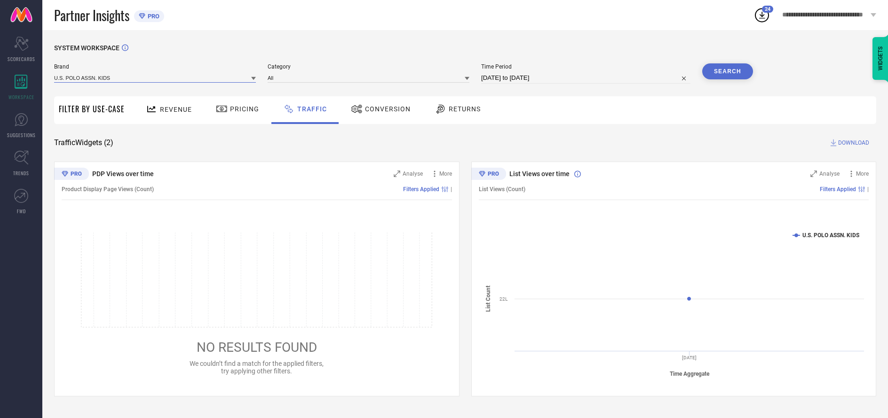
click at [155, 78] on input at bounding box center [155, 78] width 202 height 10
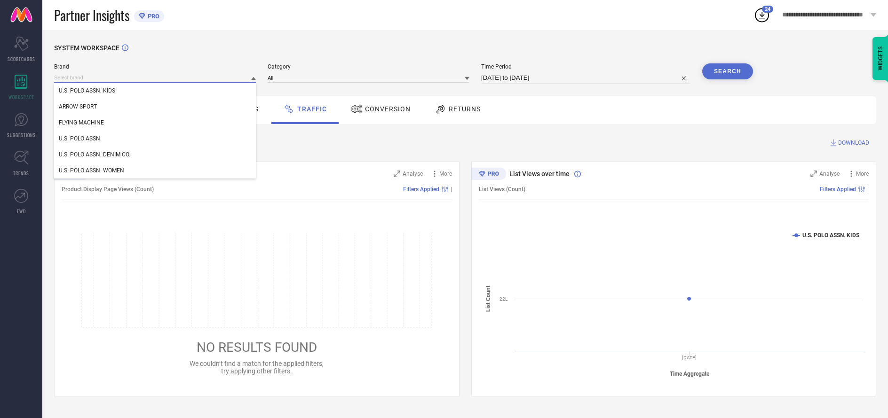
click at [155, 78] on input at bounding box center [155, 78] width 202 height 10
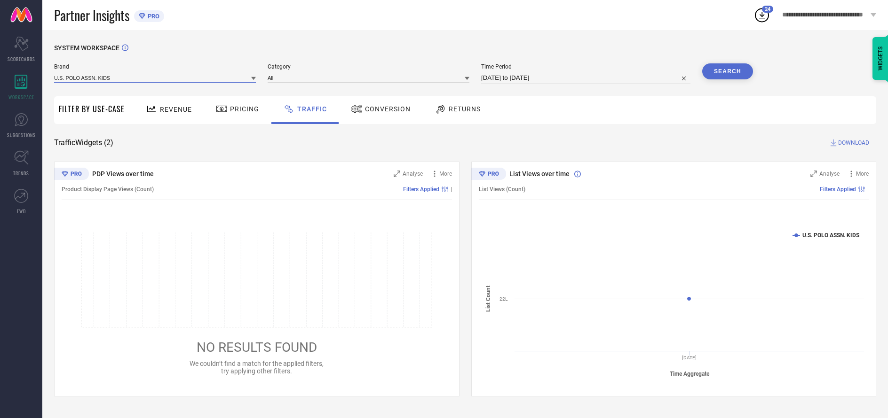
click at [155, 78] on input at bounding box center [155, 78] width 202 height 10
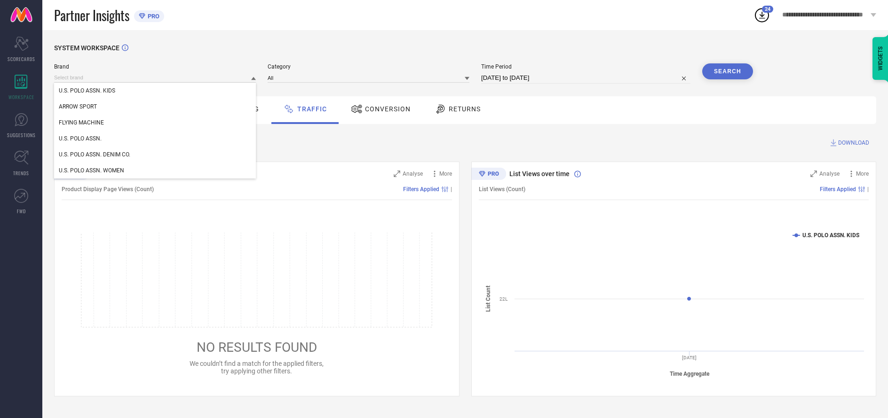
click at [155, 91] on div "U.S. POLO ASSN. KIDS" at bounding box center [155, 91] width 202 height 16
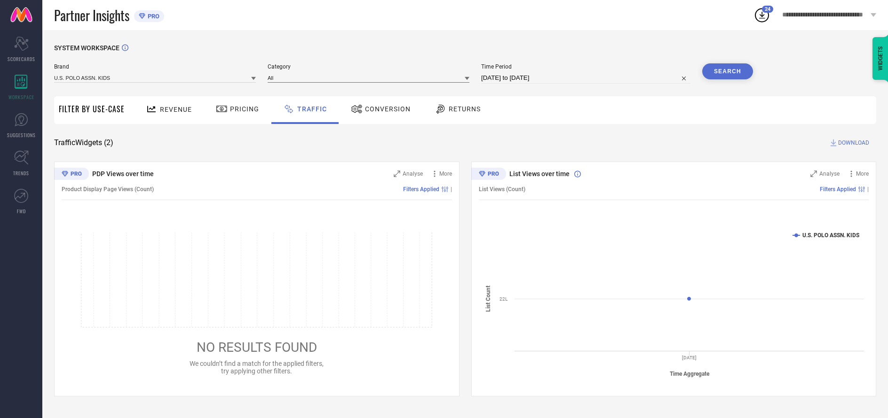
click at [369, 78] on input at bounding box center [368, 78] width 202 height 10
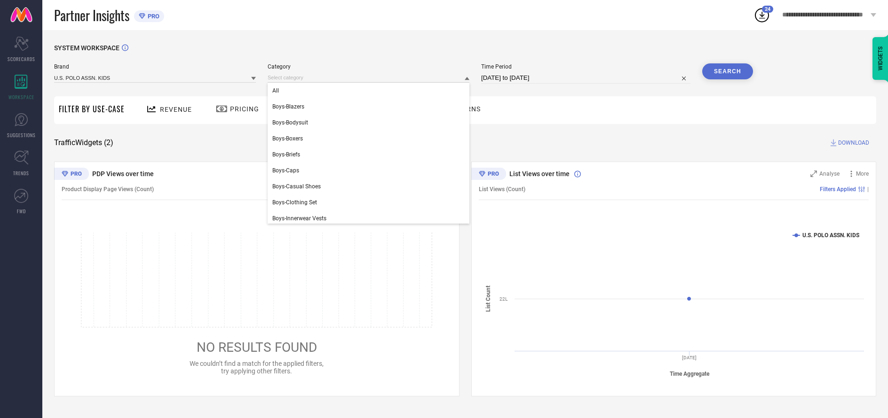
click at [366, 91] on div "All" at bounding box center [368, 91] width 202 height 16
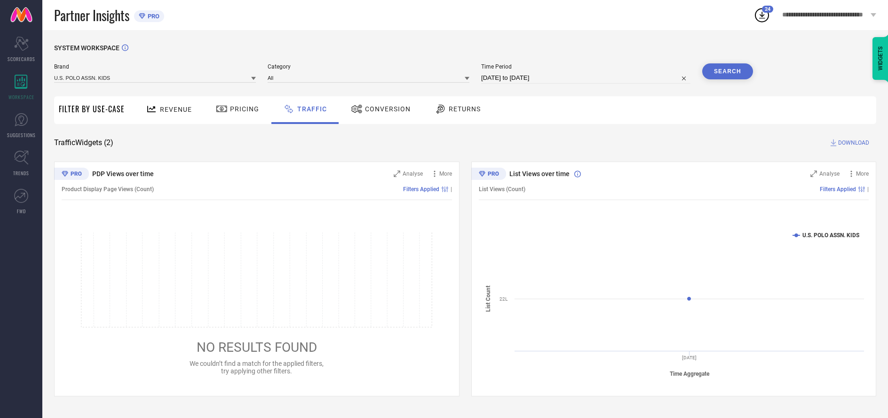
click at [727, 72] on button "Search" at bounding box center [727, 71] width 51 height 16
click at [852, 143] on span "DOWNLOAD" at bounding box center [853, 142] width 31 height 9
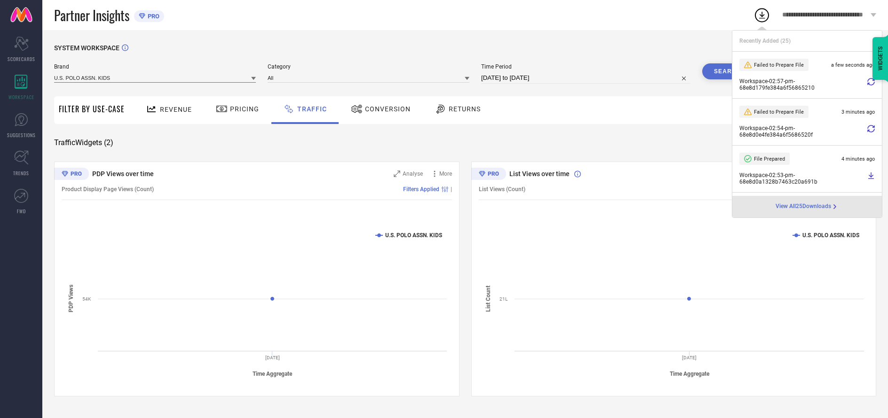
click at [155, 78] on input at bounding box center [155, 78] width 202 height 10
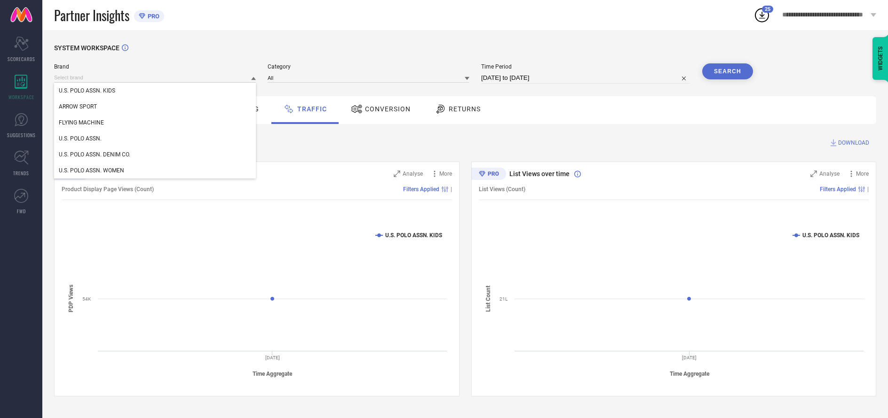
click at [155, 139] on div "U.S. POLO ASSN." at bounding box center [155, 139] width 202 height 16
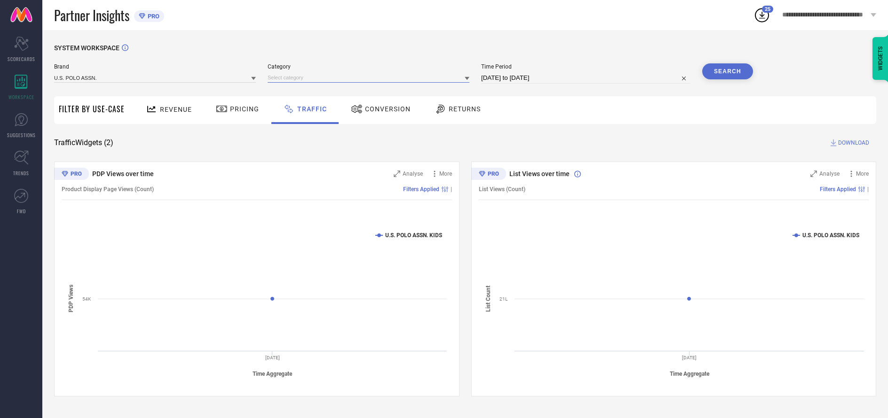
click at [369, 78] on input at bounding box center [368, 78] width 202 height 10
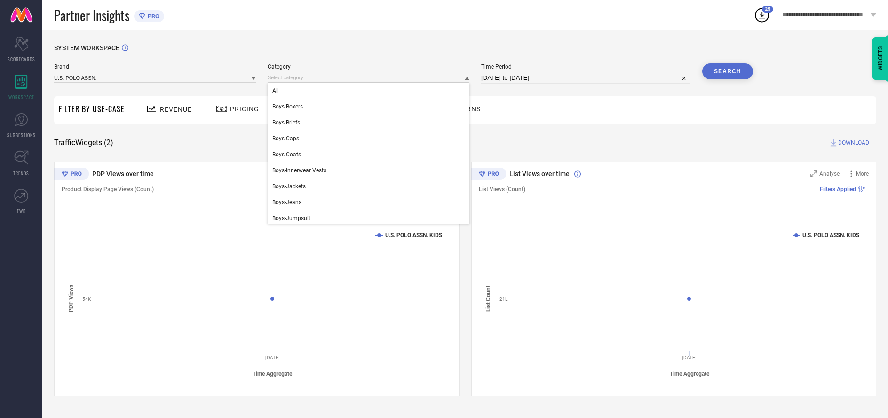
click at [366, 91] on div "All" at bounding box center [368, 91] width 202 height 16
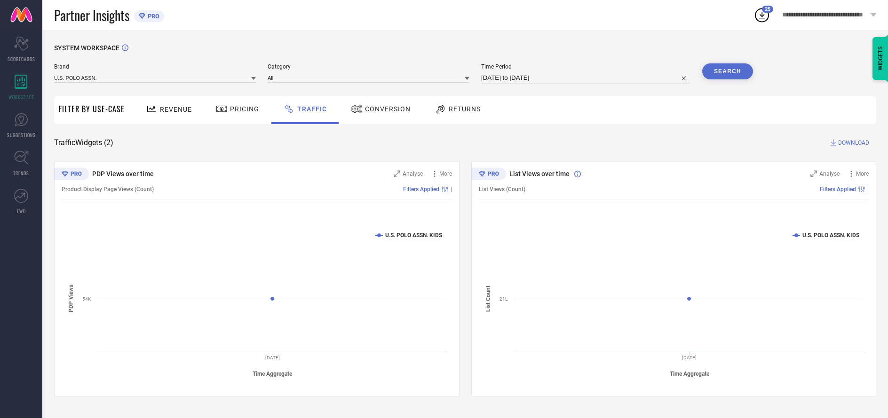
click at [727, 72] on button "Search" at bounding box center [727, 71] width 51 height 16
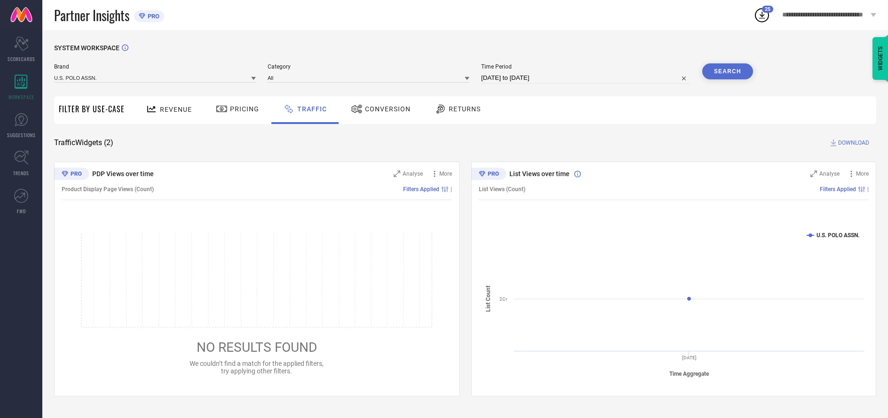
click at [852, 143] on span "DOWNLOAD" at bounding box center [853, 142] width 31 height 9
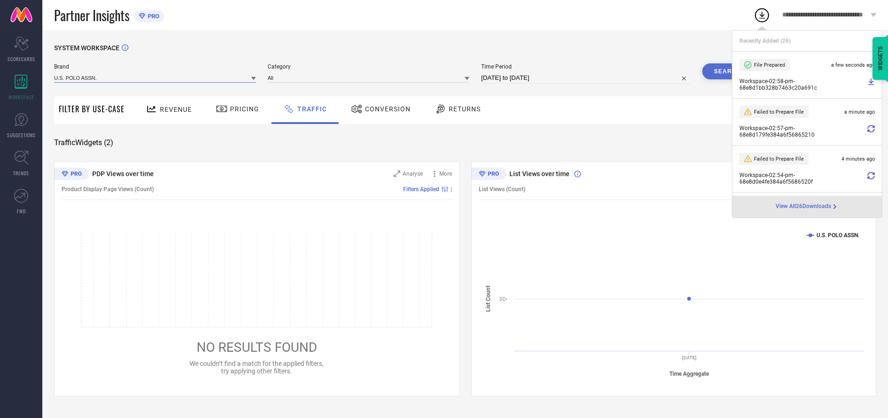
click at [155, 78] on input at bounding box center [155, 78] width 202 height 10
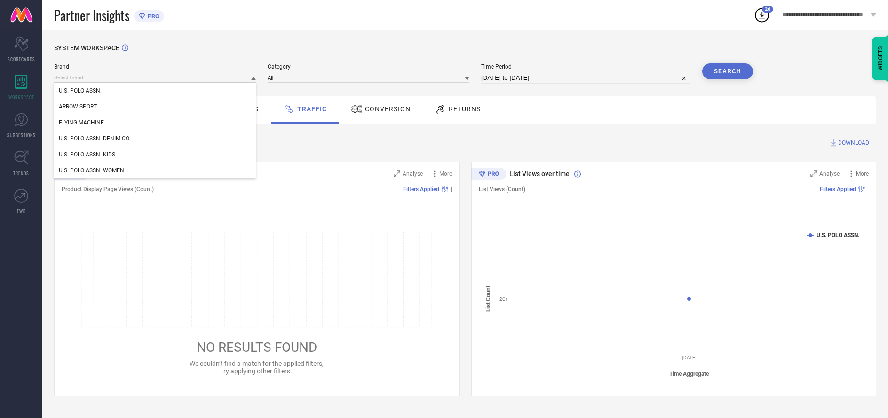
click at [155, 139] on div "U.S. POLO ASSN. DENIM CO." at bounding box center [155, 139] width 202 height 16
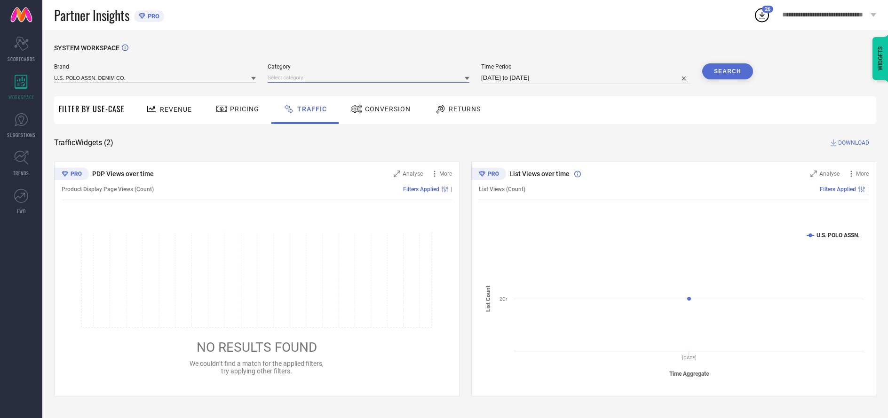
click at [369, 78] on input at bounding box center [368, 78] width 202 height 10
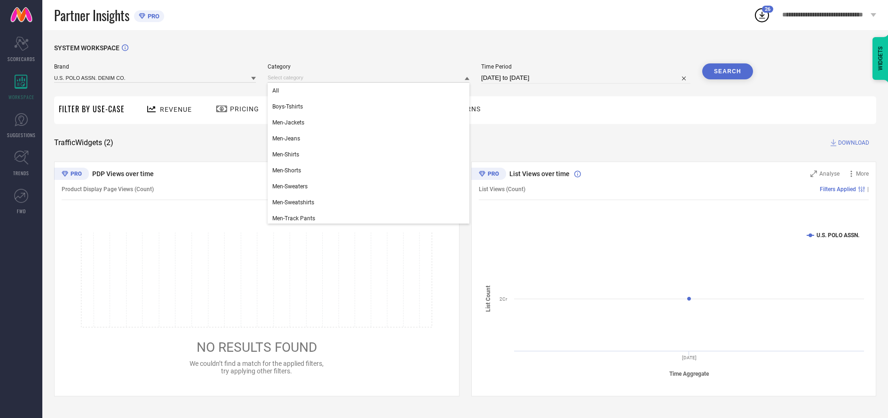
click at [366, 91] on div "All" at bounding box center [368, 91] width 202 height 16
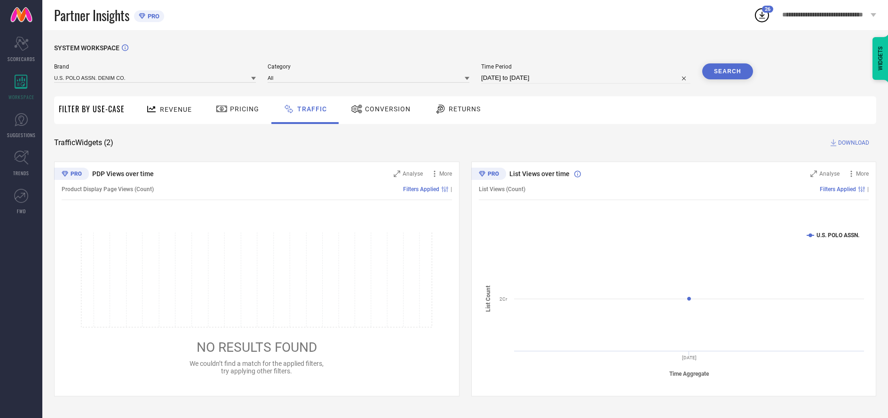
click at [727, 72] on button "Search" at bounding box center [727, 71] width 51 height 16
click at [852, 143] on span "DOWNLOAD" at bounding box center [853, 142] width 31 height 9
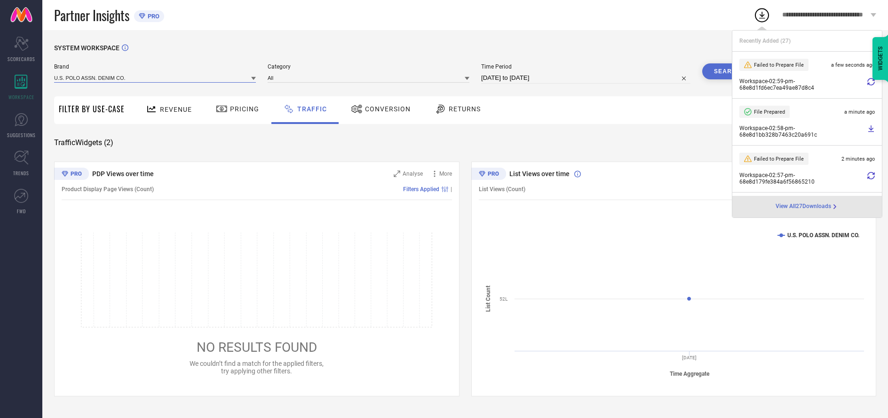
click at [155, 78] on input at bounding box center [155, 78] width 202 height 10
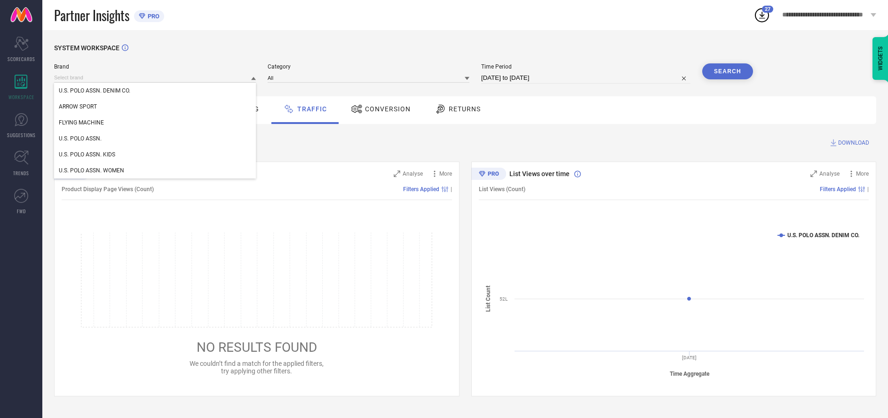
click at [155, 171] on div "U.S. POLO ASSN. WOMEN" at bounding box center [155, 171] width 202 height 16
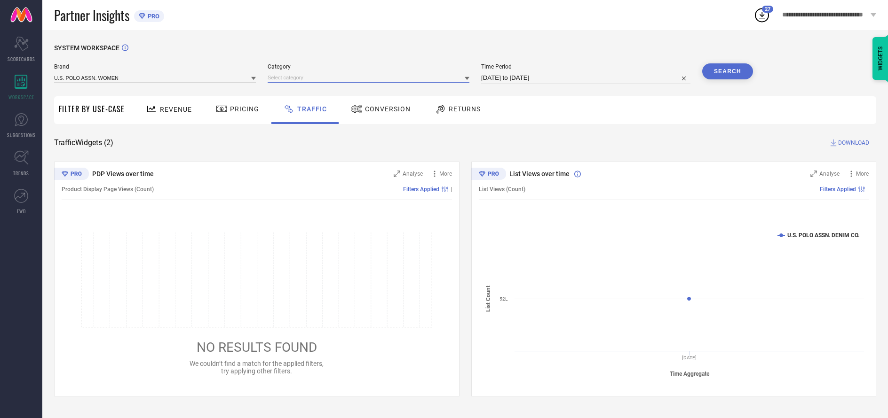
click at [369, 78] on input at bounding box center [368, 78] width 202 height 10
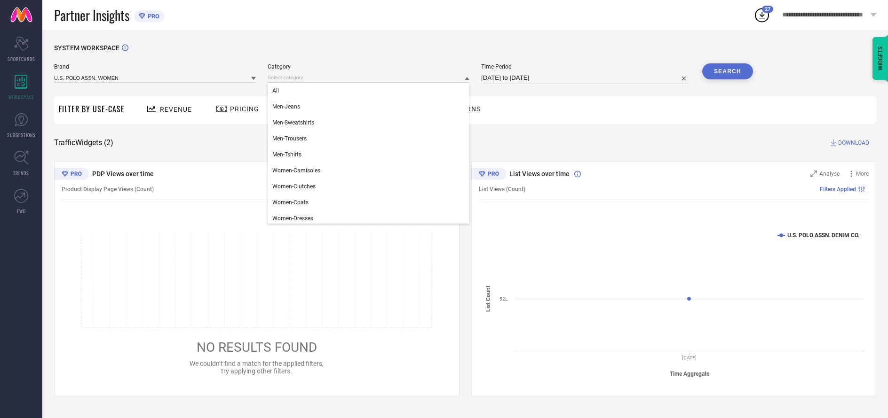
click at [366, 91] on div "All" at bounding box center [368, 91] width 202 height 16
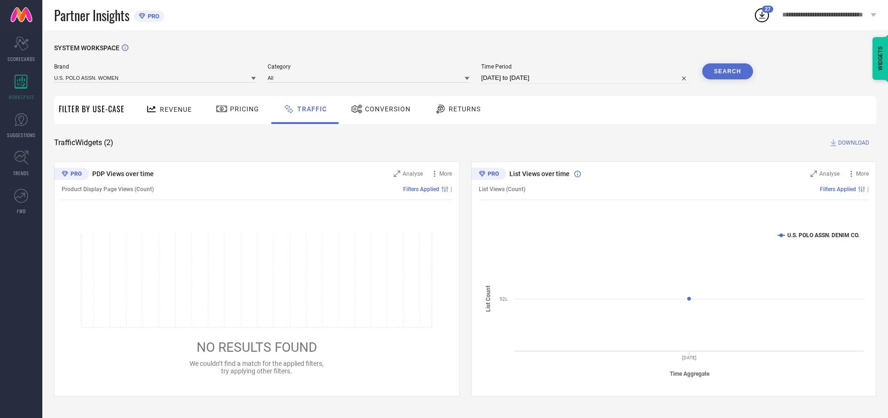
click at [727, 72] on button "Search" at bounding box center [727, 71] width 51 height 16
click at [852, 143] on span "DOWNLOAD" at bounding box center [853, 142] width 31 height 9
click at [586, 79] on input at bounding box center [585, 77] width 209 height 11
select select "9"
select select "2025"
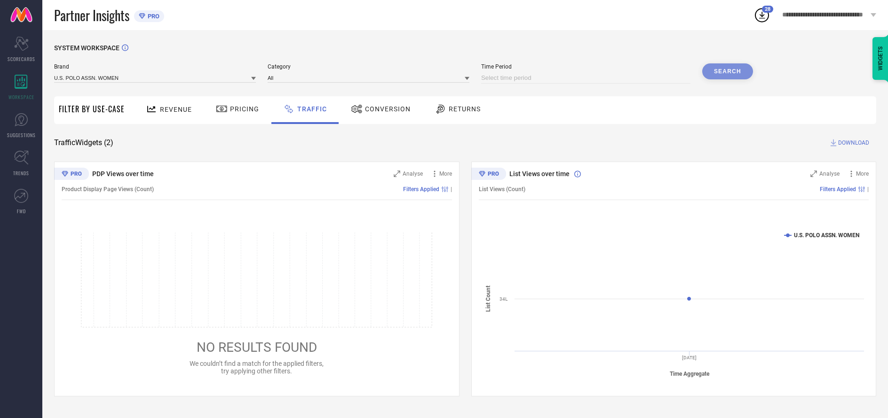
select select "10"
select select "2025"
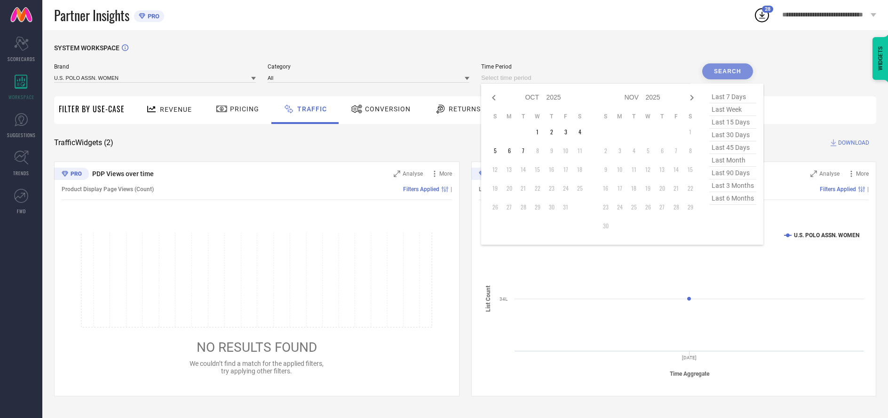
click at [581, 133] on td "4" at bounding box center [580, 132] width 14 height 14
type input "[DATE] to [DATE]"
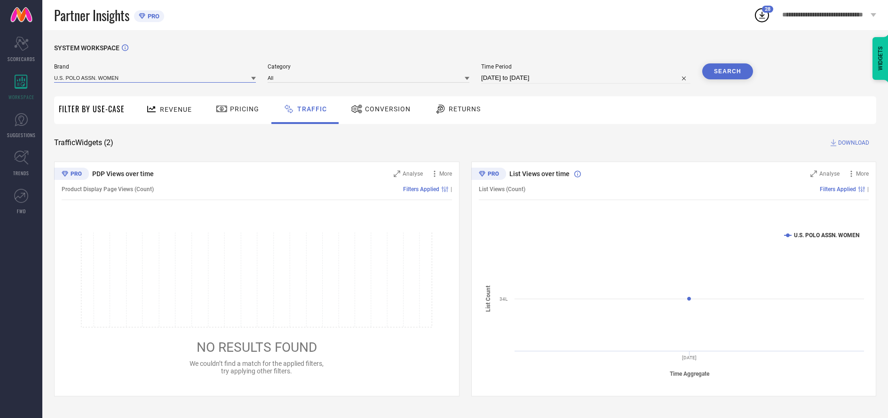
click at [155, 78] on input at bounding box center [155, 78] width 202 height 10
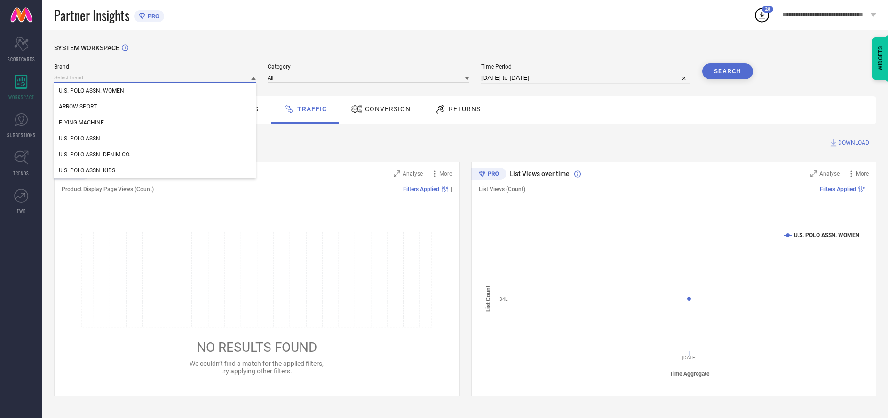
click at [155, 78] on input at bounding box center [155, 78] width 202 height 10
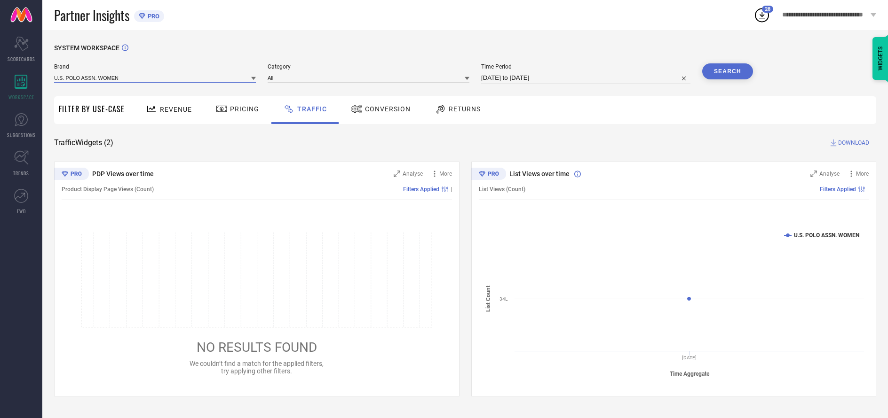
click at [155, 78] on input at bounding box center [155, 78] width 202 height 10
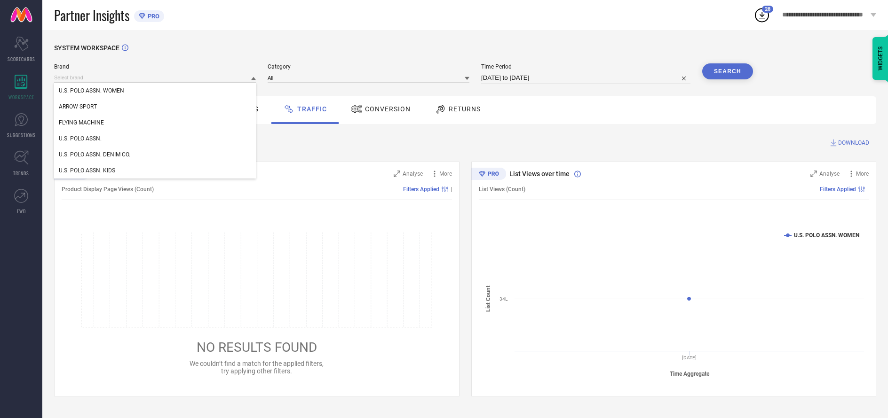
click at [155, 91] on div "U.S. POLO ASSN. WOMEN" at bounding box center [155, 91] width 202 height 16
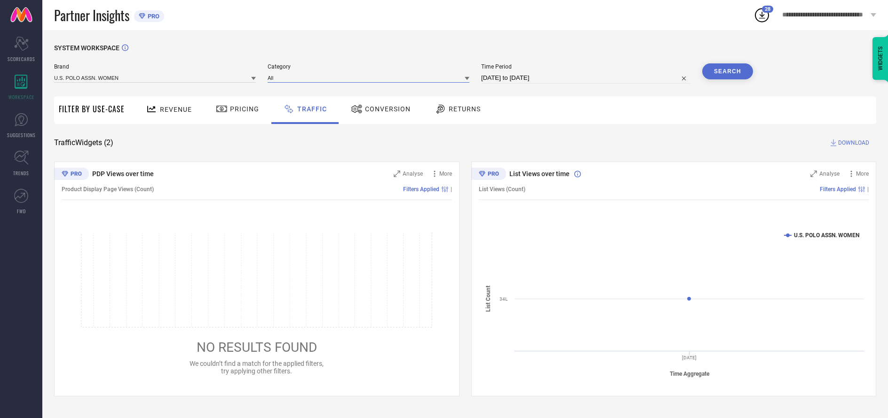
click at [369, 78] on input at bounding box center [368, 78] width 202 height 10
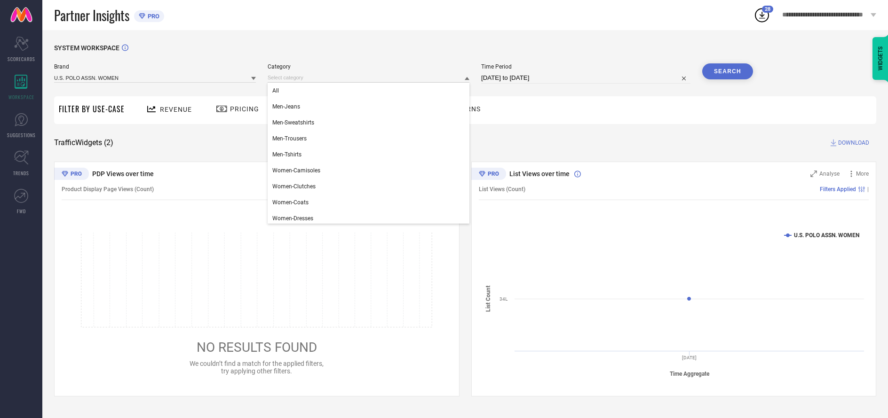
click at [366, 91] on div "All" at bounding box center [368, 91] width 202 height 16
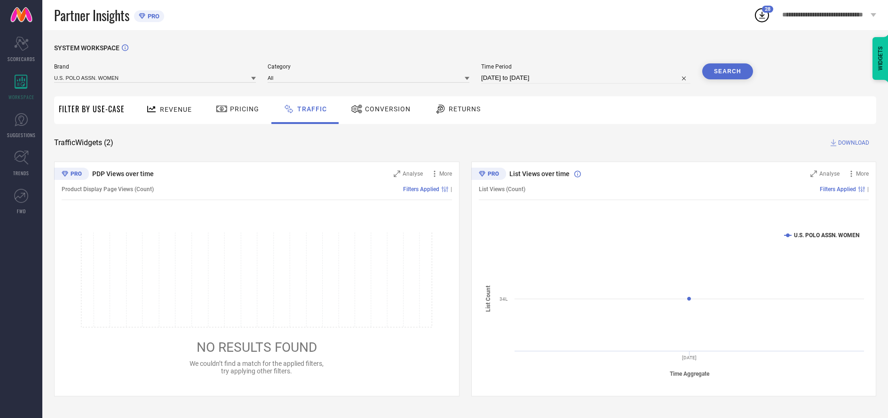
click at [727, 72] on button "Search" at bounding box center [727, 71] width 51 height 16
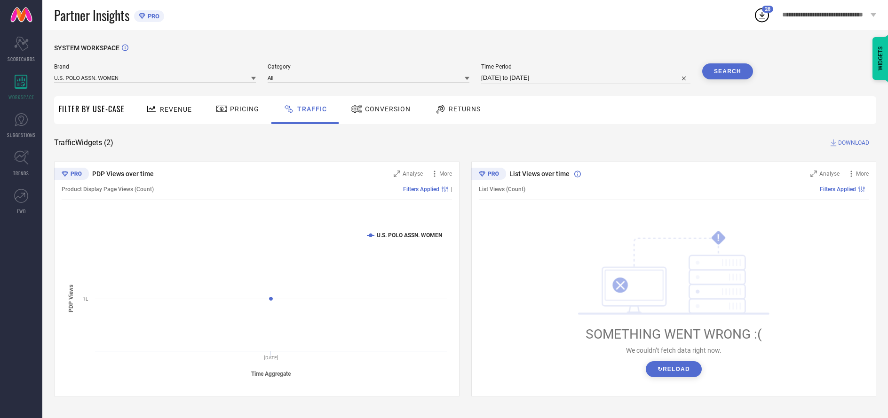
click at [852, 143] on span "DOWNLOAD" at bounding box center [853, 142] width 31 height 9
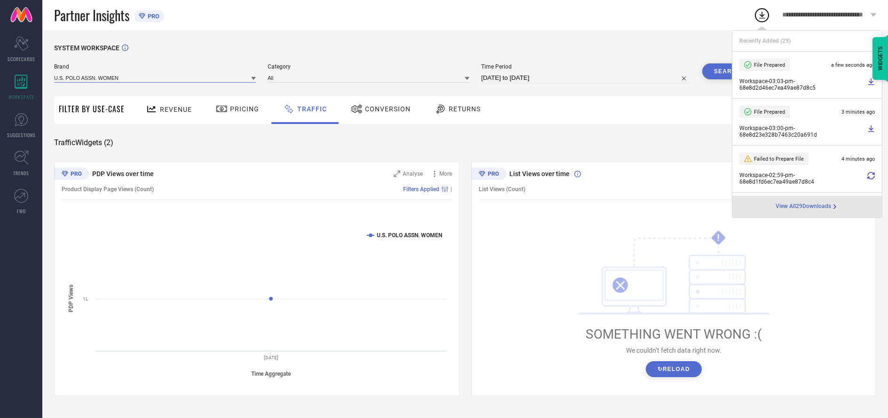
click at [155, 78] on input at bounding box center [155, 78] width 202 height 10
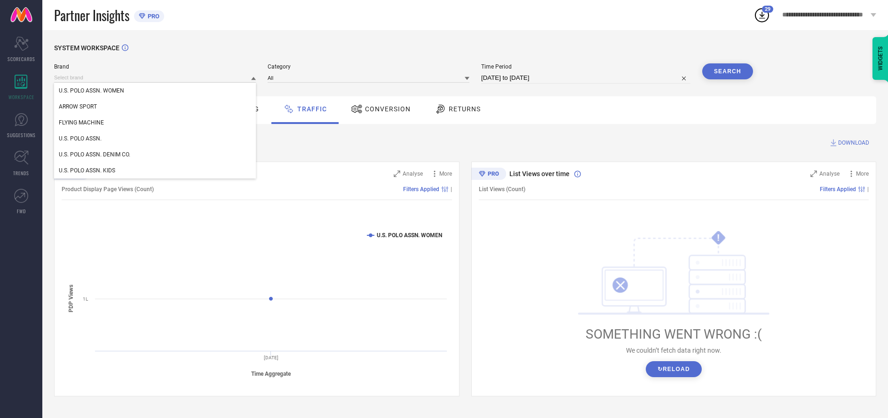
click at [155, 139] on div "U.S. POLO ASSN." at bounding box center [155, 139] width 202 height 16
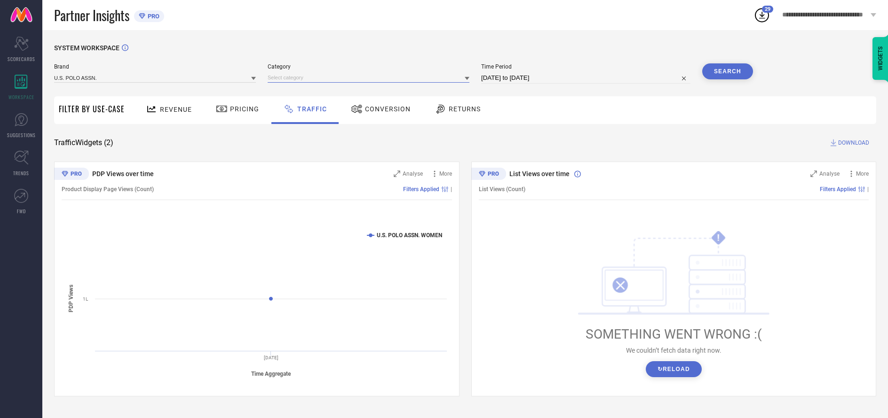
click at [369, 78] on input at bounding box center [368, 78] width 202 height 10
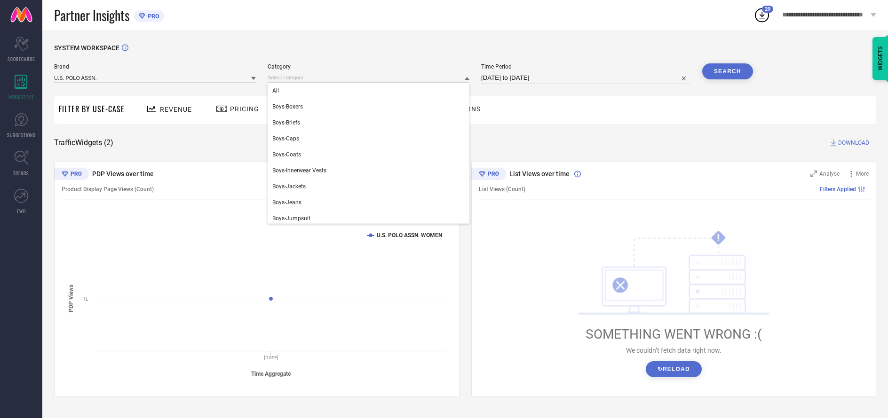
click at [366, 91] on div "All" at bounding box center [368, 91] width 202 height 16
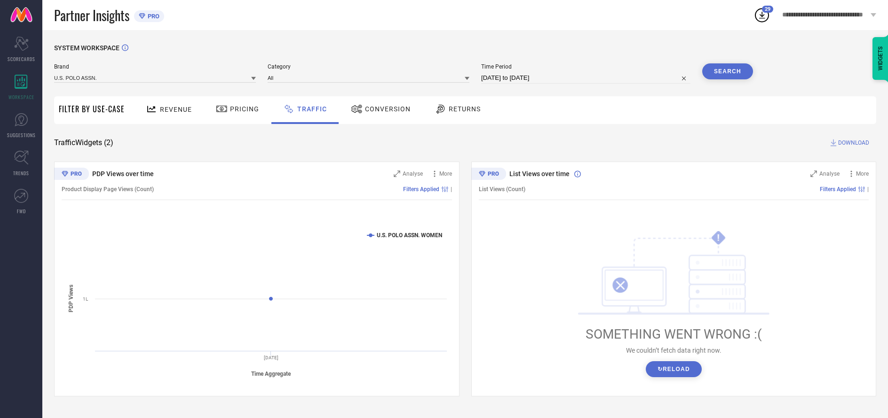
click at [727, 72] on button "Search" at bounding box center [727, 71] width 51 height 16
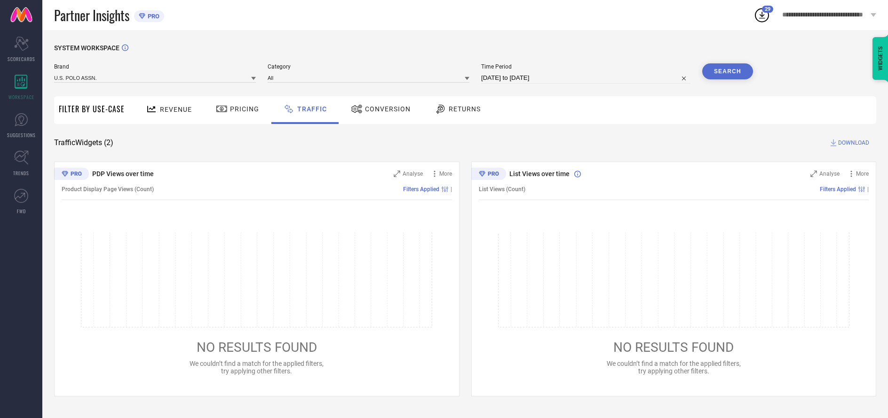
click at [852, 143] on span "DOWNLOAD" at bounding box center [853, 142] width 31 height 9
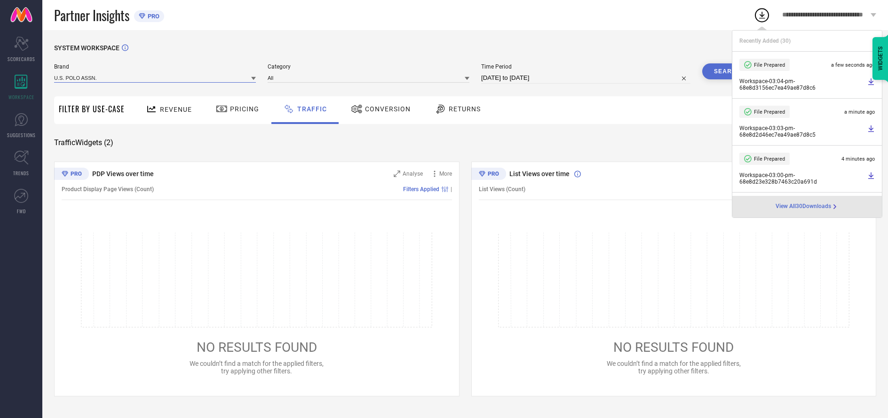
click at [155, 78] on input at bounding box center [155, 78] width 202 height 10
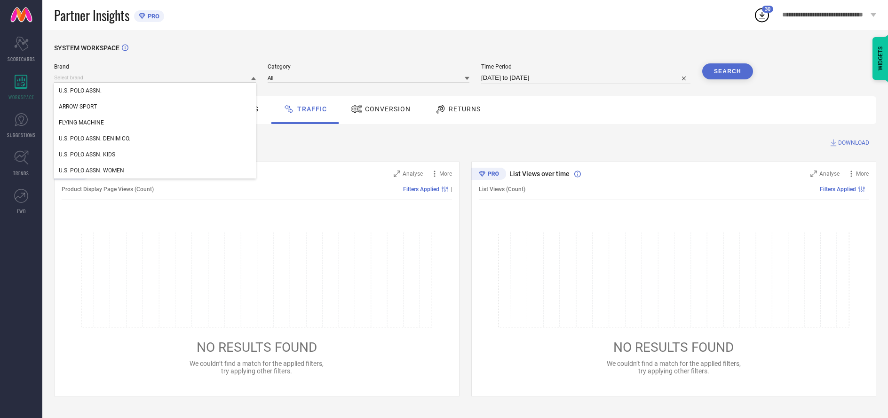
click at [155, 139] on div "U.S. POLO ASSN. DENIM CO." at bounding box center [155, 139] width 202 height 16
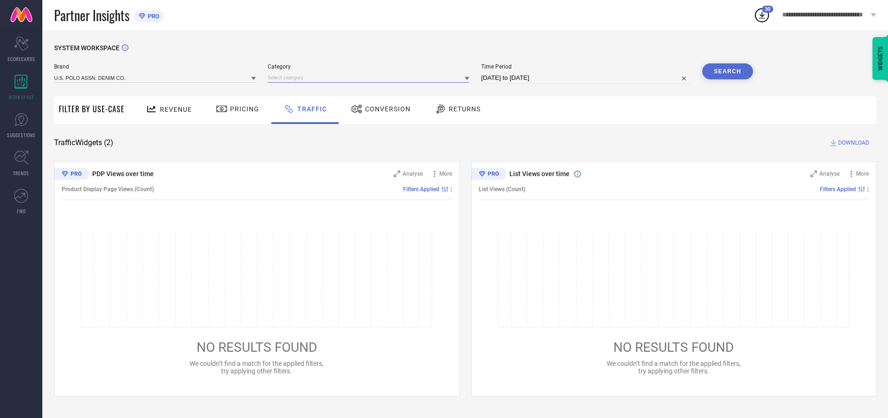
click at [369, 78] on input at bounding box center [368, 78] width 202 height 10
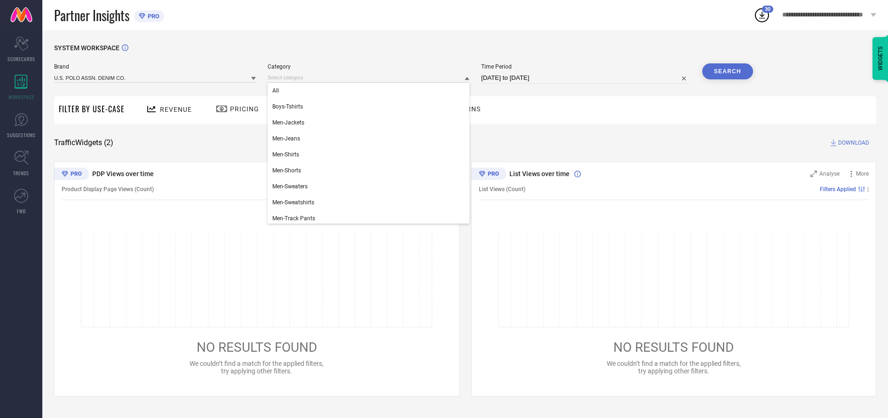
click at [366, 91] on div "All" at bounding box center [368, 91] width 202 height 16
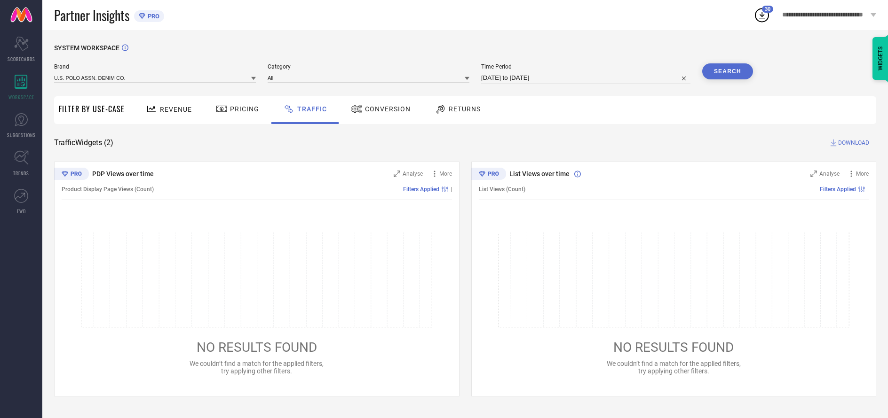
click at [727, 72] on button "Search" at bounding box center [727, 71] width 51 height 16
click at [852, 143] on span "DOWNLOAD" at bounding box center [853, 142] width 31 height 9
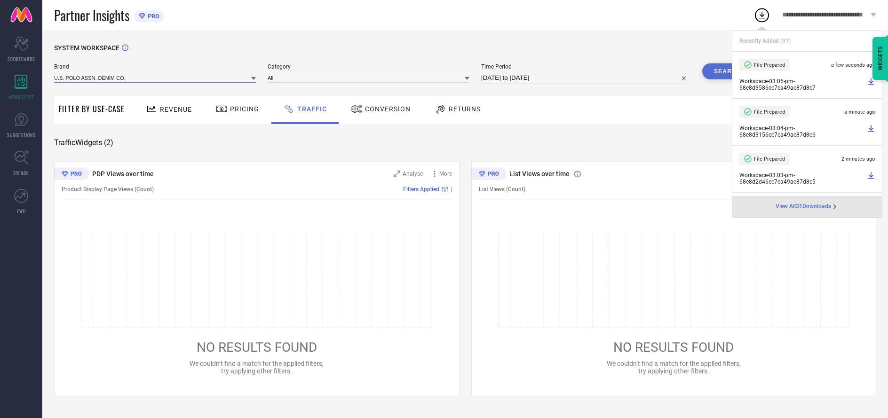
click at [155, 78] on input at bounding box center [155, 78] width 202 height 10
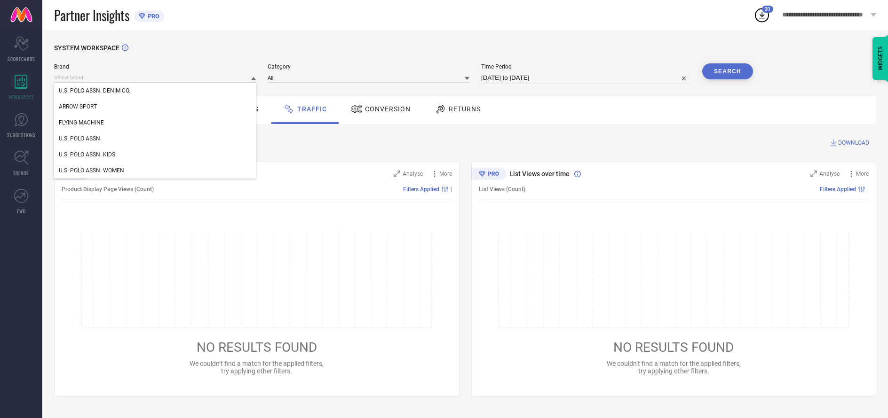
click at [155, 155] on div "U.S. POLO ASSN. KIDS" at bounding box center [155, 155] width 202 height 16
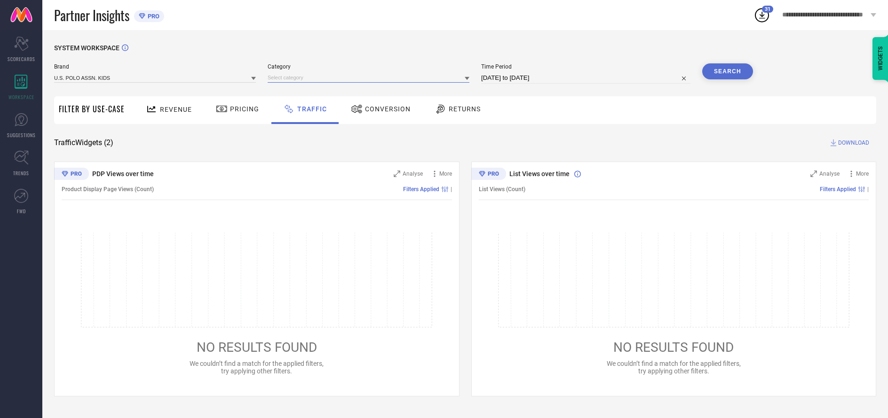
click at [369, 78] on input at bounding box center [368, 78] width 202 height 10
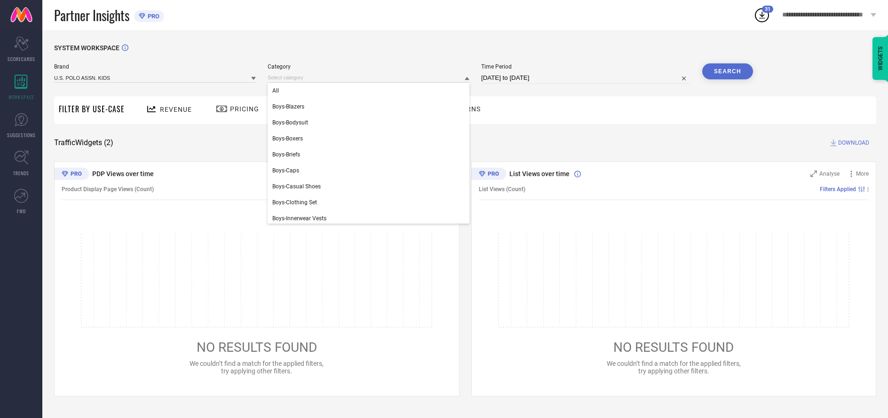
click at [366, 91] on div "All" at bounding box center [368, 91] width 202 height 16
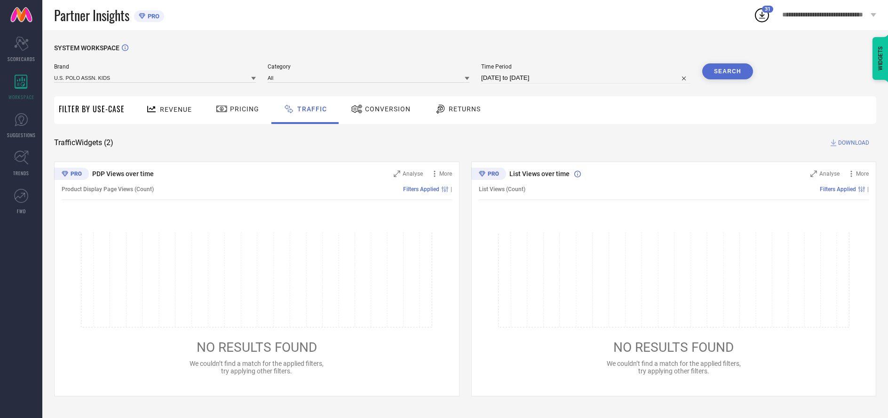
click at [727, 72] on button "Search" at bounding box center [727, 71] width 51 height 16
click at [852, 143] on span "DOWNLOAD" at bounding box center [853, 142] width 31 height 9
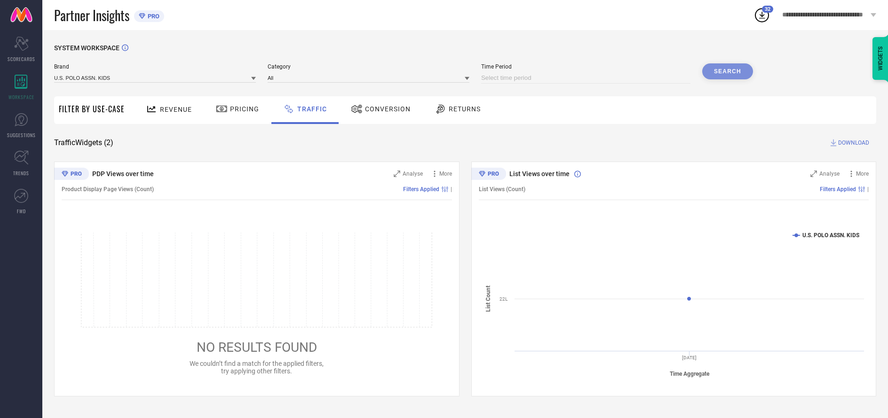
click at [586, 79] on input at bounding box center [585, 77] width 209 height 11
select select "9"
select select "2025"
select select "10"
select select "2025"
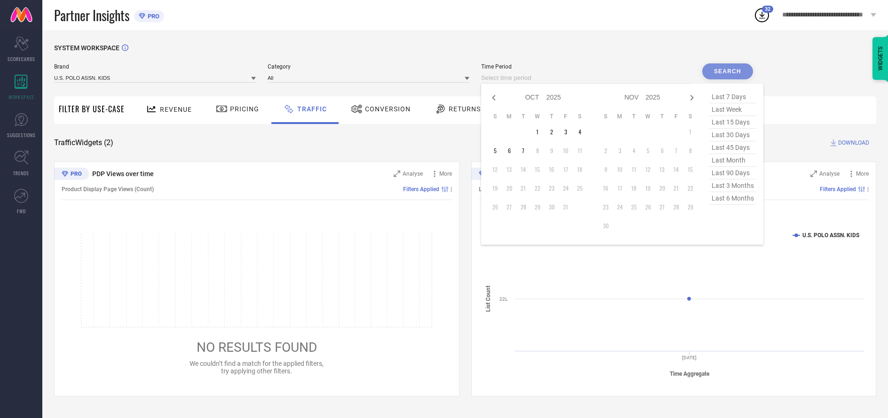
click at [496, 151] on td "5" at bounding box center [495, 151] width 14 height 14
type input "[DATE] to [DATE]"
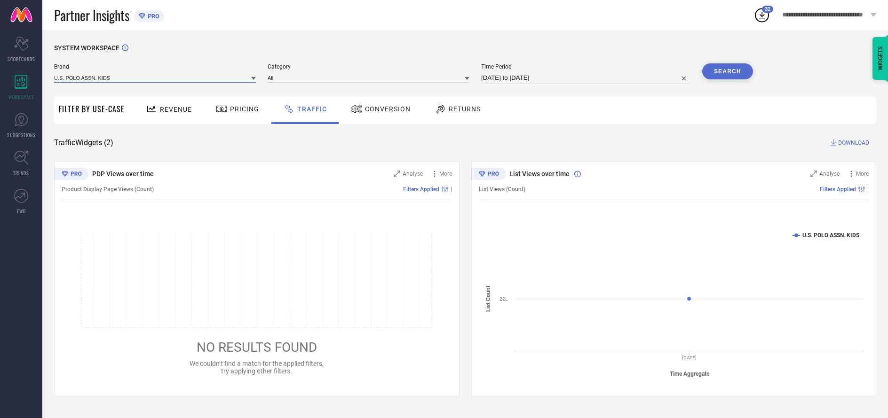
click at [155, 78] on input at bounding box center [155, 78] width 202 height 10
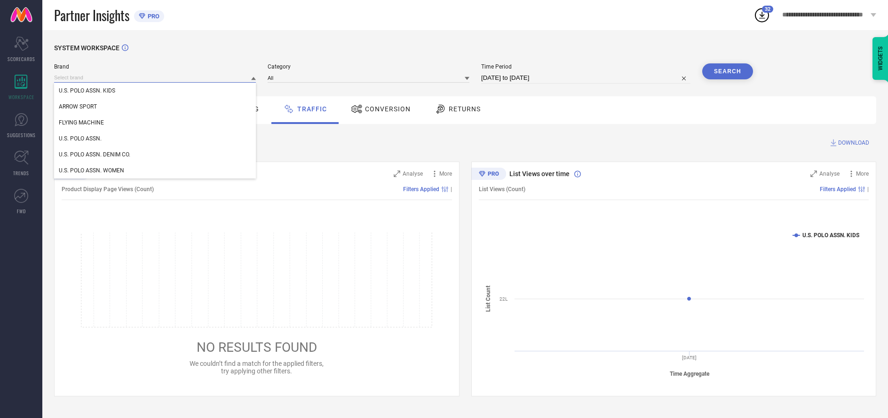
click at [155, 78] on input at bounding box center [155, 78] width 202 height 10
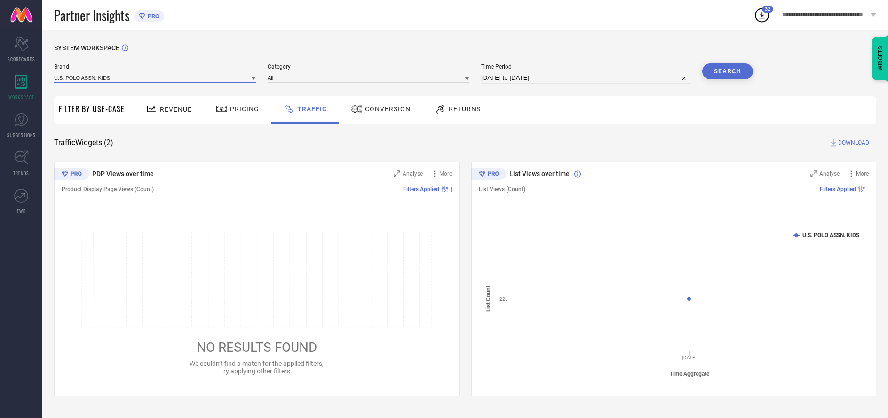
click at [155, 78] on input at bounding box center [155, 78] width 202 height 10
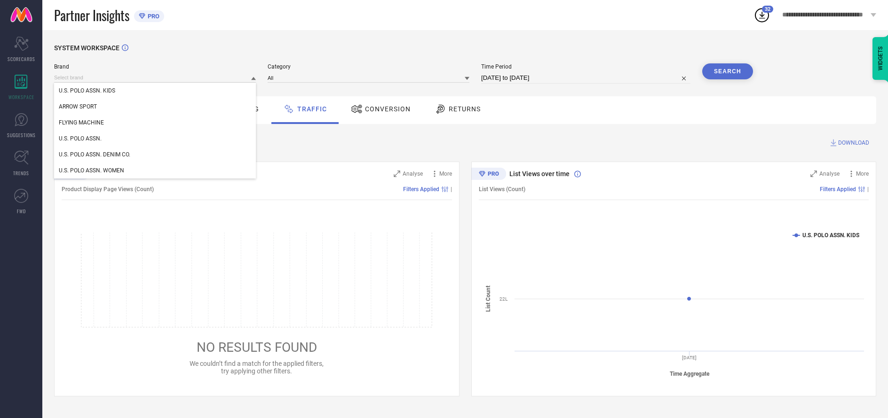
click at [155, 91] on div "U.S. POLO ASSN. KIDS" at bounding box center [155, 91] width 202 height 16
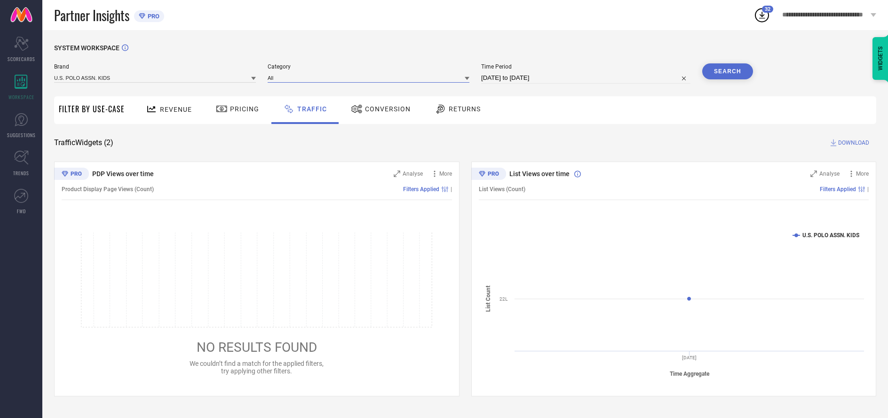
click at [369, 78] on input at bounding box center [368, 78] width 202 height 10
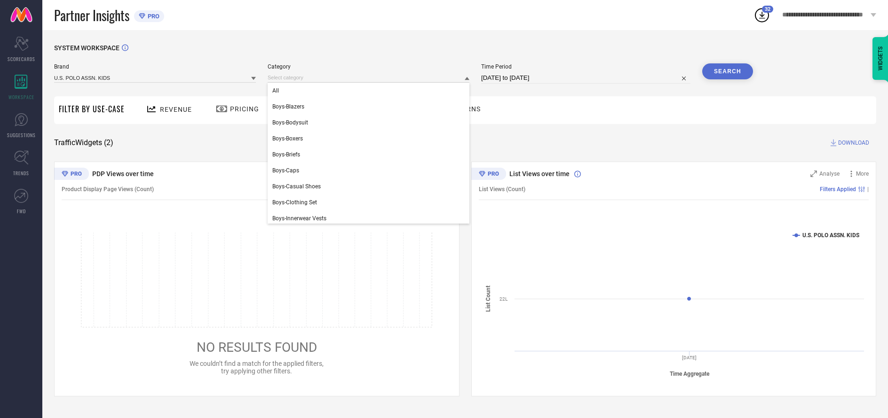
click at [366, 91] on div "All" at bounding box center [368, 91] width 202 height 16
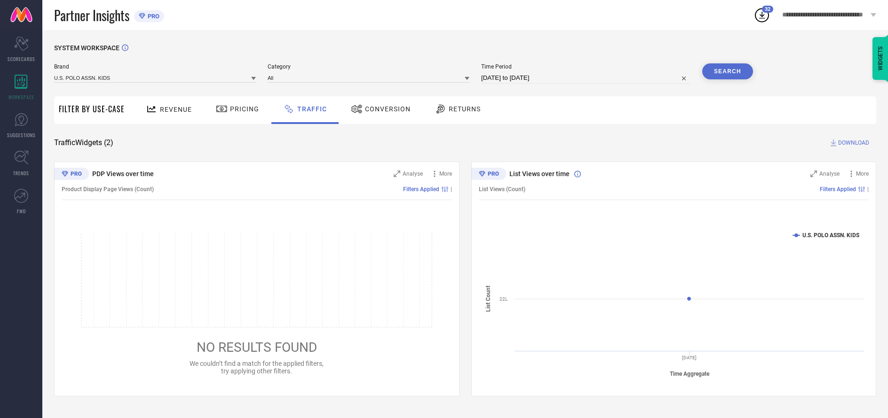
click at [727, 72] on button "Search" at bounding box center [727, 71] width 51 height 16
click at [852, 143] on span "DOWNLOAD" at bounding box center [853, 142] width 31 height 9
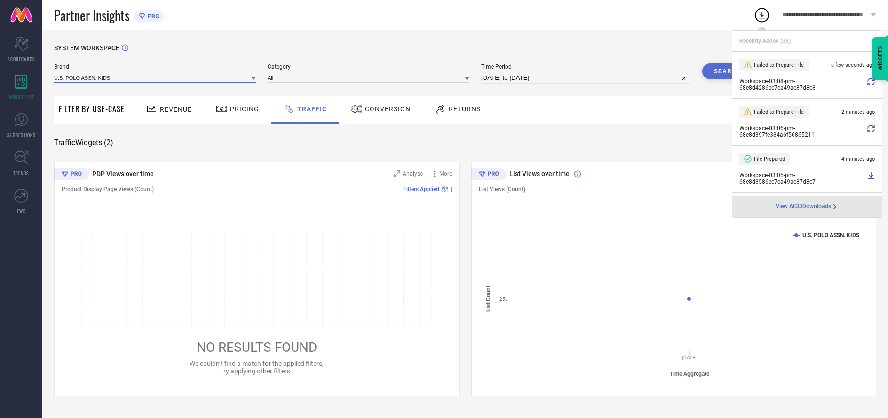
click at [155, 78] on input at bounding box center [155, 78] width 202 height 10
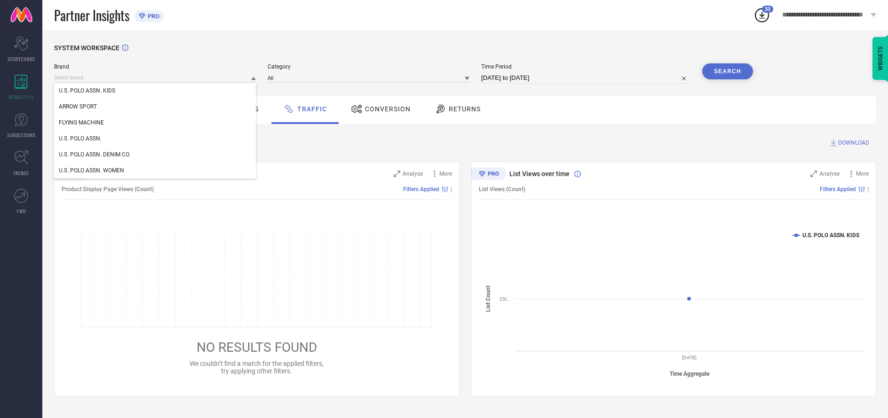
click at [155, 139] on div "U.S. POLO ASSN." at bounding box center [155, 139] width 202 height 16
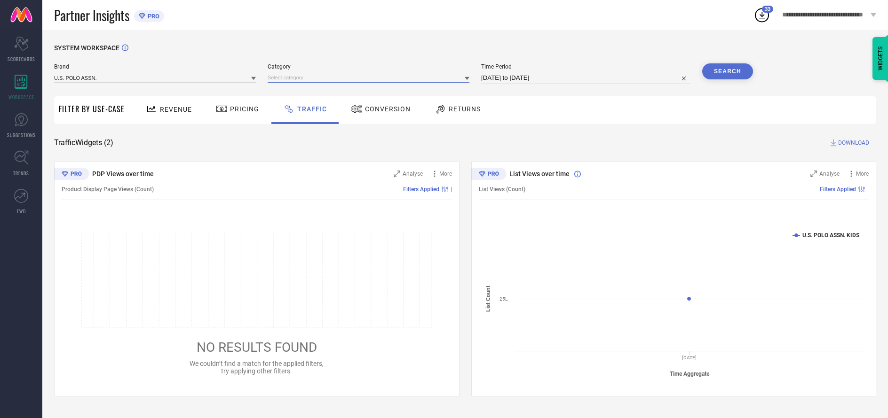
click at [369, 78] on input at bounding box center [368, 78] width 202 height 10
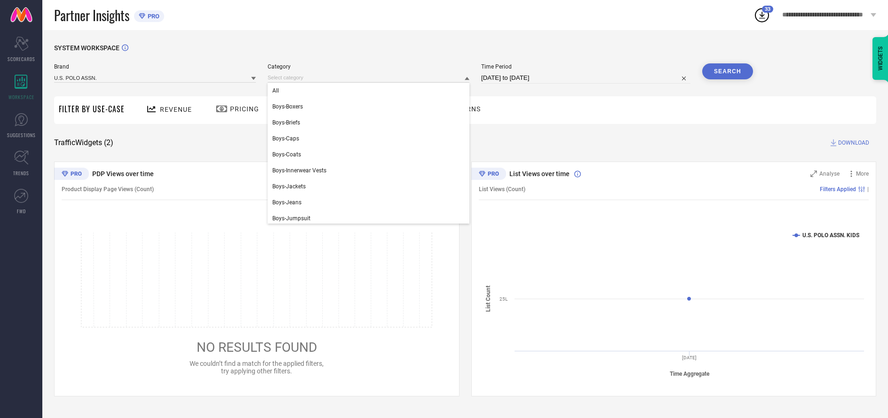
click at [366, 91] on div "All" at bounding box center [368, 91] width 202 height 16
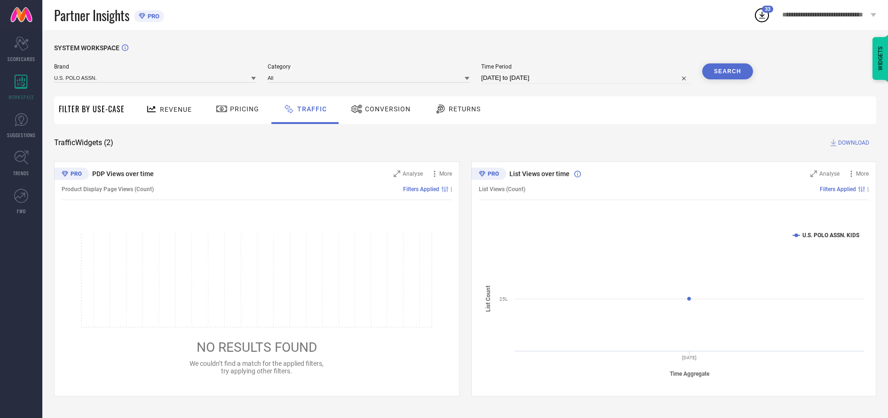
click at [727, 72] on button "Search" at bounding box center [727, 71] width 51 height 16
click at [852, 143] on span "DOWNLOAD" at bounding box center [853, 142] width 31 height 9
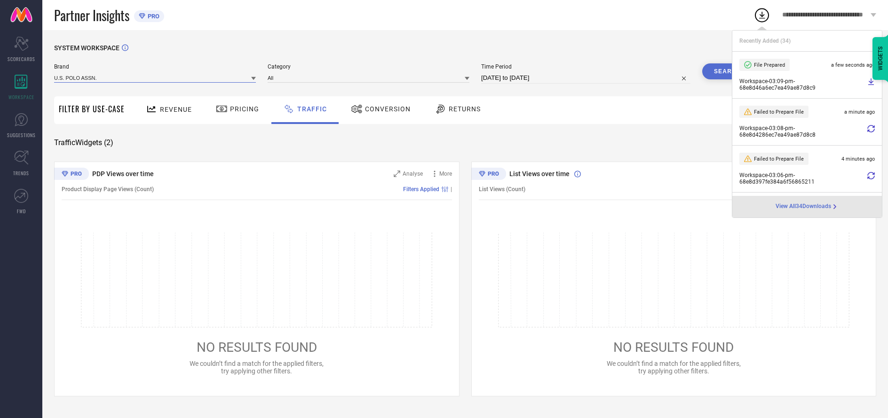
click at [155, 78] on input at bounding box center [155, 78] width 202 height 10
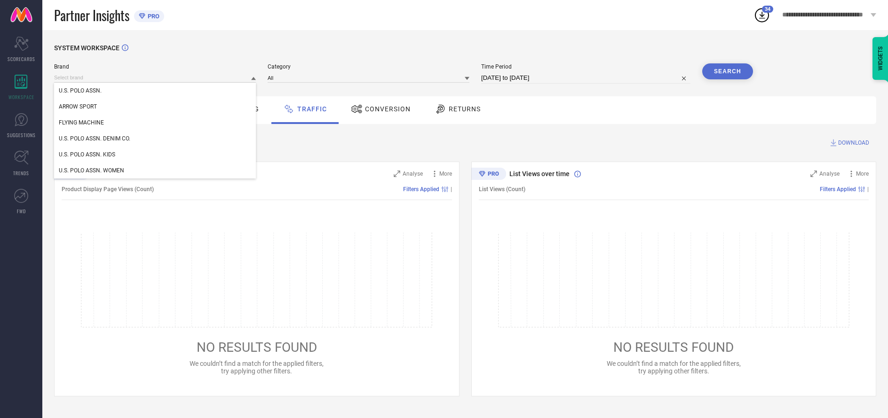
click at [155, 139] on div "U.S. POLO ASSN. DENIM CO." at bounding box center [155, 139] width 202 height 16
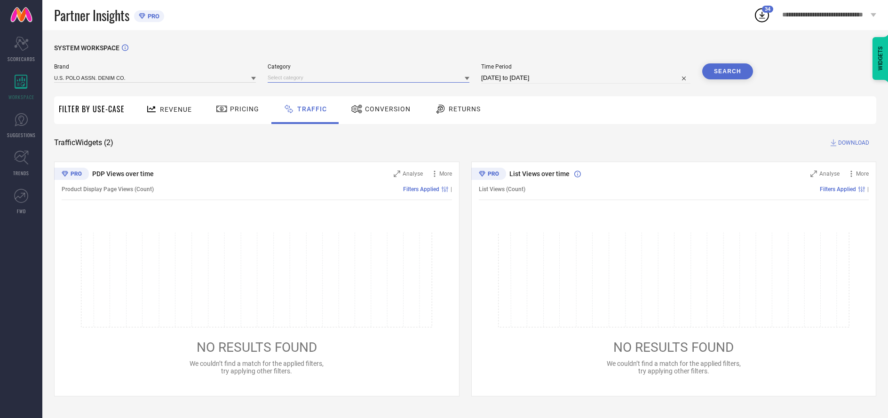
click at [369, 78] on input at bounding box center [368, 78] width 202 height 10
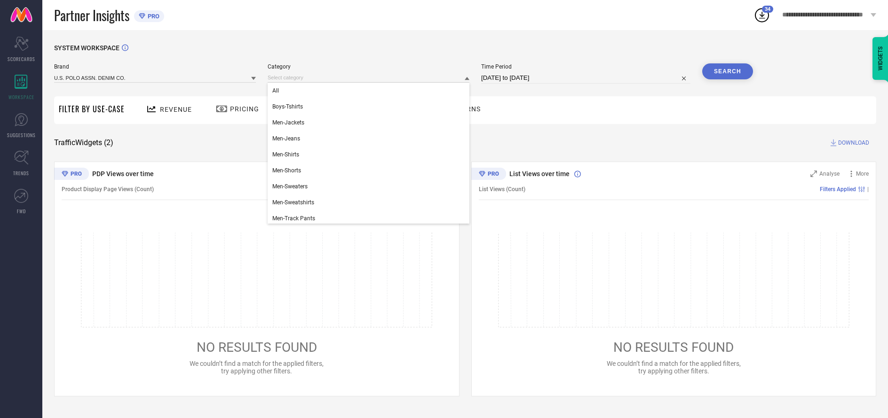
click at [366, 91] on div "All" at bounding box center [368, 91] width 202 height 16
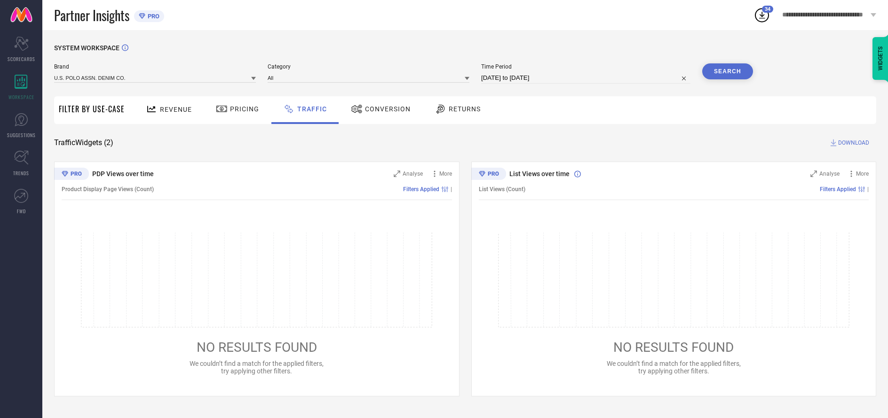
click at [727, 72] on button "Search" at bounding box center [727, 71] width 51 height 16
click at [852, 143] on span "DOWNLOAD" at bounding box center [853, 142] width 31 height 9
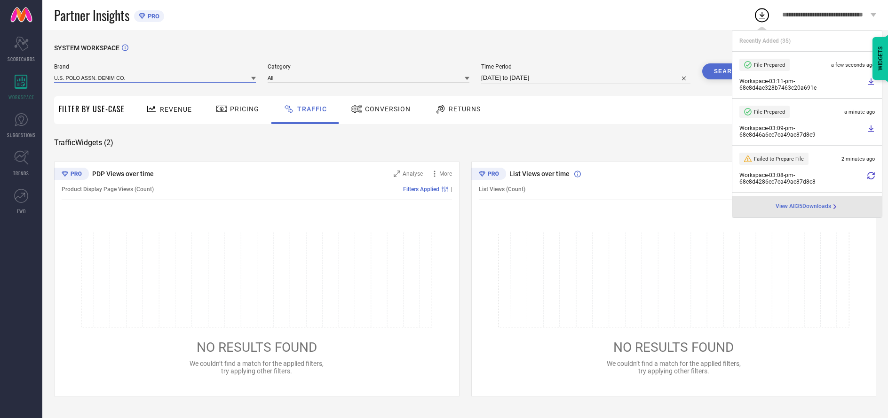
click at [155, 78] on input at bounding box center [155, 78] width 202 height 10
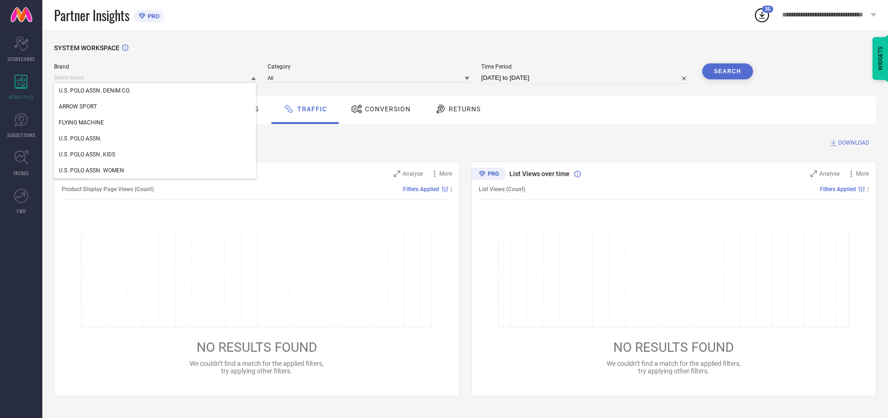
click at [155, 171] on div "U.S. POLO ASSN. WOMEN" at bounding box center [155, 171] width 202 height 16
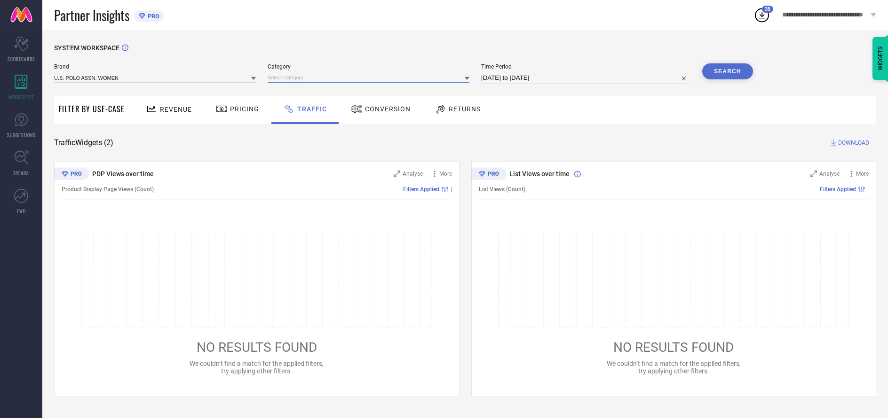
click at [369, 78] on input at bounding box center [368, 78] width 202 height 10
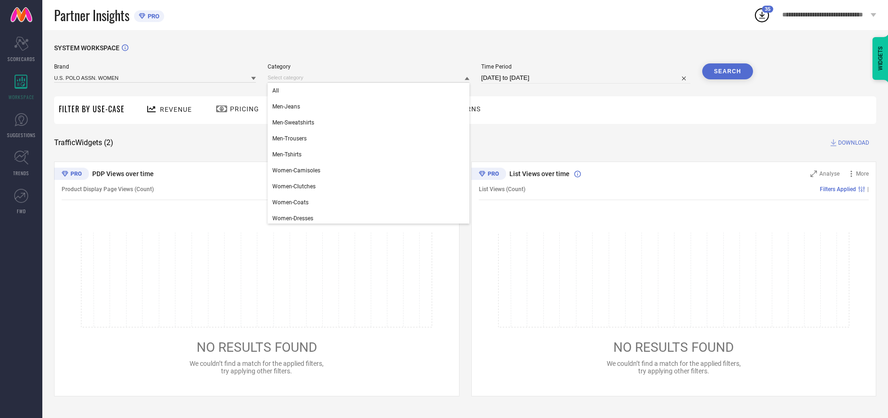
click at [366, 91] on div "All" at bounding box center [368, 91] width 202 height 16
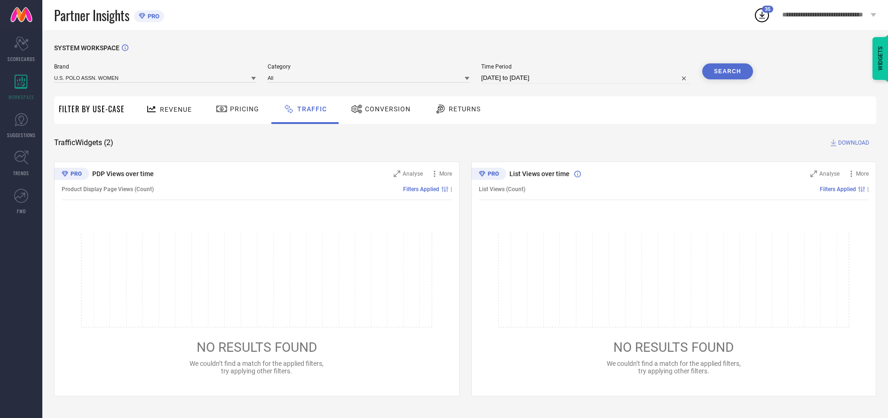
click at [727, 72] on button "Search" at bounding box center [727, 71] width 51 height 16
click at [852, 143] on span "DOWNLOAD" at bounding box center [853, 142] width 31 height 9
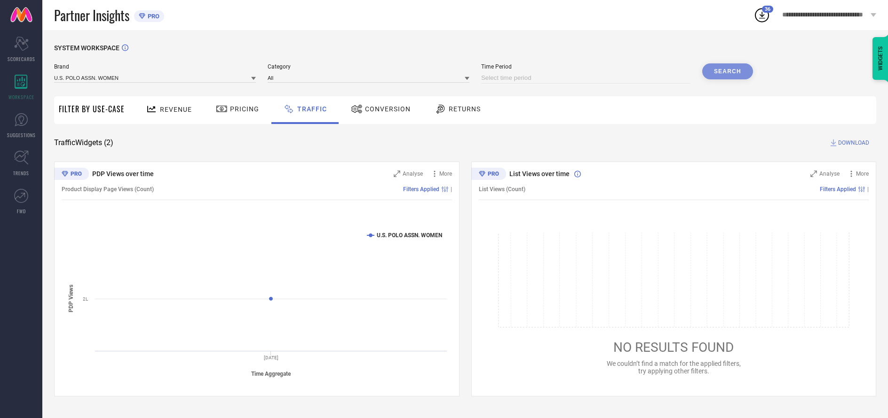
click at [586, 79] on input at bounding box center [585, 77] width 209 height 11
select select "9"
select select "2025"
select select "10"
select select "2025"
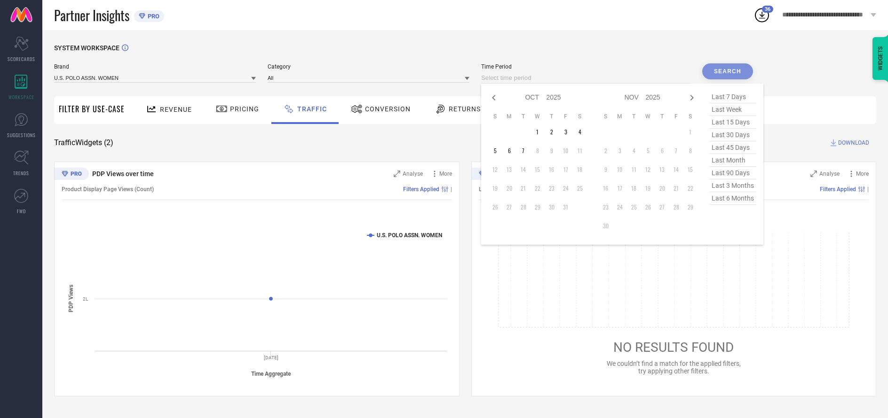
click at [511, 151] on td "6" at bounding box center [509, 151] width 14 height 14
type input "[DATE] to [DATE]"
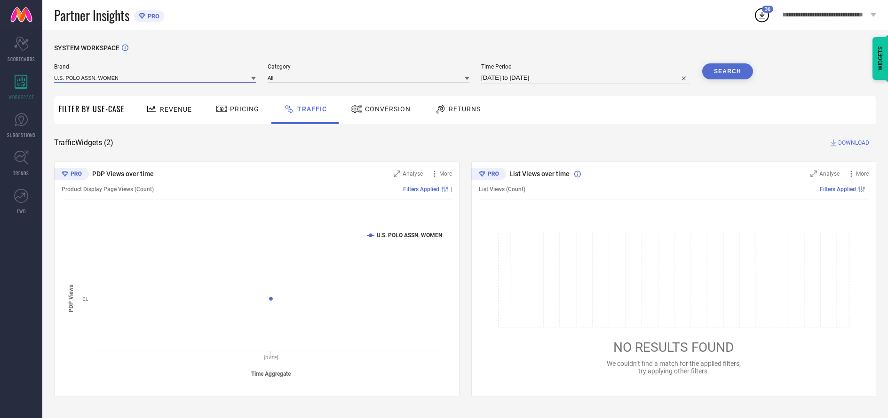
click at [155, 78] on input at bounding box center [155, 78] width 202 height 10
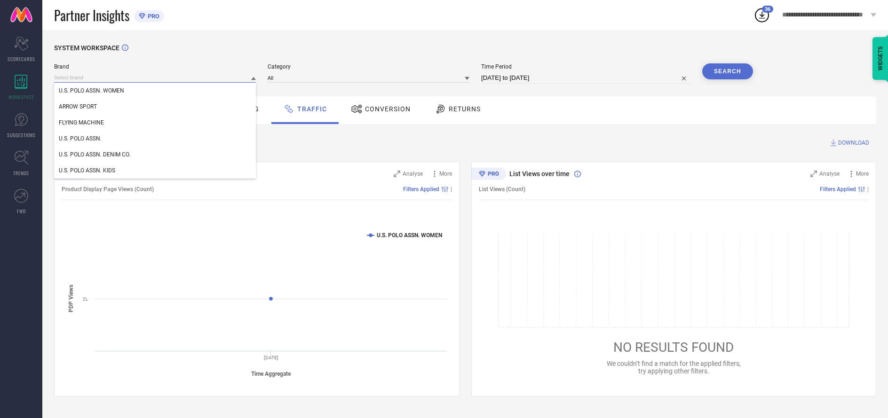
click at [155, 78] on input at bounding box center [155, 78] width 202 height 10
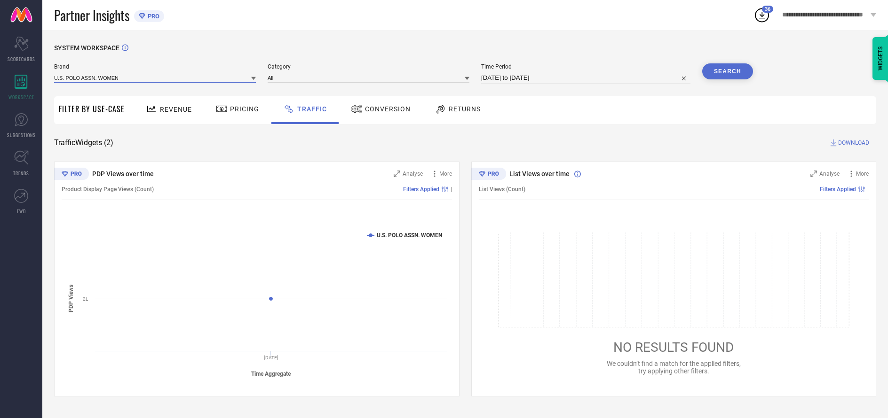
click at [155, 78] on input at bounding box center [155, 78] width 202 height 10
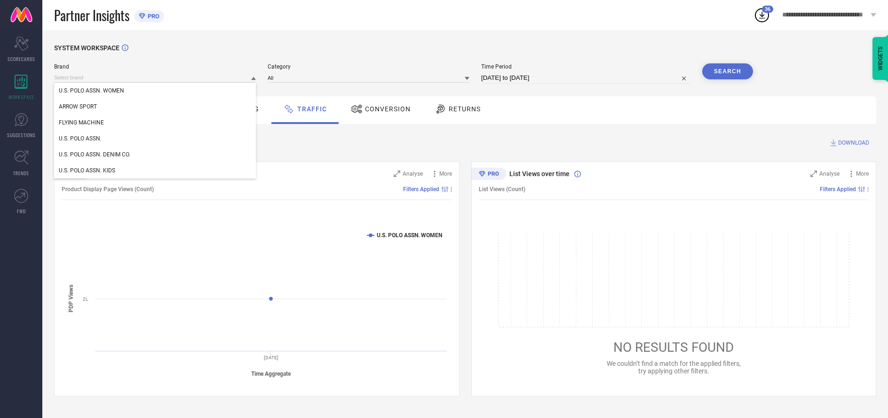
click at [155, 91] on div "U.S. POLO ASSN. WOMEN" at bounding box center [155, 91] width 202 height 16
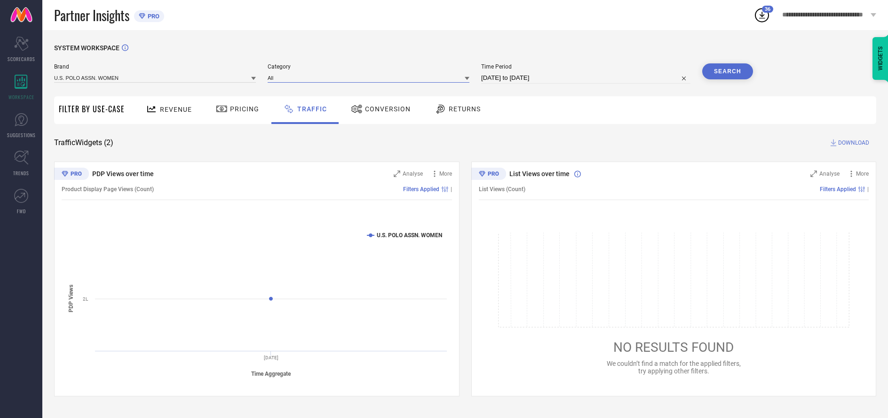
click at [369, 78] on input at bounding box center [368, 78] width 202 height 10
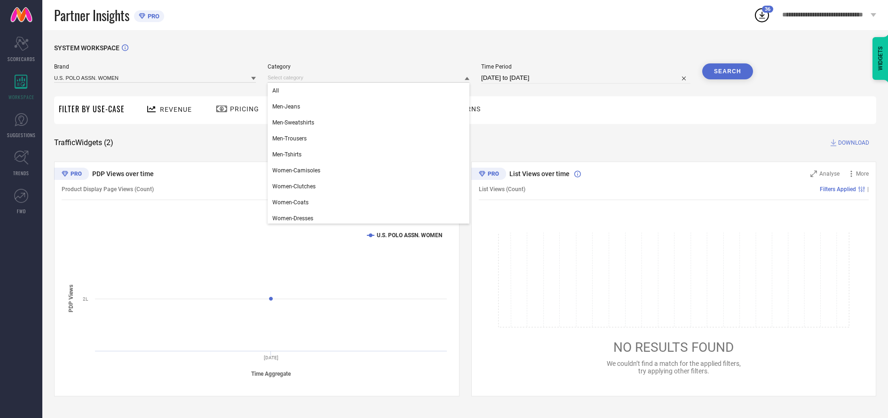
click at [366, 91] on div "All" at bounding box center [368, 91] width 202 height 16
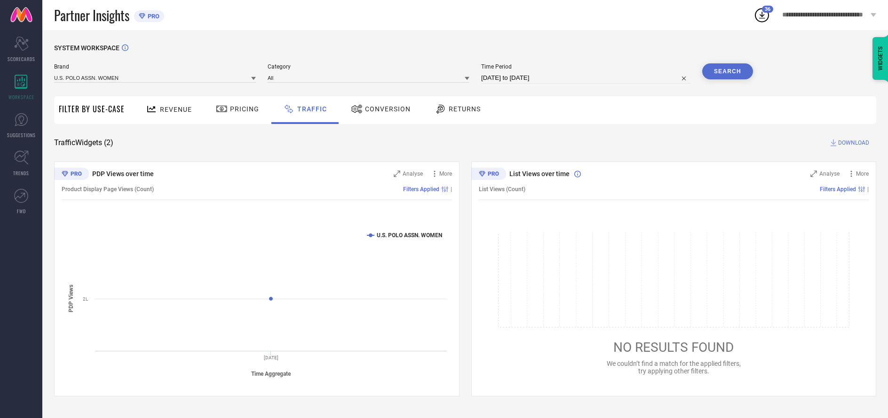
click at [727, 72] on button "Search" at bounding box center [727, 71] width 51 height 16
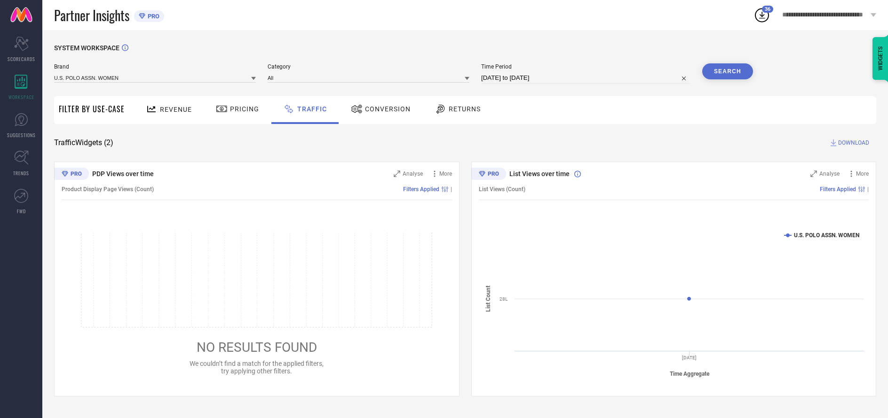
click at [852, 143] on span "DOWNLOAD" at bounding box center [853, 142] width 31 height 9
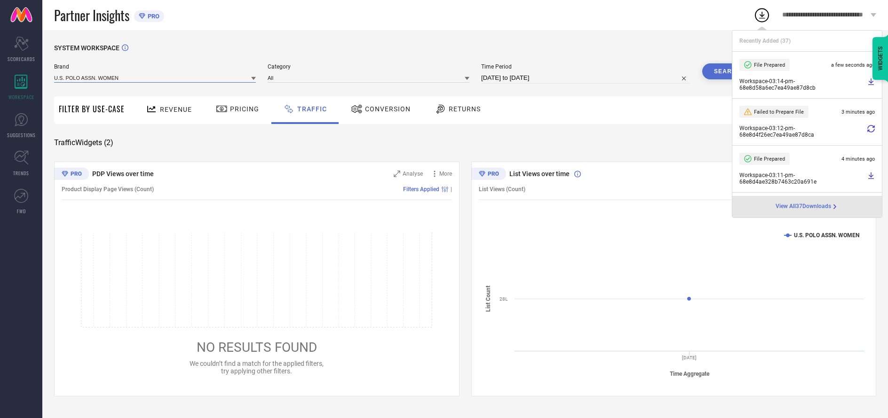
click at [155, 78] on input at bounding box center [155, 78] width 202 height 10
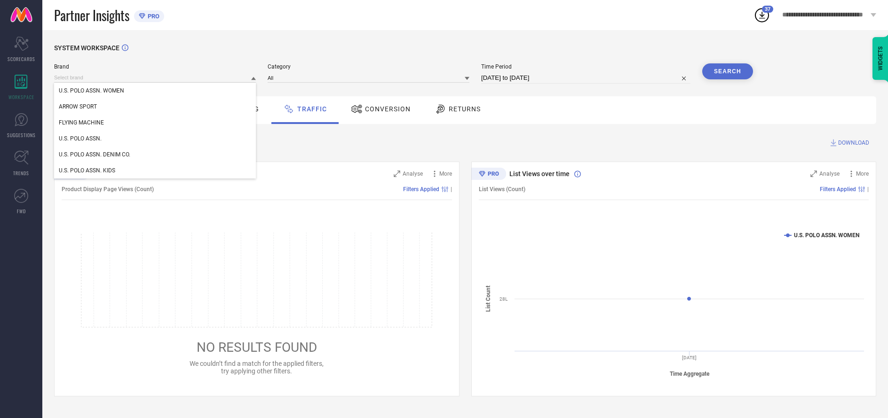
click at [155, 139] on div "U.S. POLO ASSN." at bounding box center [155, 139] width 202 height 16
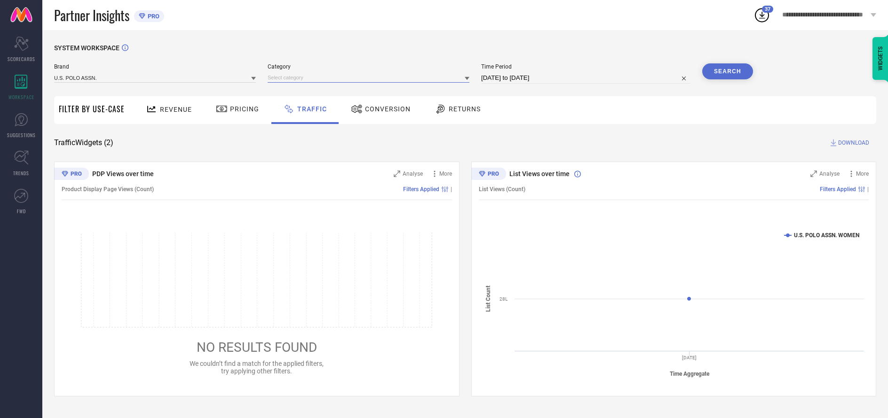
click at [369, 78] on input at bounding box center [368, 78] width 202 height 10
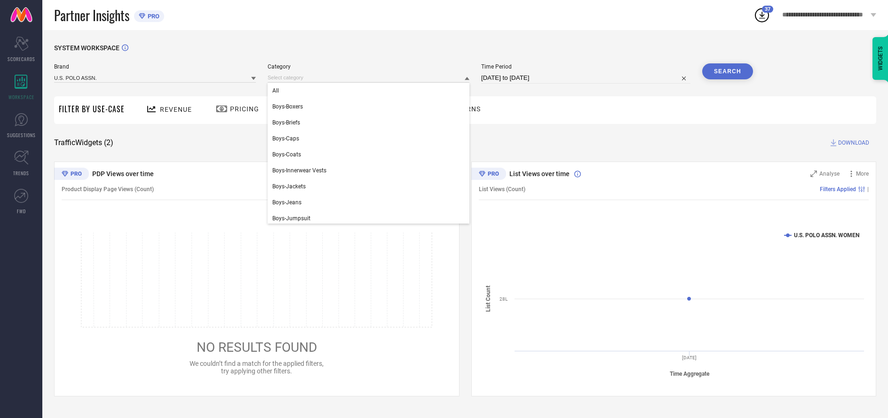
click at [366, 91] on div "All" at bounding box center [368, 91] width 202 height 16
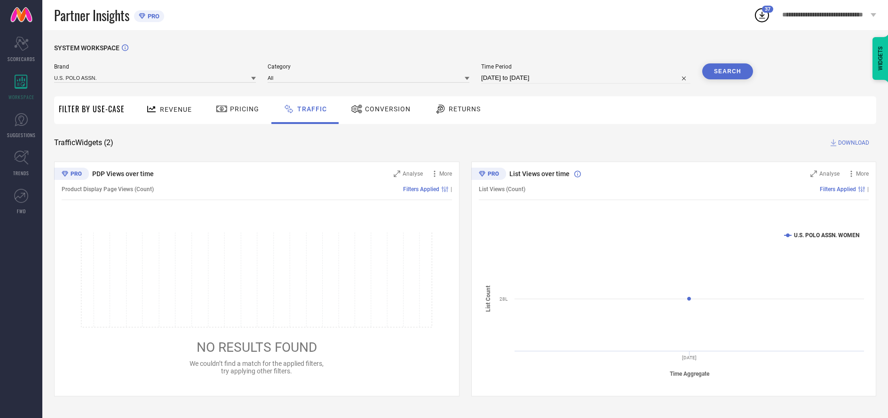
click at [727, 72] on button "Search" at bounding box center [727, 71] width 51 height 16
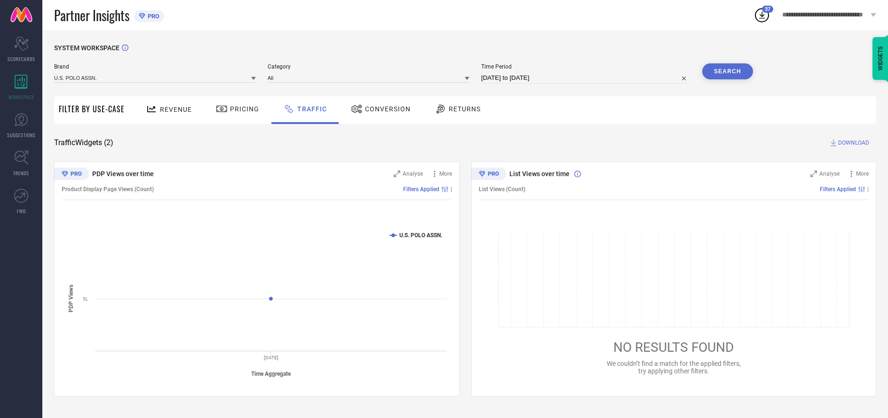
click at [852, 143] on span "DOWNLOAD" at bounding box center [853, 142] width 31 height 9
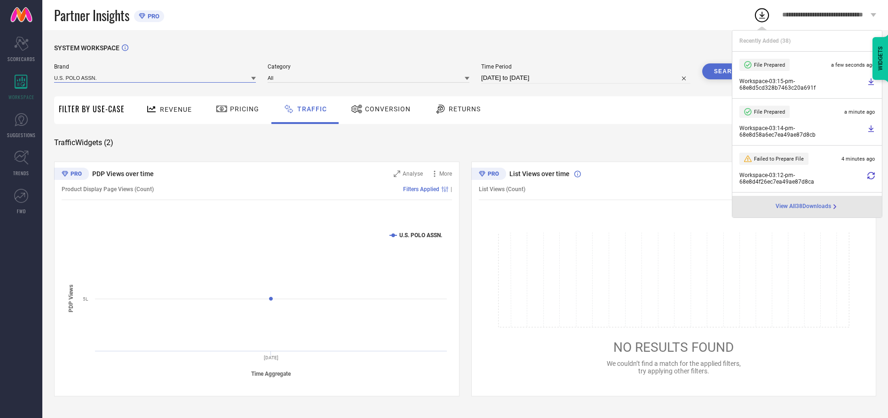
click at [155, 78] on input at bounding box center [155, 78] width 202 height 10
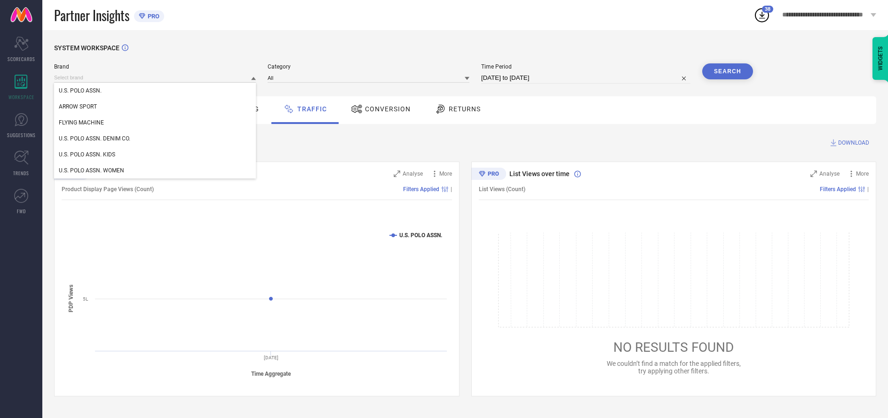
click at [155, 139] on div "U.S. POLO ASSN. DENIM CO." at bounding box center [155, 139] width 202 height 16
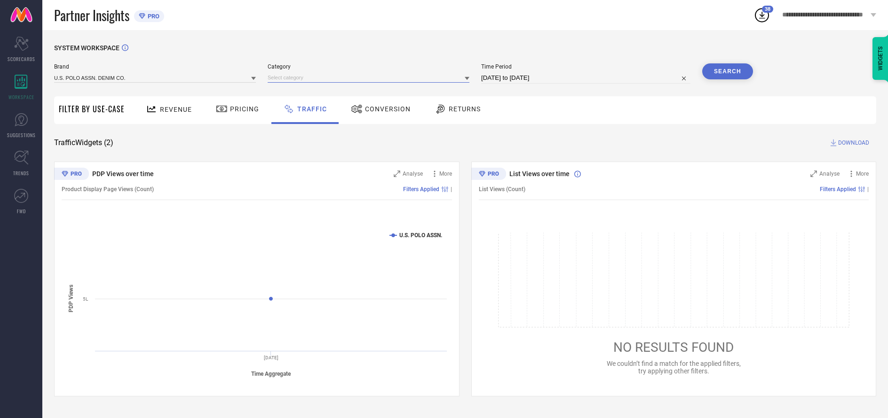
click at [369, 78] on input at bounding box center [368, 78] width 202 height 10
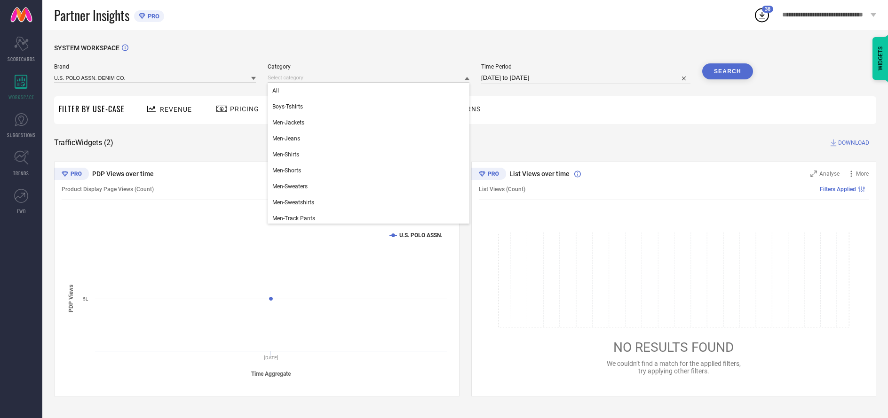
click at [366, 91] on div "All" at bounding box center [368, 91] width 202 height 16
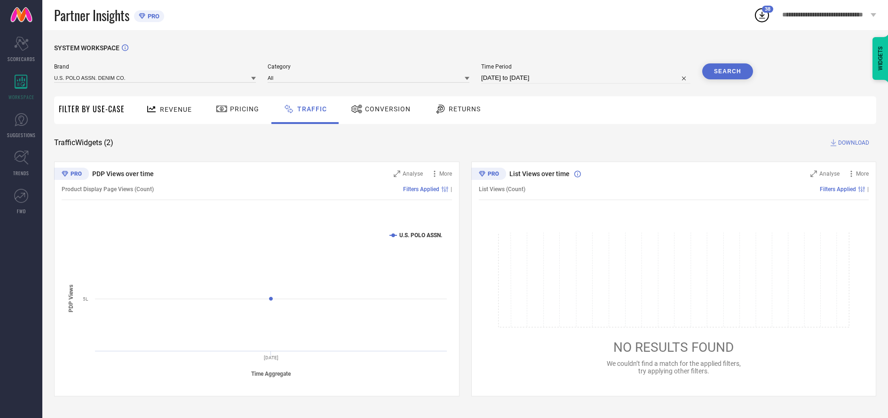
click at [727, 72] on button "Search" at bounding box center [727, 71] width 51 height 16
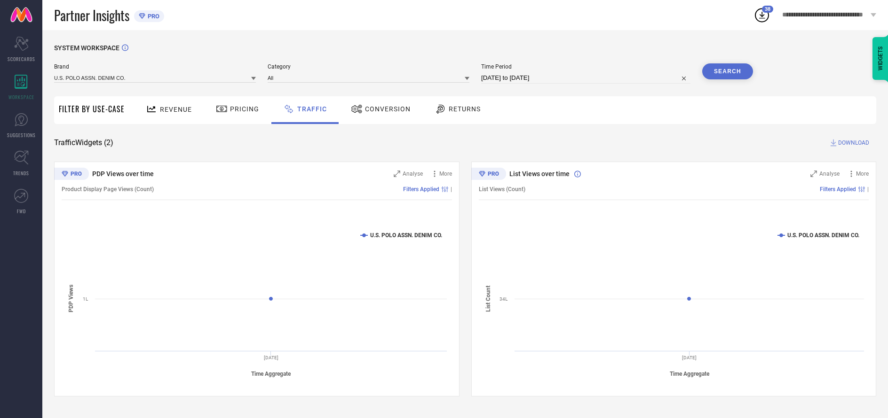
click at [852, 143] on span "DOWNLOAD" at bounding box center [853, 142] width 31 height 9
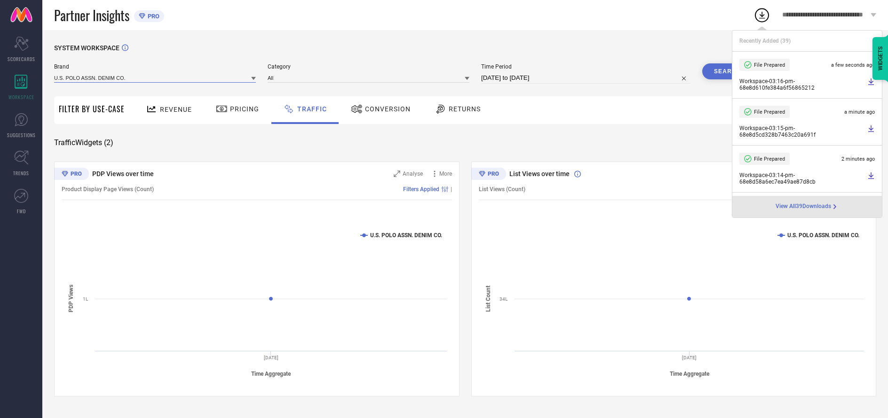
click at [155, 78] on input at bounding box center [155, 78] width 202 height 10
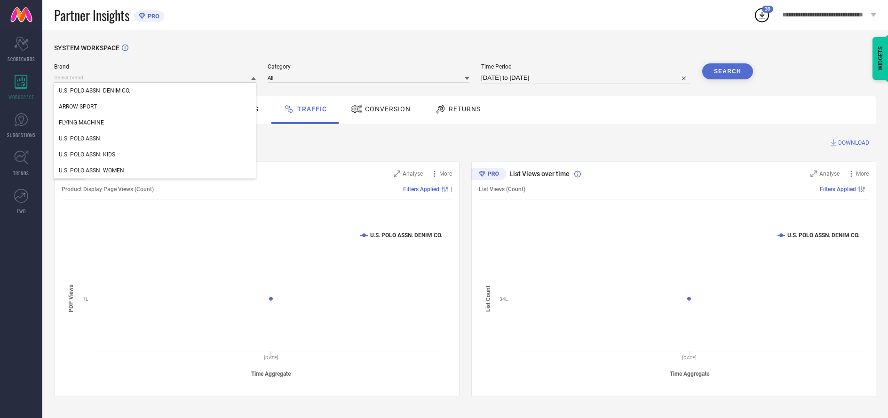
click at [155, 155] on div "U.S. POLO ASSN. KIDS" at bounding box center [155, 155] width 202 height 16
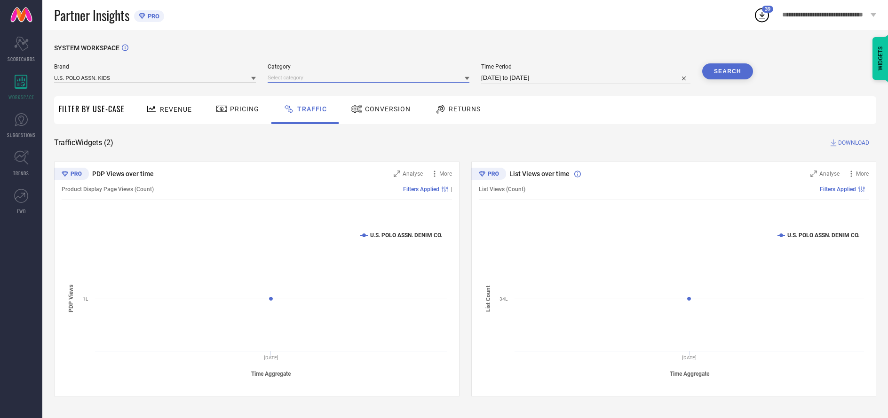
click at [369, 78] on input at bounding box center [368, 78] width 202 height 10
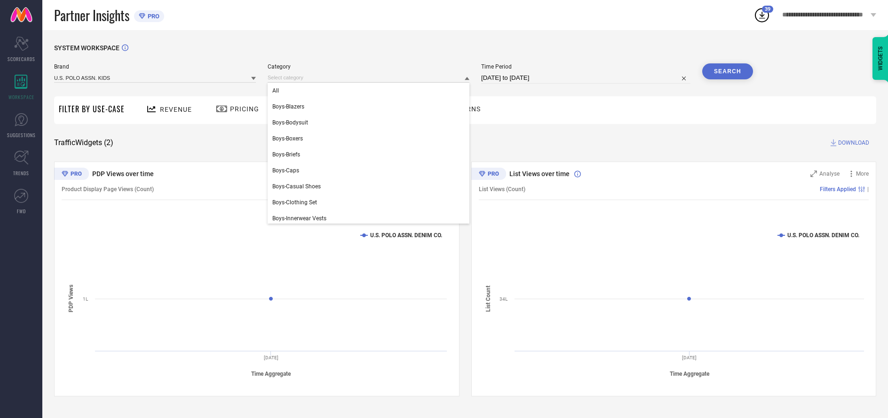
click at [366, 91] on div "All" at bounding box center [368, 91] width 202 height 16
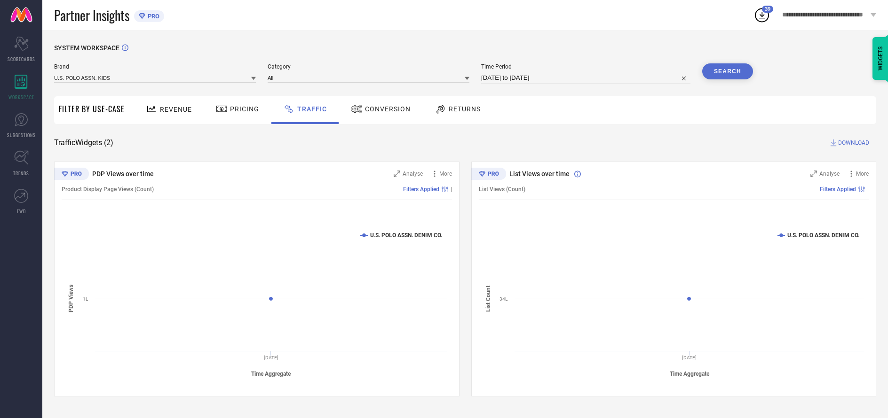
click at [727, 72] on button "Search" at bounding box center [727, 71] width 51 height 16
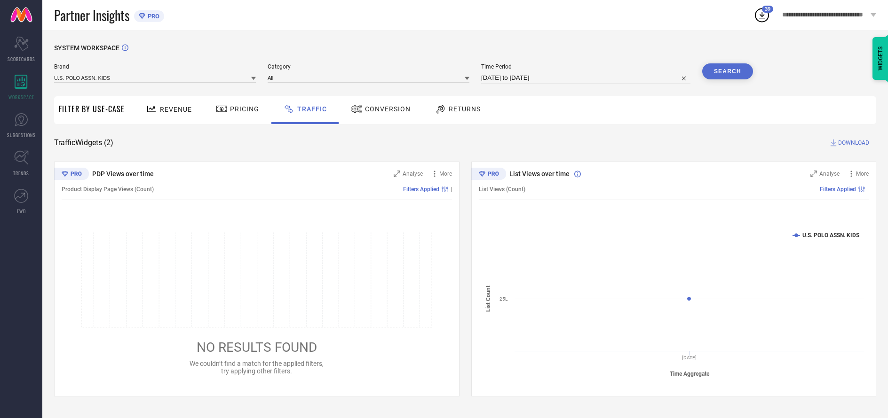
click at [852, 143] on span "DOWNLOAD" at bounding box center [853, 142] width 31 height 9
click at [586, 79] on input at bounding box center [585, 77] width 209 height 11
select select "9"
select select "2025"
select select "10"
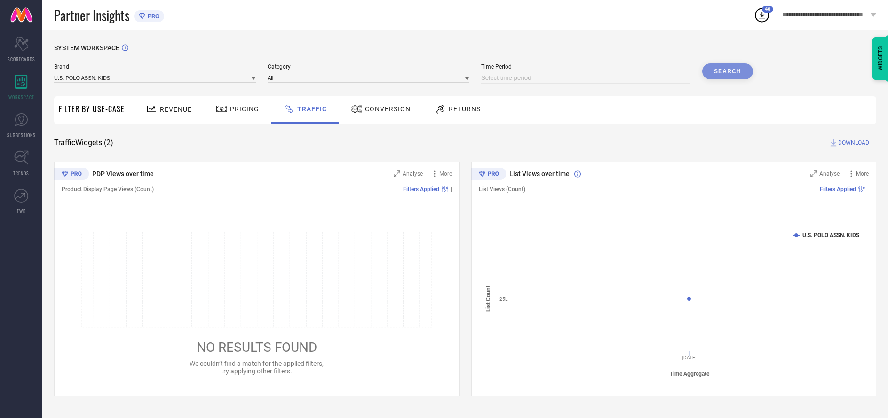
select select "2025"
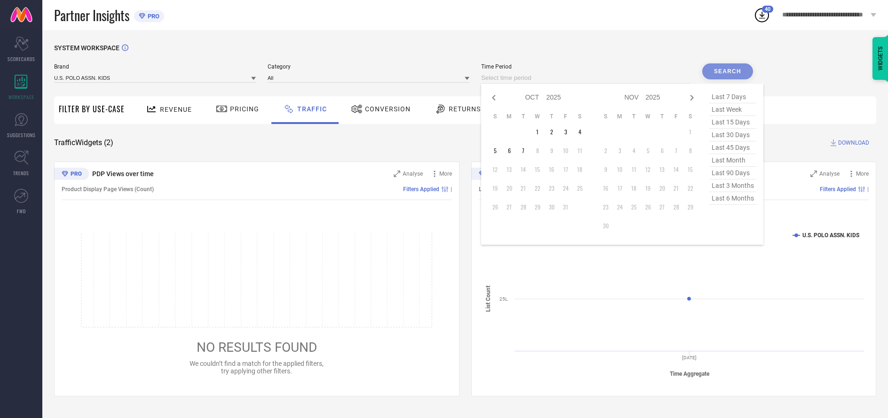
click at [525, 151] on td "7" at bounding box center [523, 151] width 14 height 14
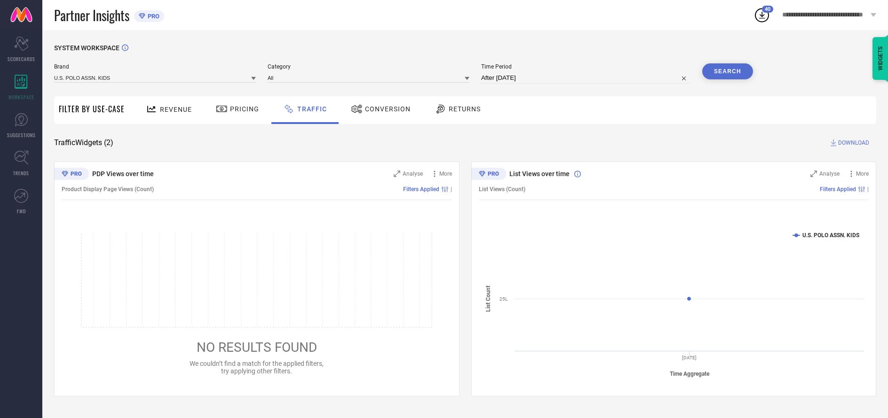
type input "[DATE] to [DATE]"
click at [155, 78] on input at bounding box center [155, 78] width 202 height 10
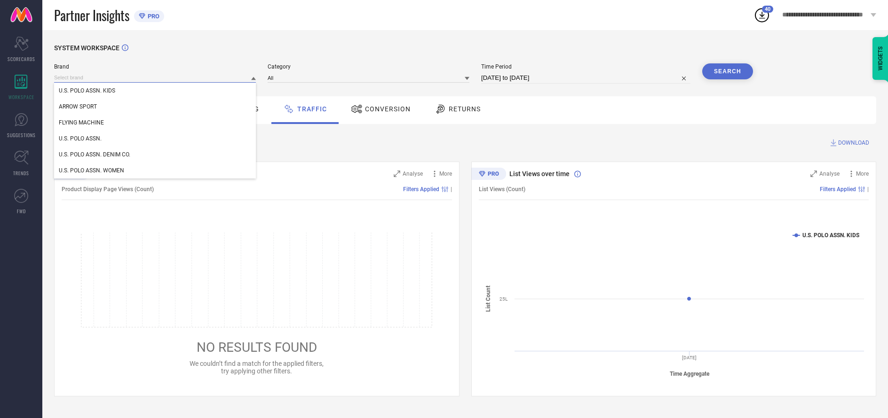
click at [155, 78] on input at bounding box center [155, 78] width 202 height 10
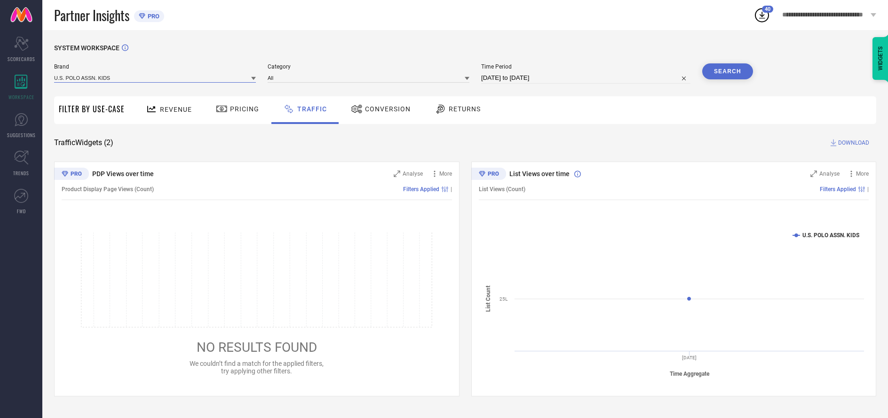
click at [155, 78] on input at bounding box center [155, 78] width 202 height 10
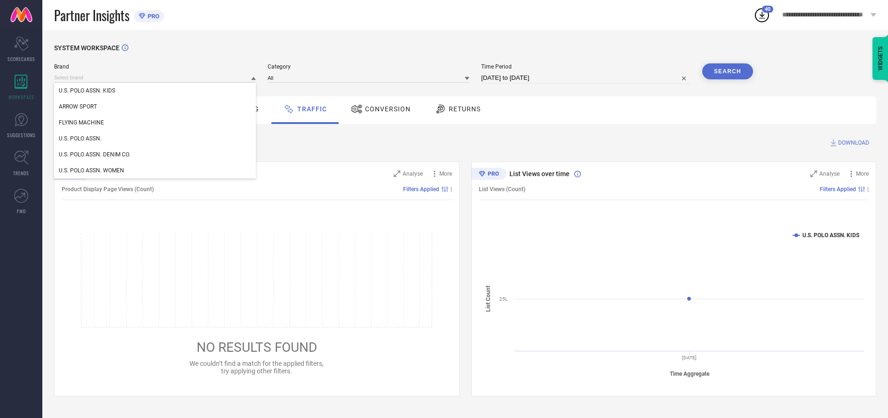
click at [155, 91] on div "U.S. POLO ASSN. KIDS" at bounding box center [155, 91] width 202 height 16
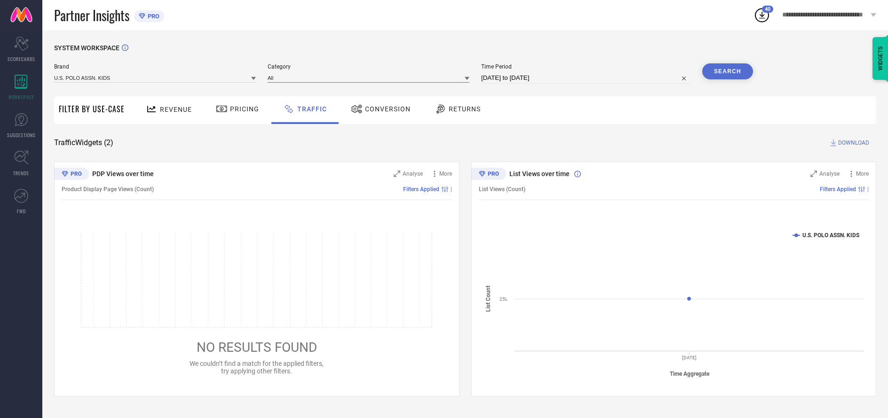
click at [369, 78] on input at bounding box center [368, 78] width 202 height 10
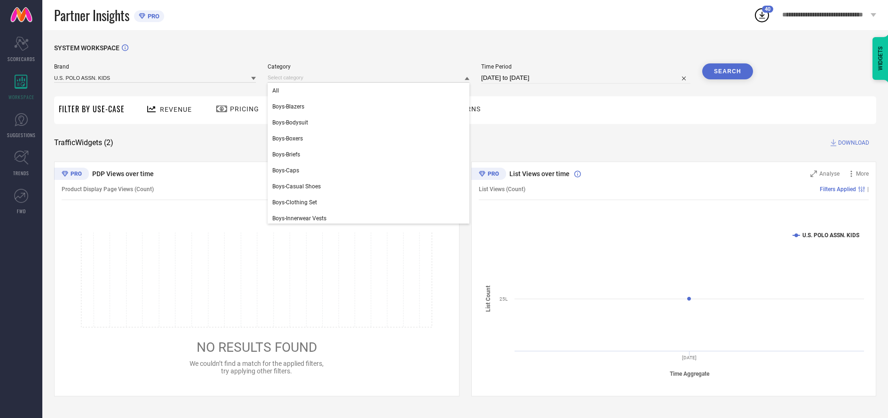
click at [366, 91] on div "All" at bounding box center [368, 91] width 202 height 16
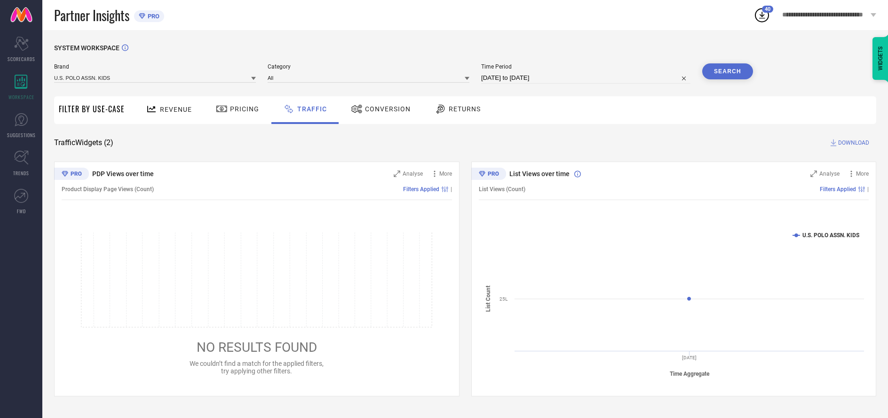
click at [727, 72] on button "Search" at bounding box center [727, 71] width 51 height 16
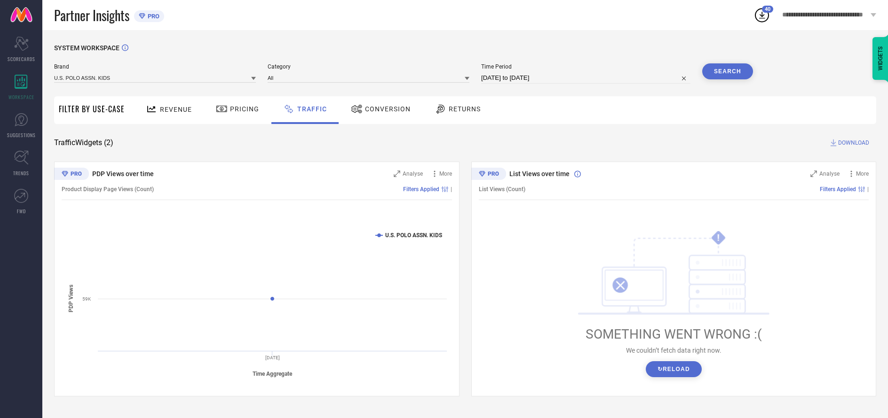
click at [852, 143] on span "DOWNLOAD" at bounding box center [853, 142] width 31 height 9
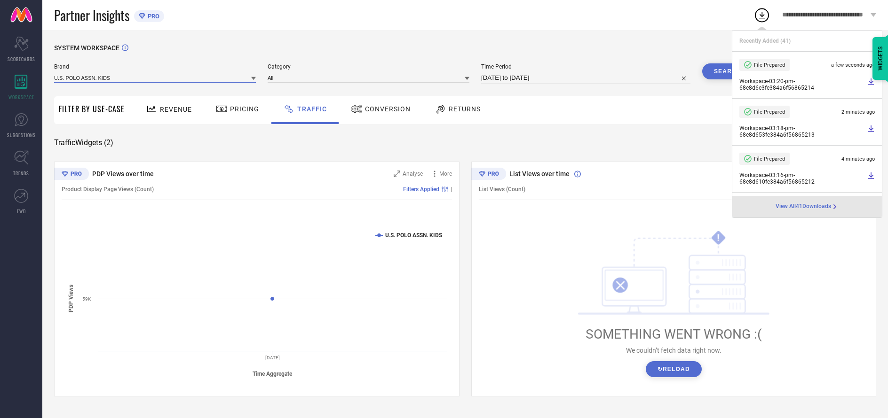
click at [155, 78] on input at bounding box center [155, 78] width 202 height 10
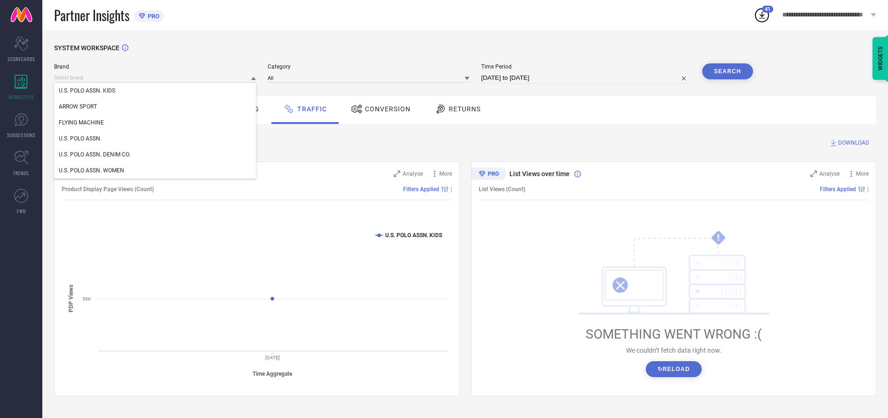
click at [155, 139] on div "U.S. POLO ASSN." at bounding box center [155, 139] width 202 height 16
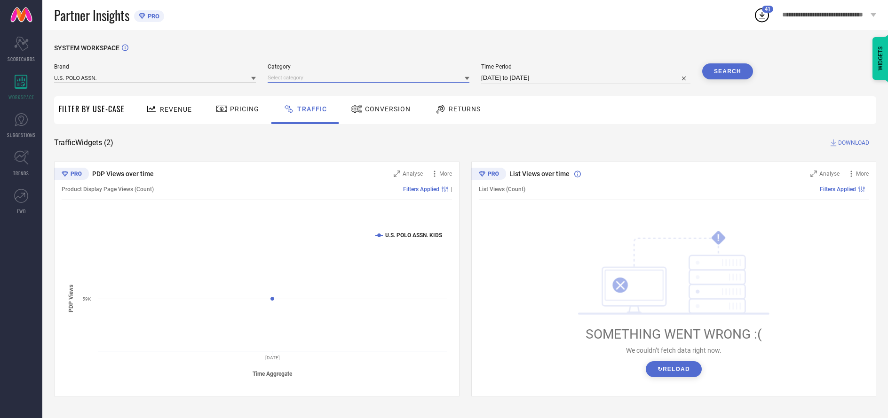
click at [369, 78] on input at bounding box center [368, 78] width 202 height 10
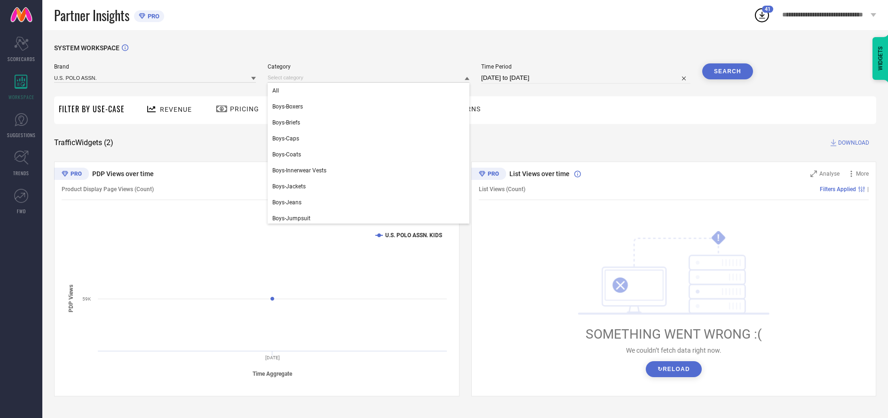
click at [366, 91] on div "All" at bounding box center [368, 91] width 202 height 16
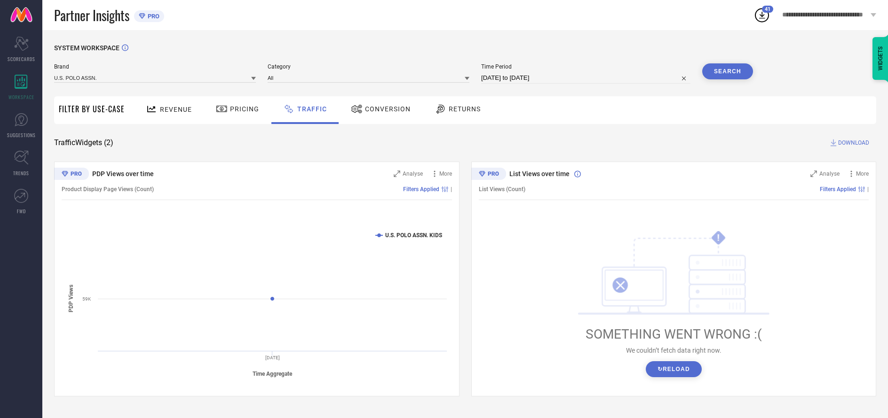
click at [727, 72] on button "Search" at bounding box center [727, 71] width 51 height 16
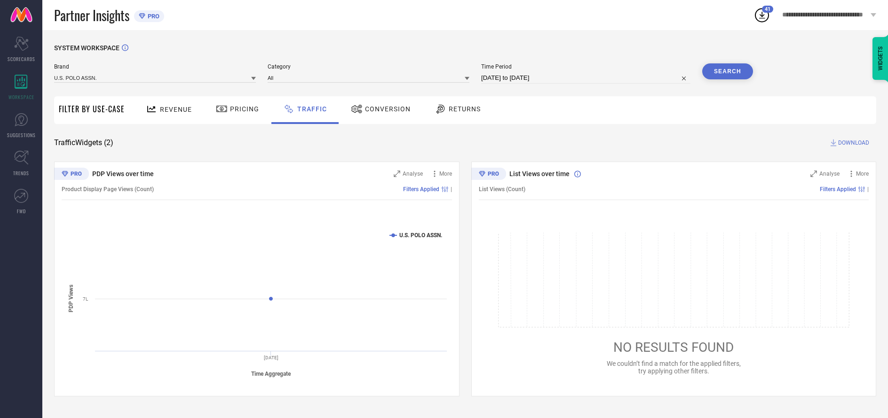
click at [852, 143] on span "DOWNLOAD" at bounding box center [853, 142] width 31 height 9
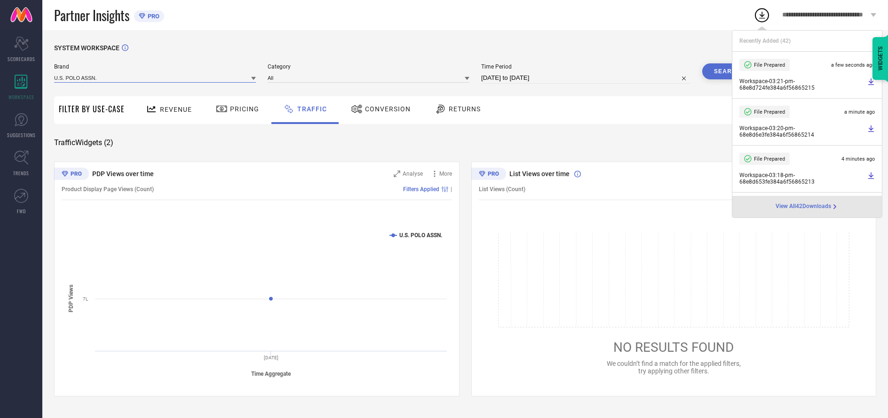
click at [155, 78] on input at bounding box center [155, 78] width 202 height 10
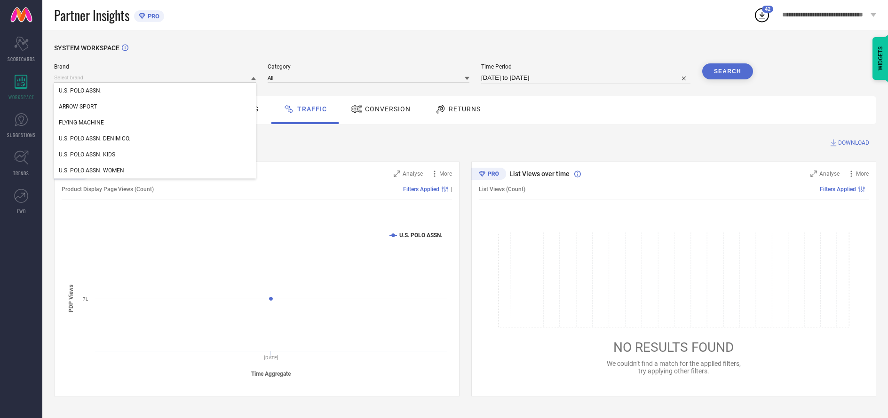
click at [155, 139] on div "U.S. POLO ASSN. DENIM CO." at bounding box center [155, 139] width 202 height 16
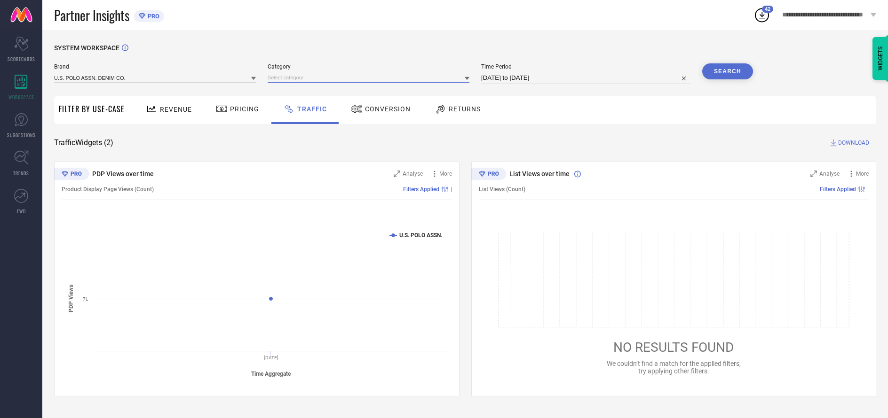
click at [369, 78] on input at bounding box center [368, 78] width 202 height 10
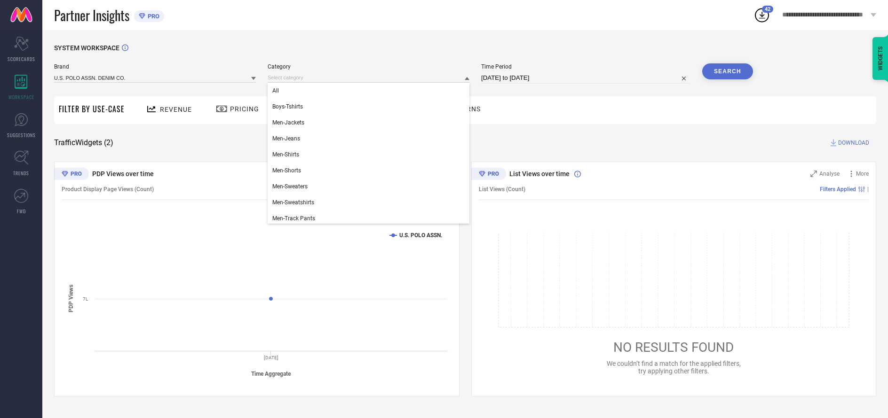
click at [366, 91] on div "All" at bounding box center [368, 91] width 202 height 16
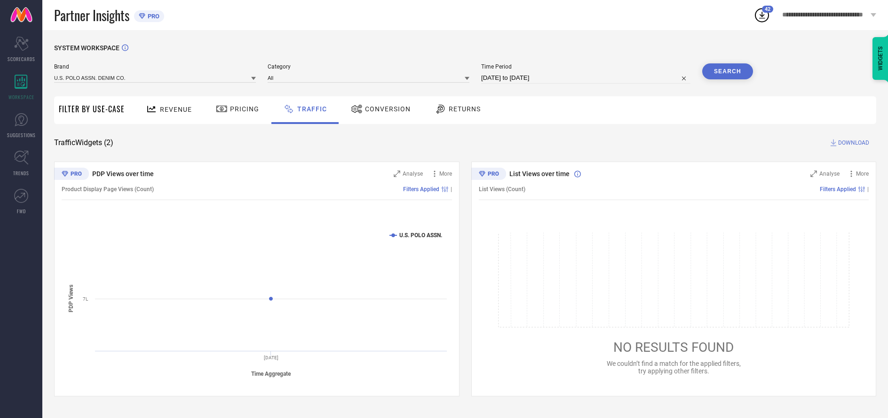
click at [727, 72] on button "Search" at bounding box center [727, 71] width 51 height 16
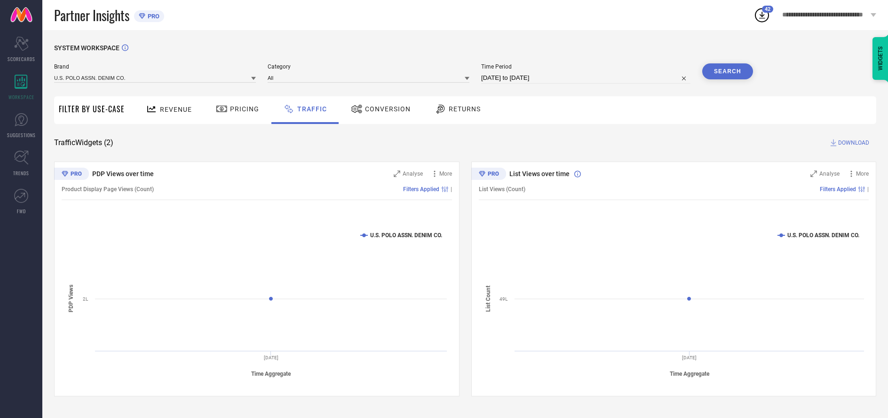
click at [852, 143] on span "DOWNLOAD" at bounding box center [853, 142] width 31 height 9
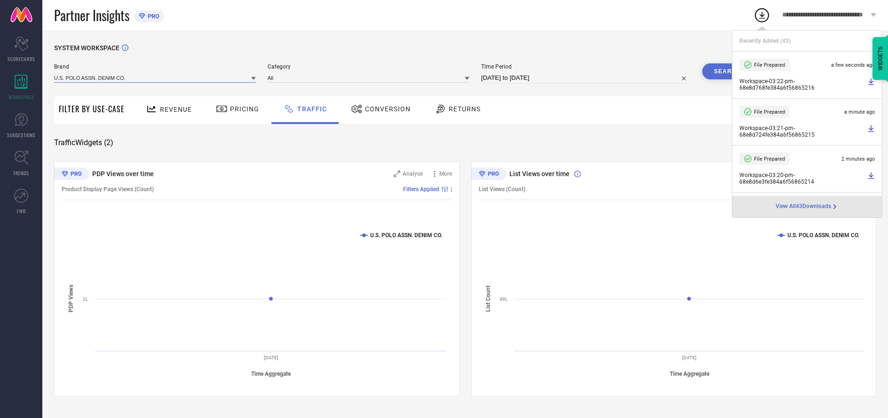
click at [155, 78] on input at bounding box center [155, 78] width 202 height 10
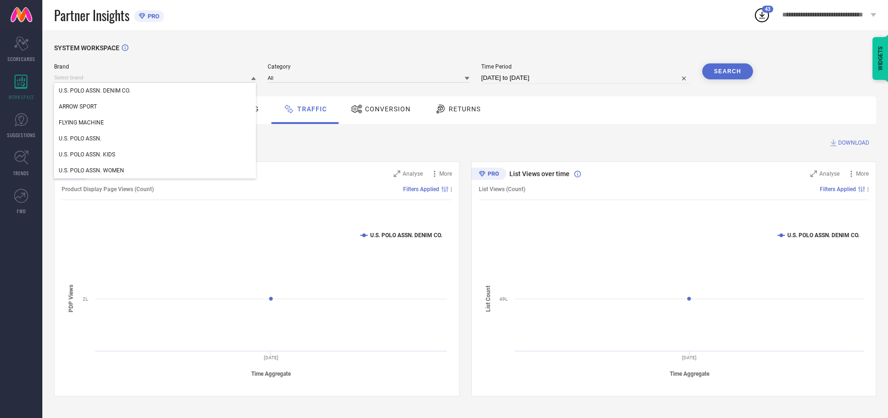
click at [155, 171] on div "U.S. POLO ASSN. WOMEN" at bounding box center [155, 171] width 202 height 16
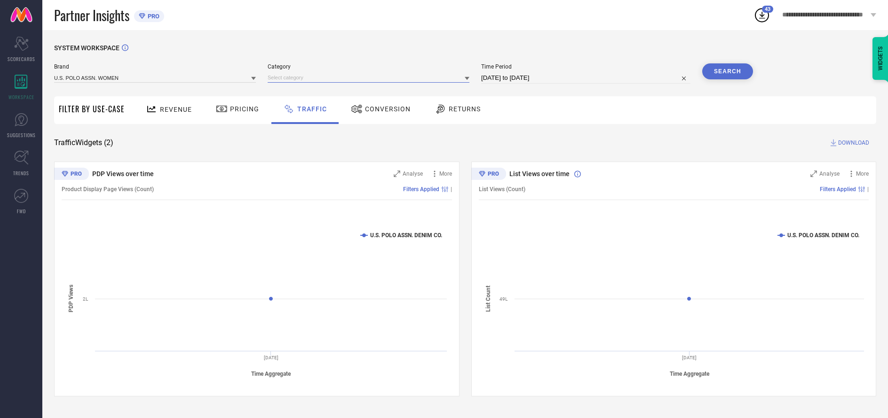
click at [369, 78] on input at bounding box center [368, 78] width 202 height 10
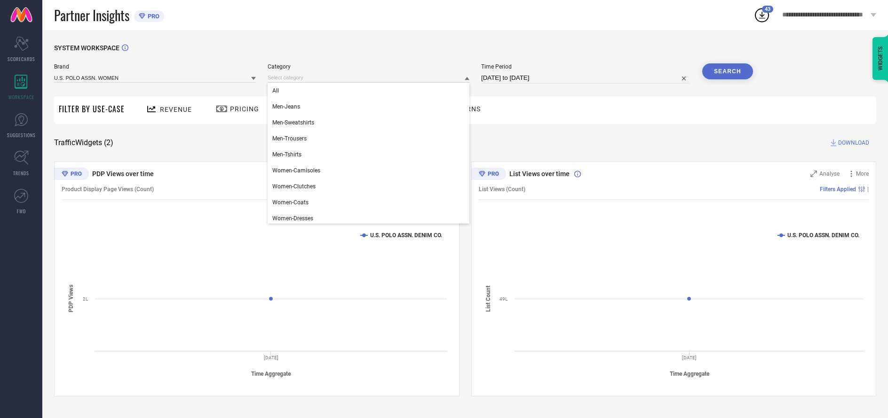
click at [366, 91] on div "All" at bounding box center [368, 91] width 202 height 16
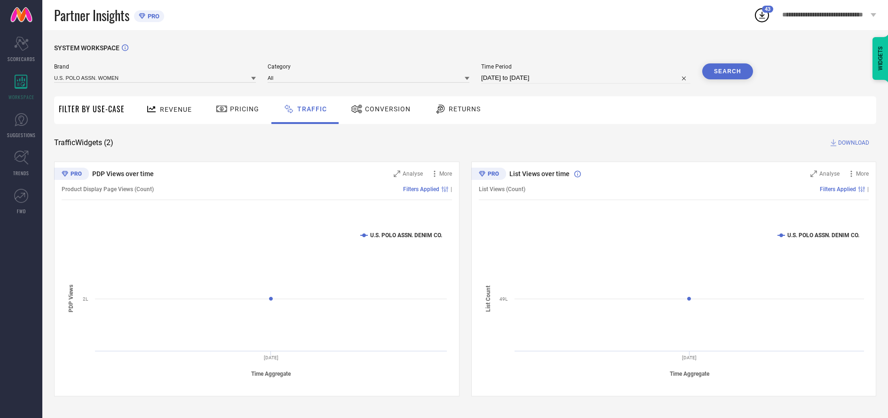
click at [727, 72] on button "Search" at bounding box center [727, 71] width 51 height 16
click at [852, 143] on span "DOWNLOAD" at bounding box center [853, 142] width 31 height 9
